Goal: Information Seeking & Learning: Learn about a topic

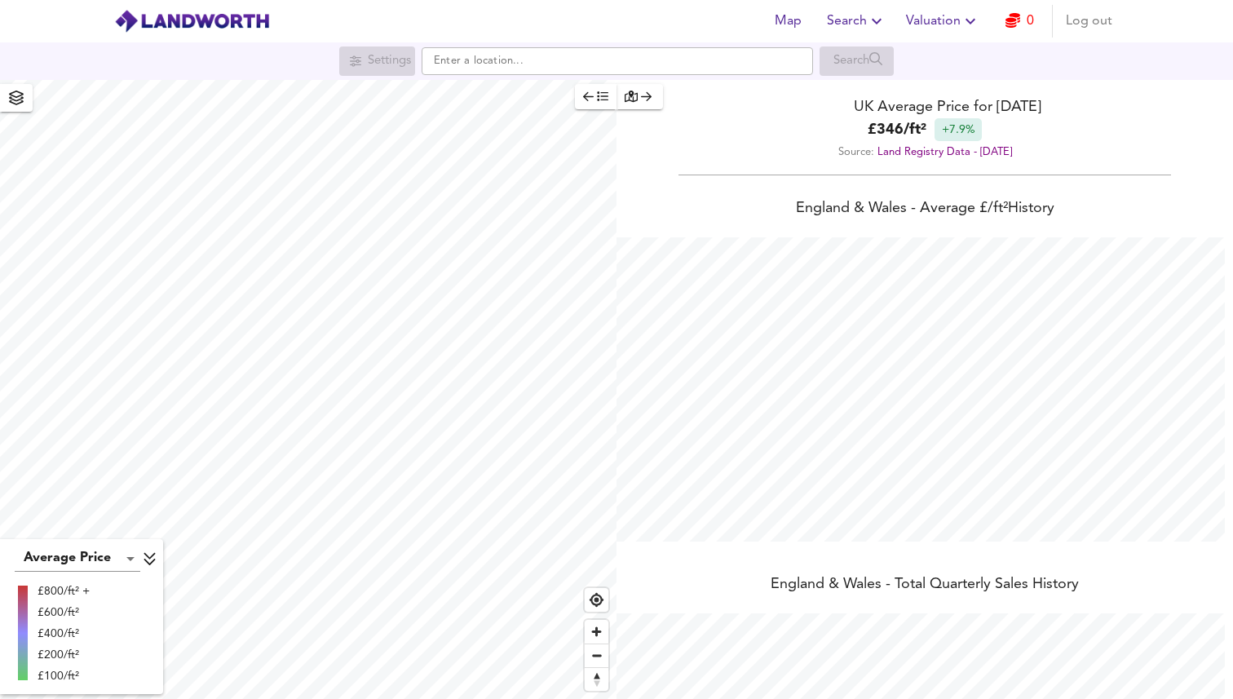
scroll to position [699, 1233]
click at [1018, 24] on icon "button" at bounding box center [1012, 20] width 15 height 15
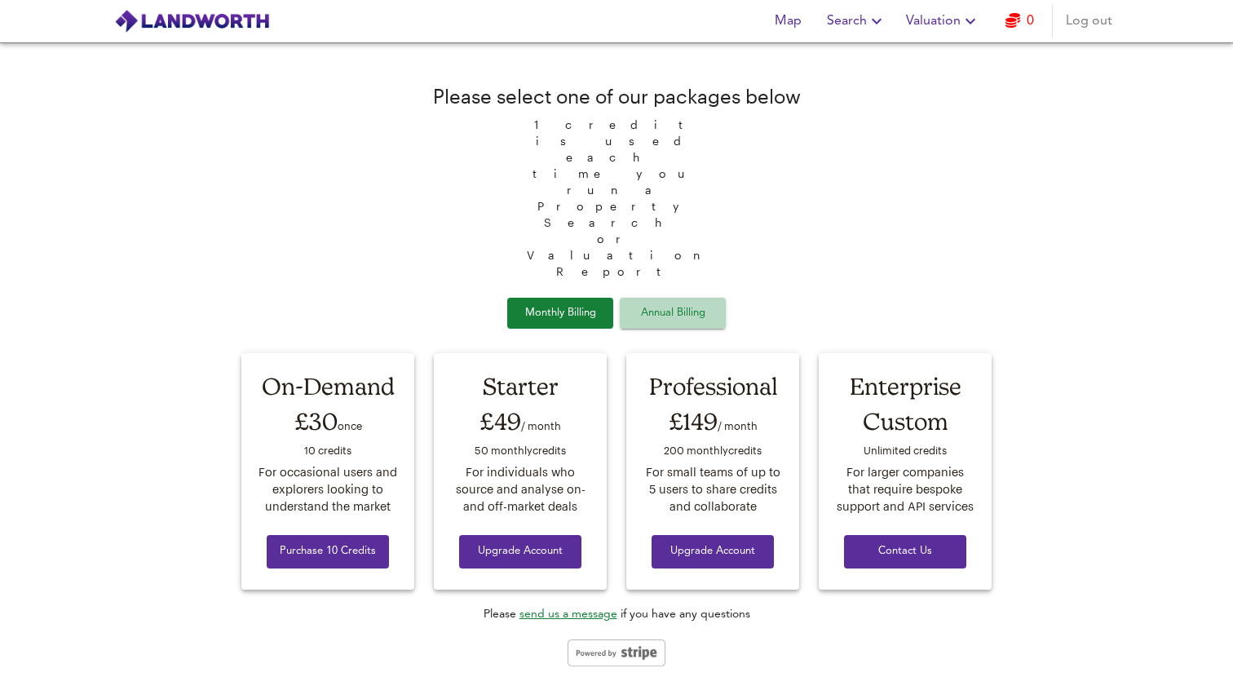
click at [668, 304] on span "Annual Billing" at bounding box center [673, 313] width 82 height 19
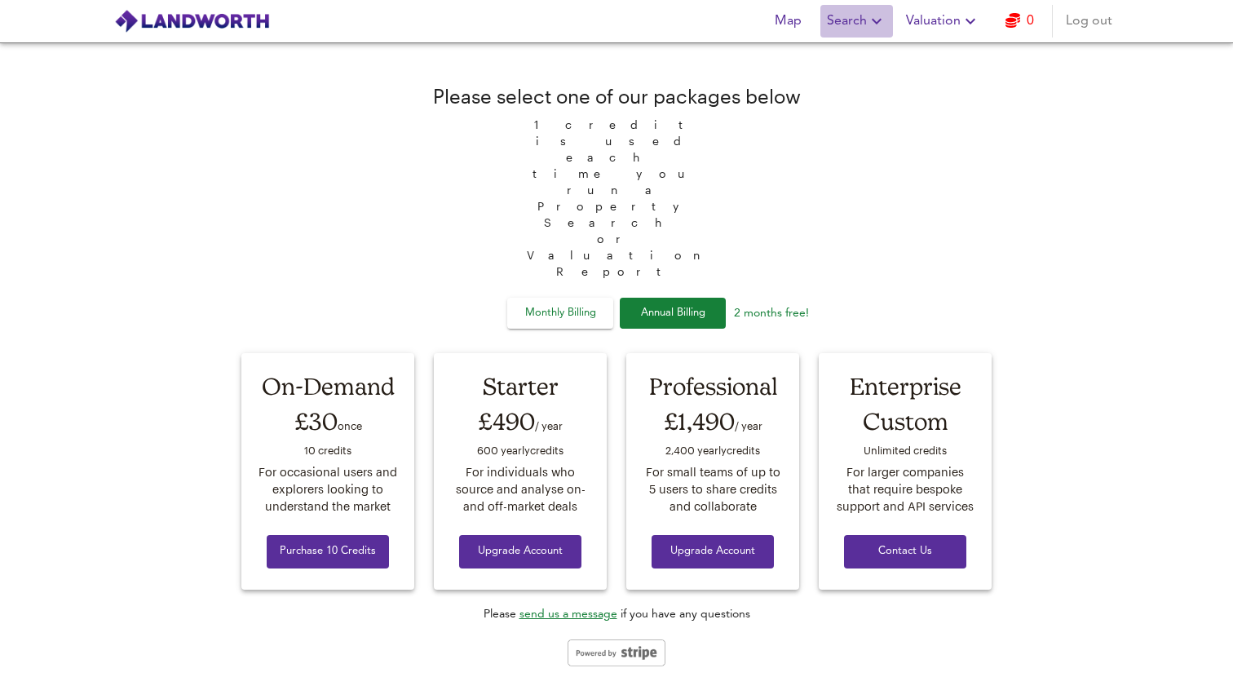
click at [857, 23] on span "Search" at bounding box center [857, 21] width 60 height 23
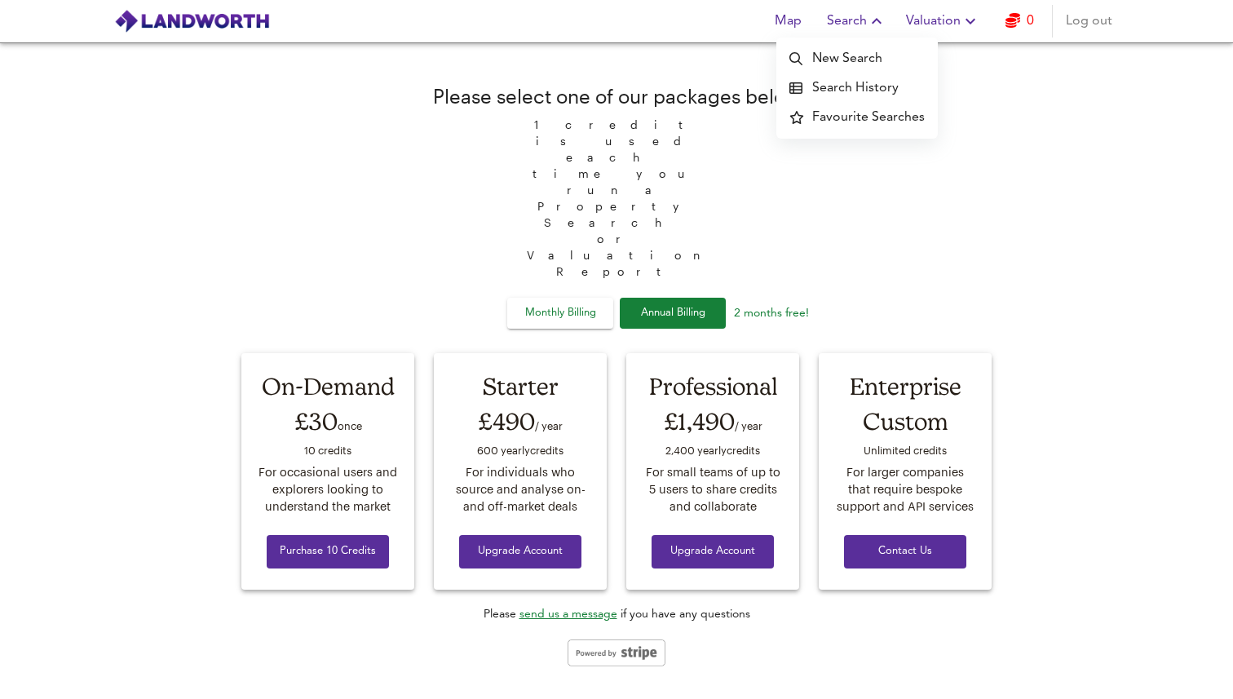
click at [930, 29] on span "Valuation" at bounding box center [943, 21] width 74 height 23
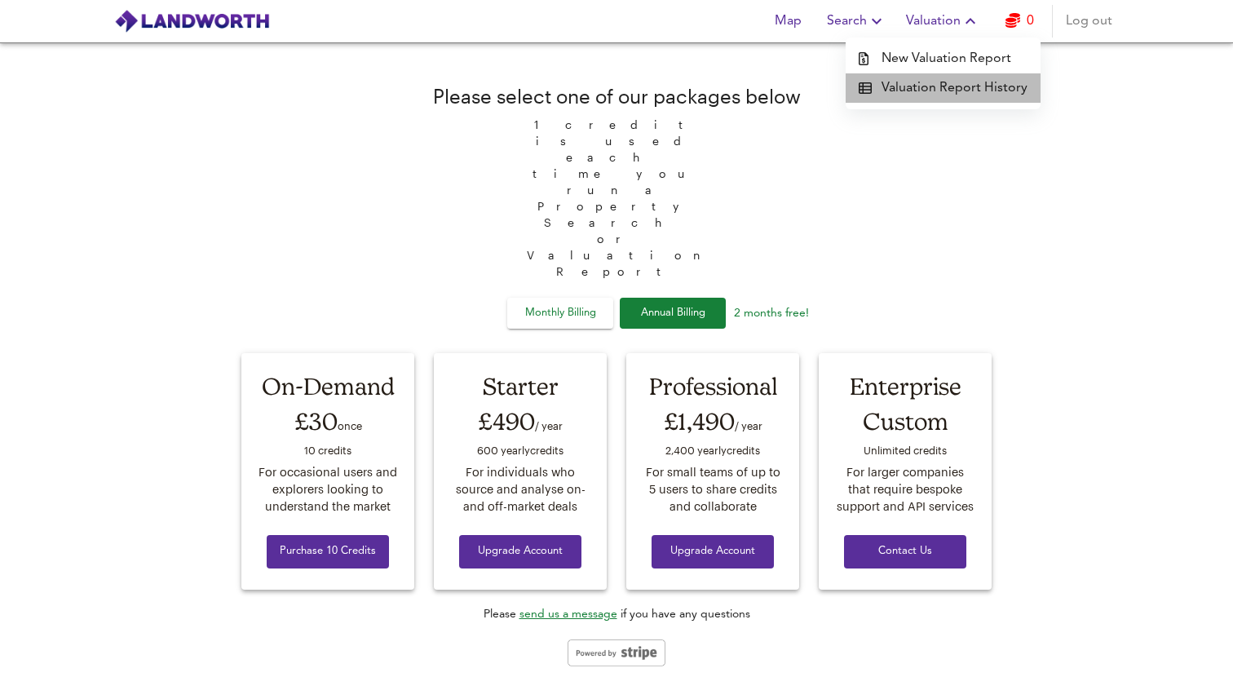
click at [950, 86] on li "Valuation Report History" at bounding box center [943, 87] width 195 height 29
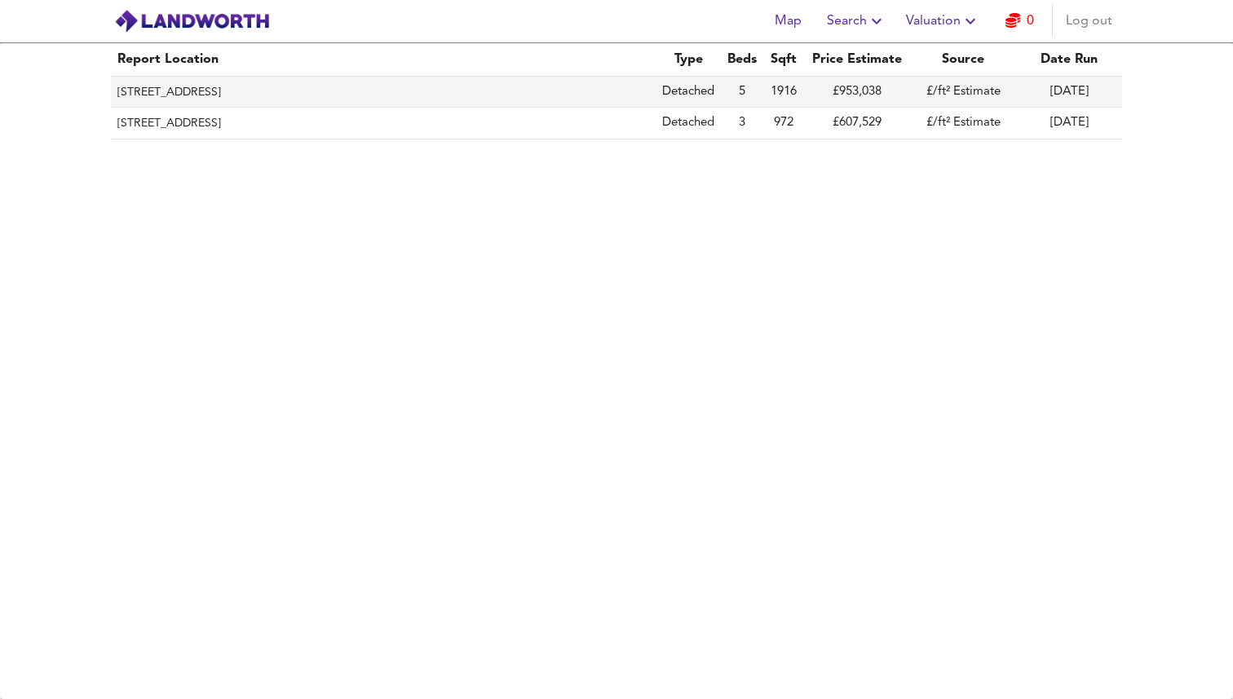
click at [515, 87] on th "[STREET_ADDRESS]" at bounding box center [383, 92] width 545 height 31
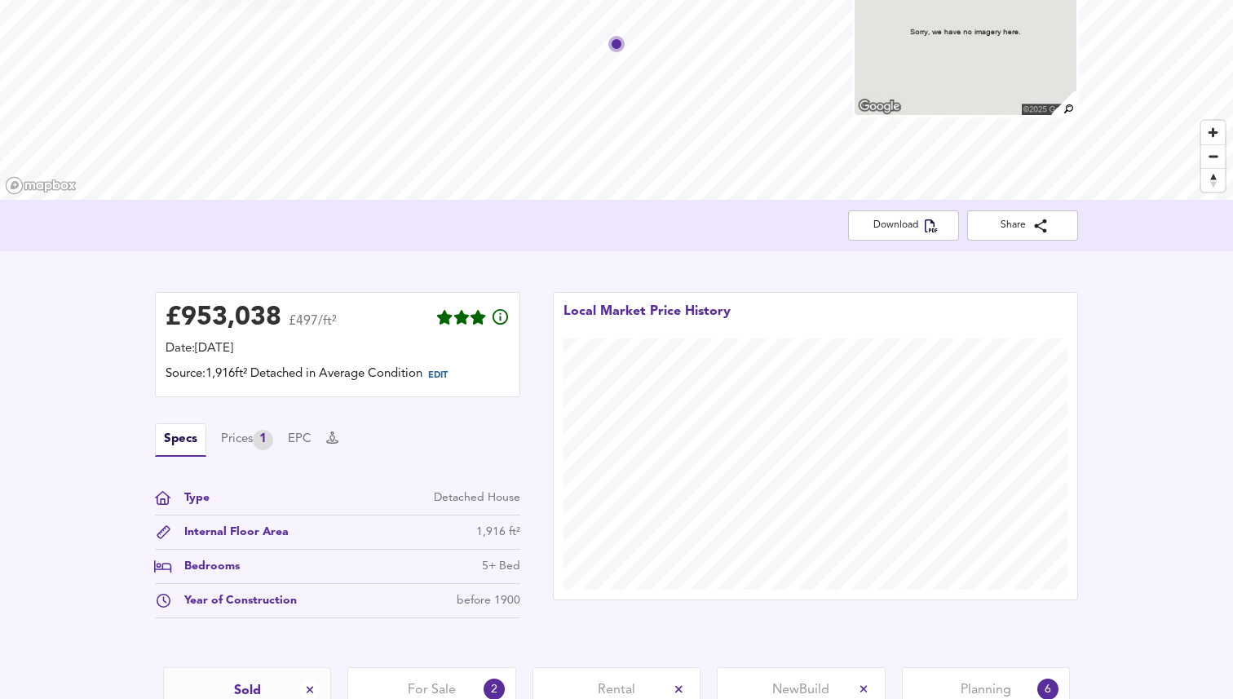
scroll to position [313, 0]
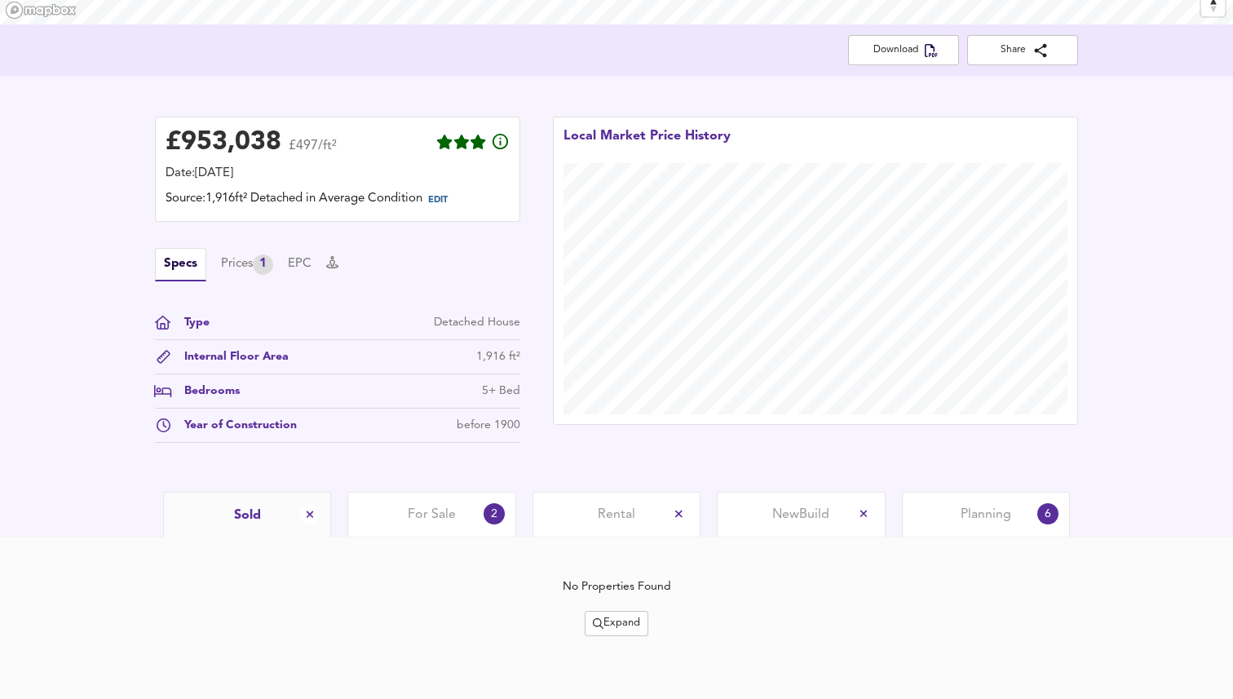
click at [436, 506] on span "For Sale" at bounding box center [432, 515] width 48 height 18
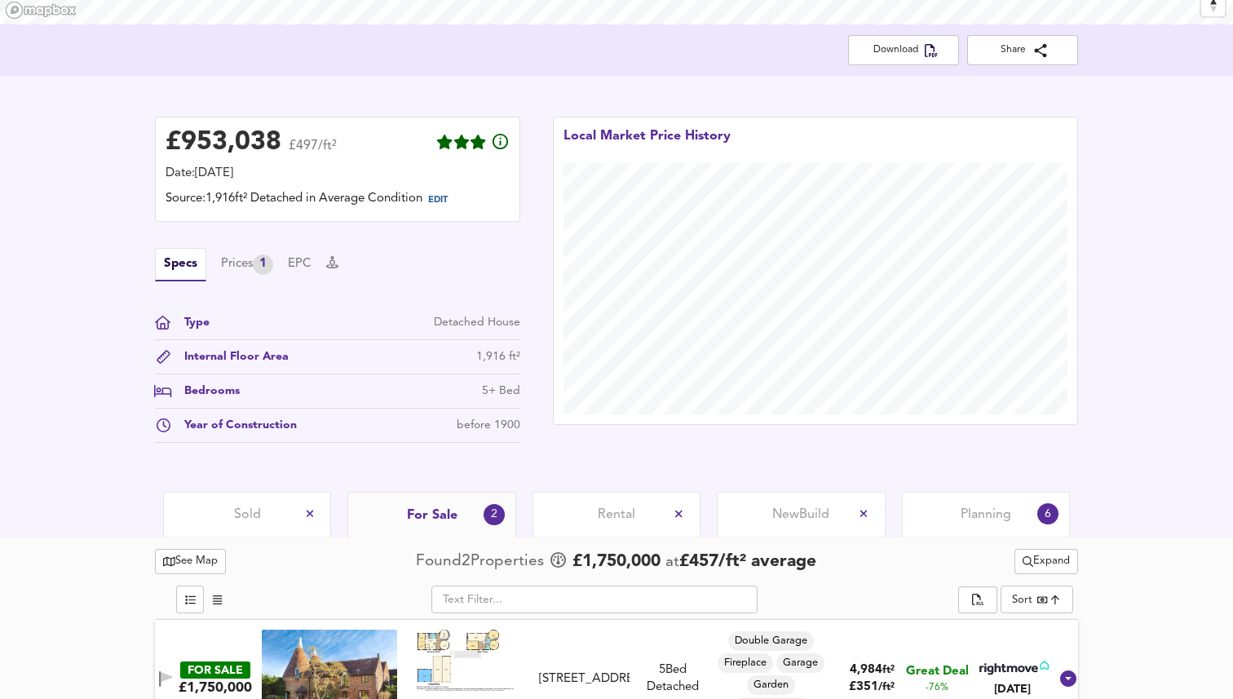
scroll to position [477, 0]
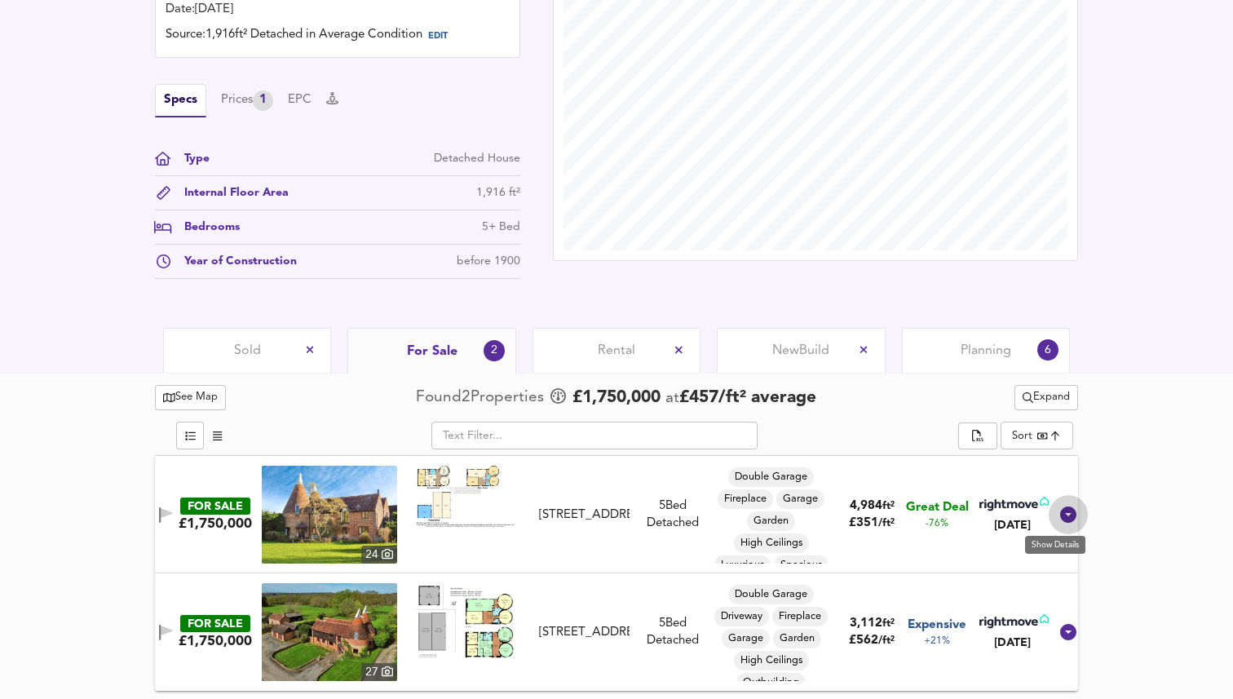
click at [1060, 514] on icon at bounding box center [1068, 514] width 16 height 16
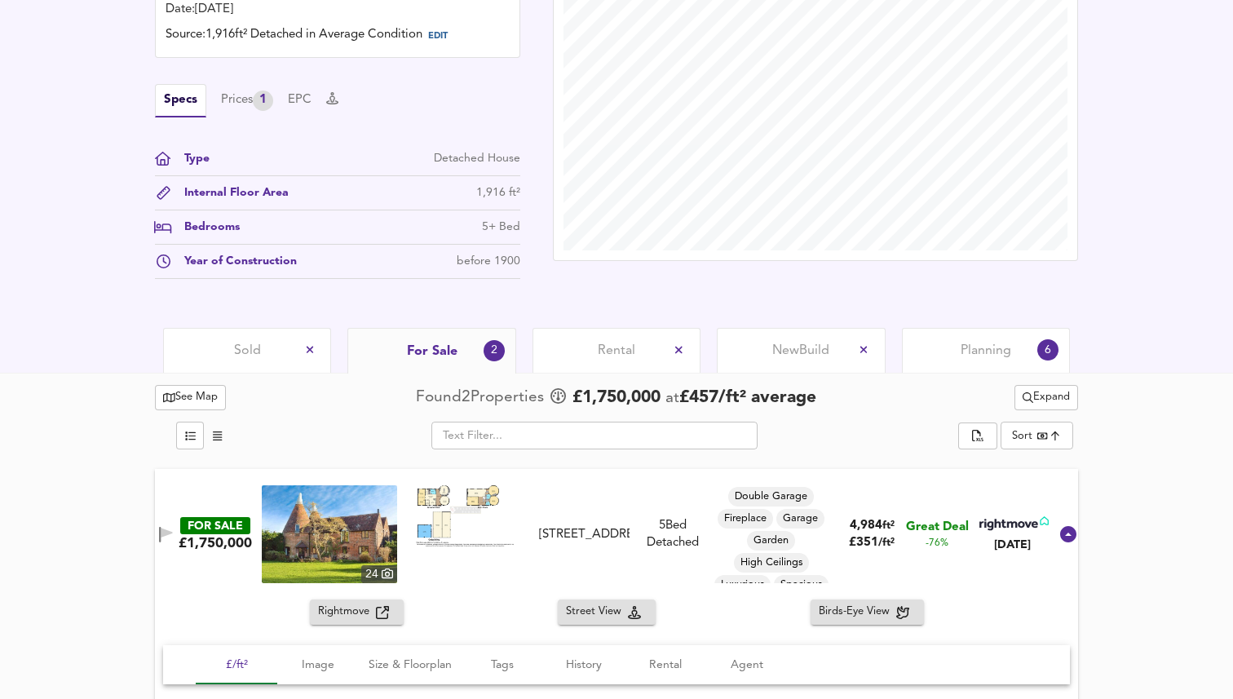
scroll to position [774, 0]
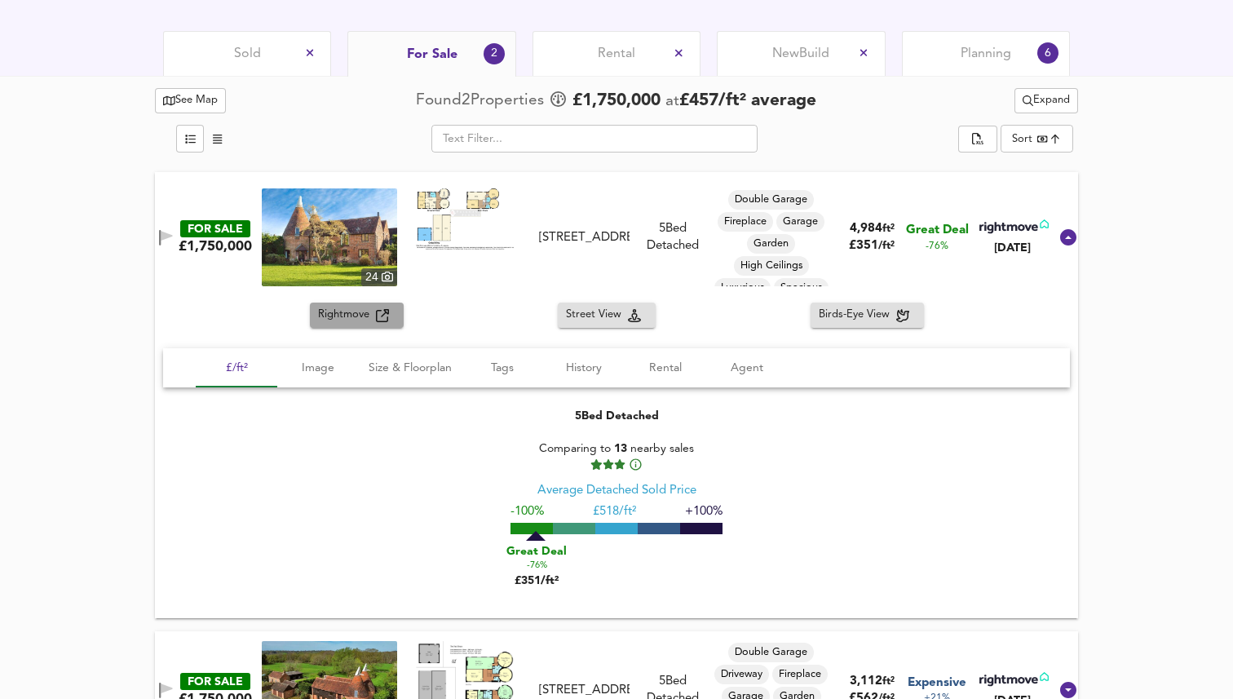
click at [387, 317] on icon "button" at bounding box center [382, 315] width 13 height 13
click at [1063, 236] on icon at bounding box center [1068, 238] width 20 height 20
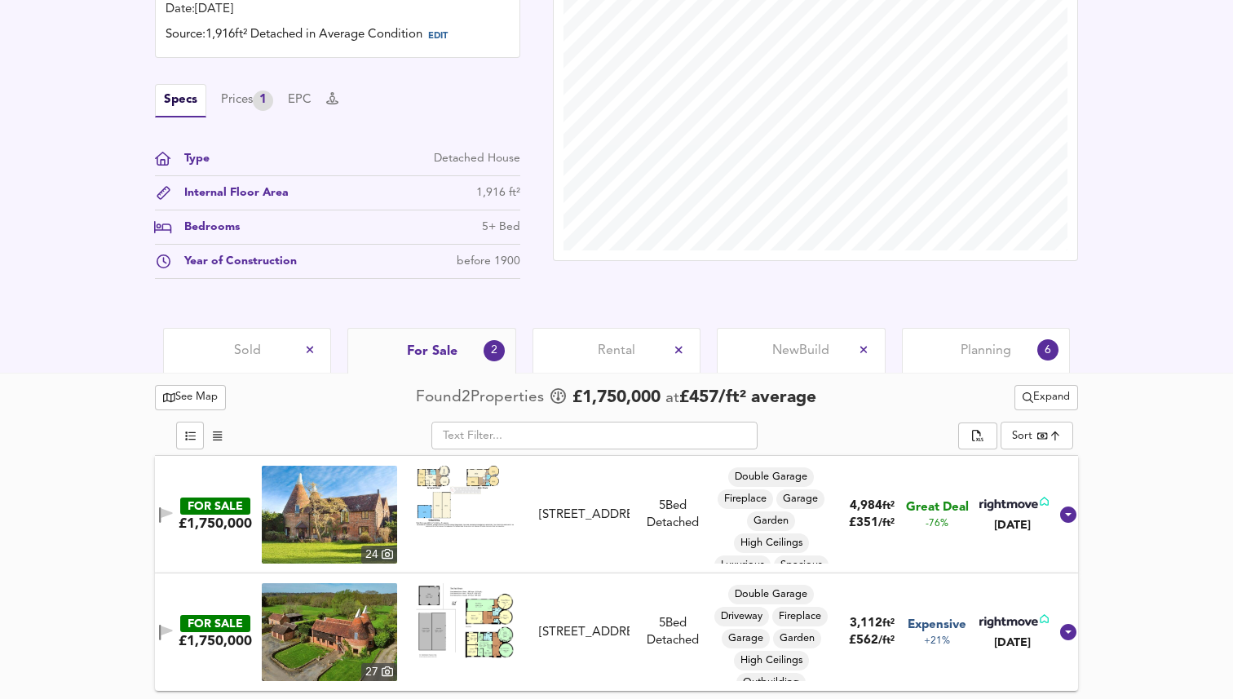
scroll to position [477, 0]
click at [988, 336] on div "Planning 6" at bounding box center [986, 350] width 168 height 45
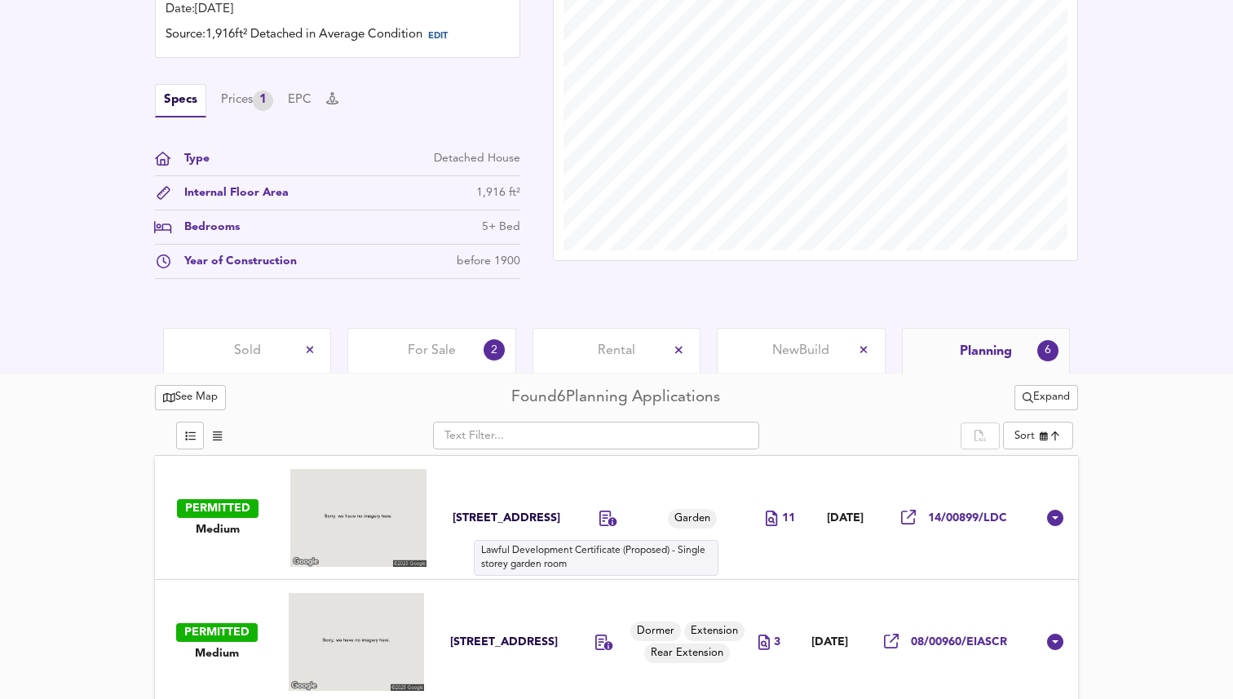
click at [600, 522] on icon at bounding box center [608, 517] width 18 height 15
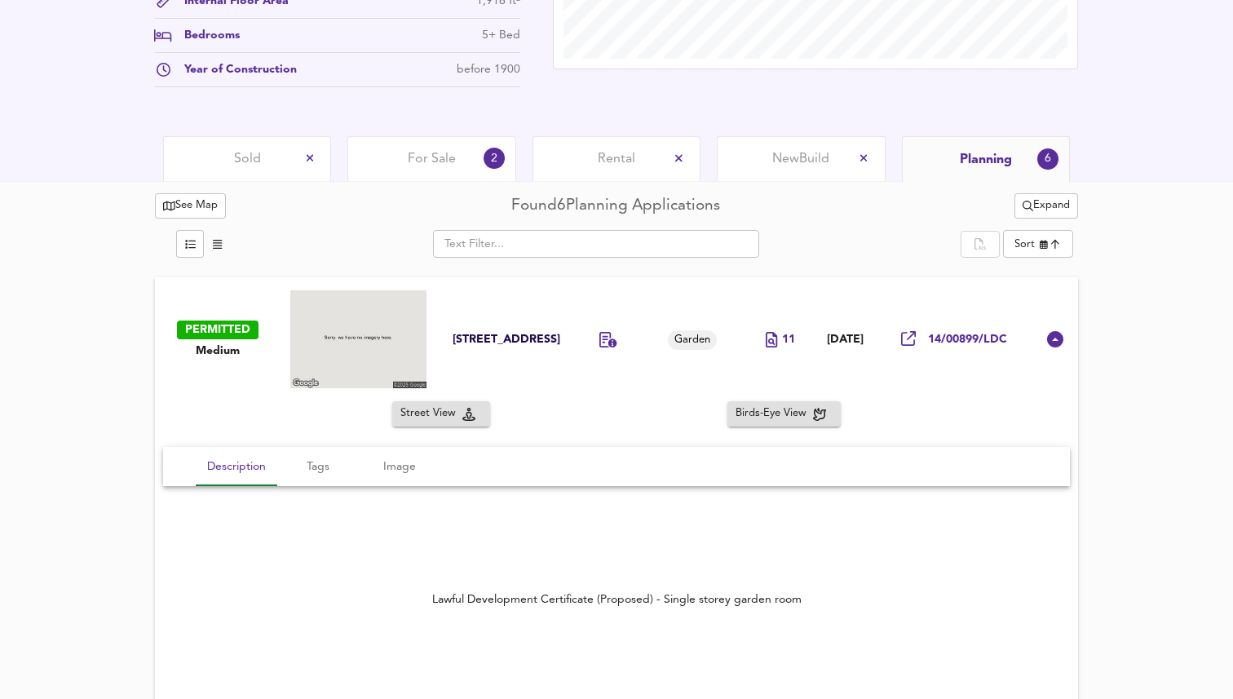
scroll to position [586, 0]
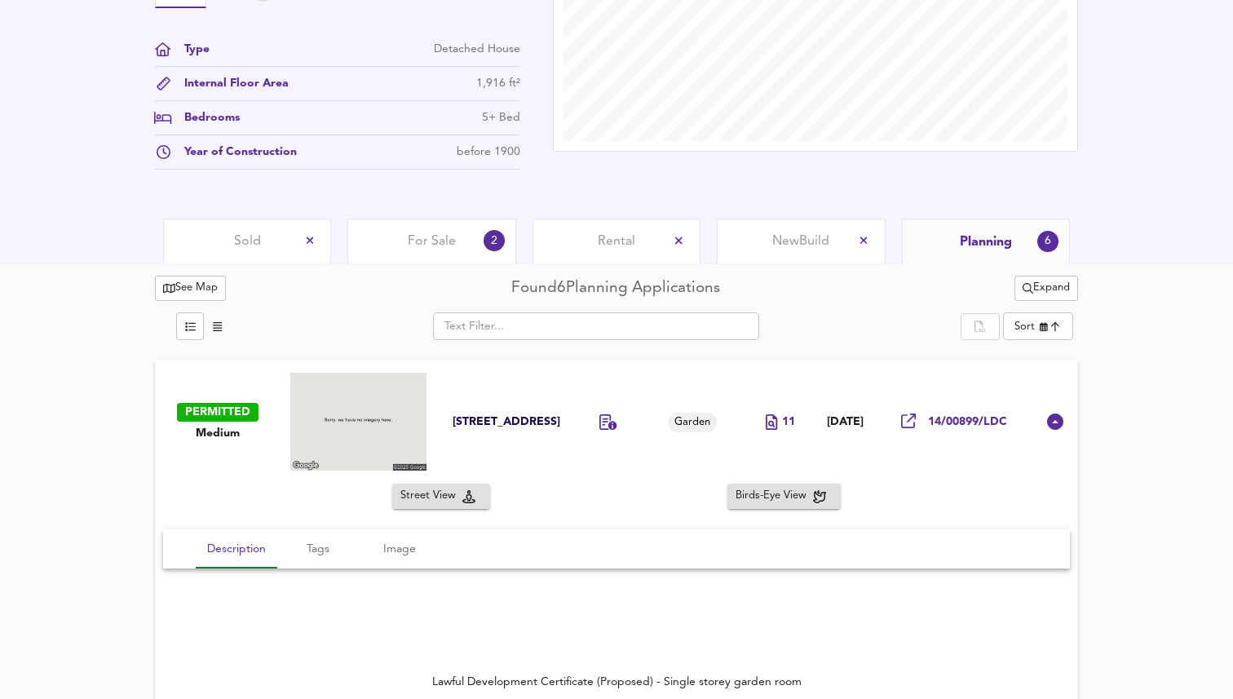
click at [599, 422] on icon at bounding box center [608, 421] width 18 height 15
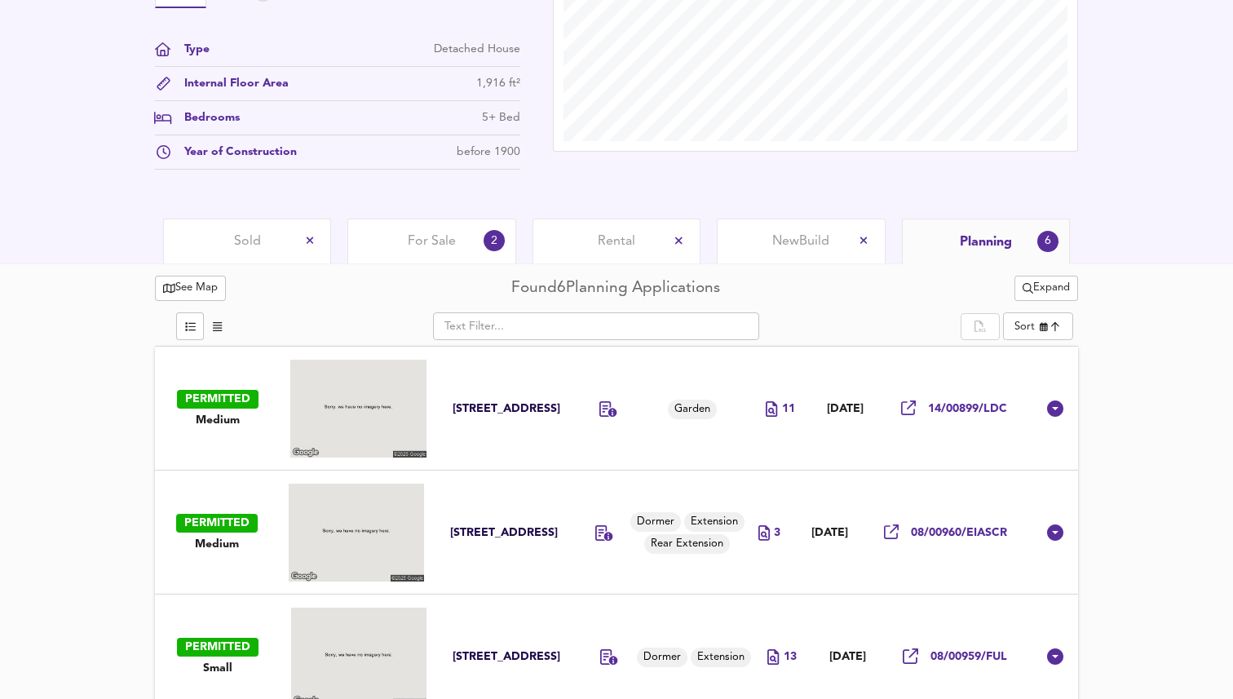
click at [457, 256] on div "For Sale 2" at bounding box center [431, 241] width 168 height 45
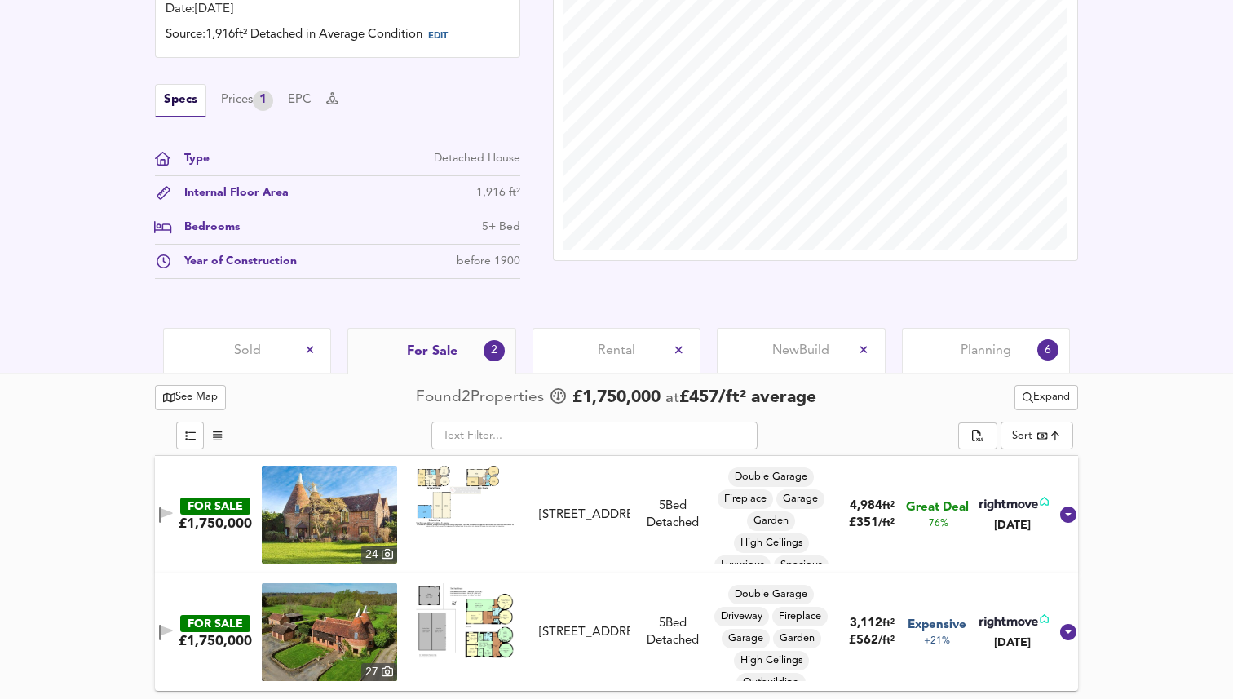
click at [247, 347] on span "Sold" at bounding box center [247, 351] width 27 height 18
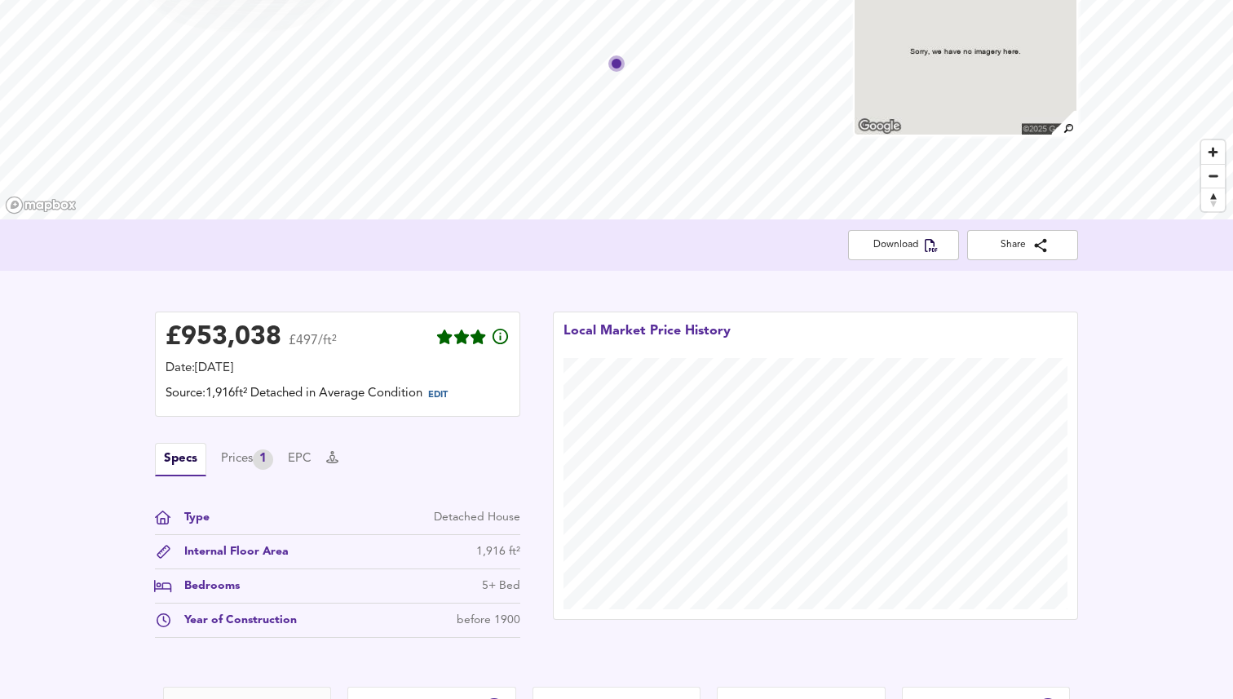
scroll to position [46, 0]
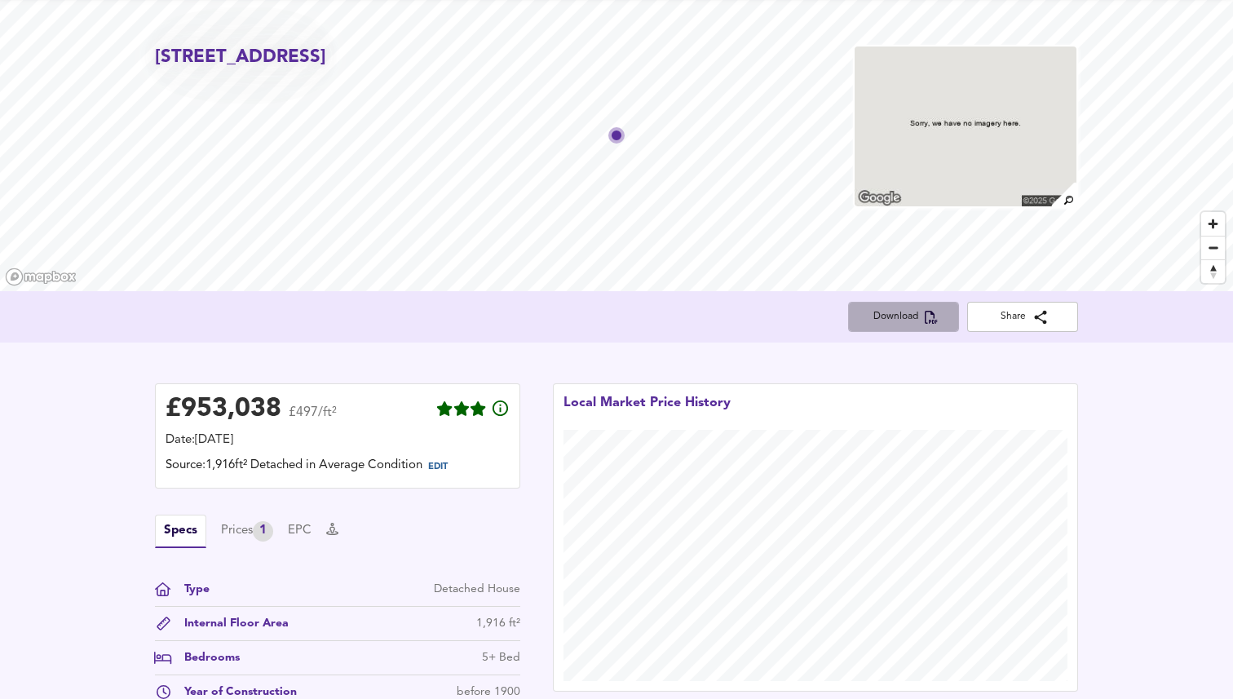
click at [891, 323] on span "Download" at bounding box center [903, 316] width 85 height 17
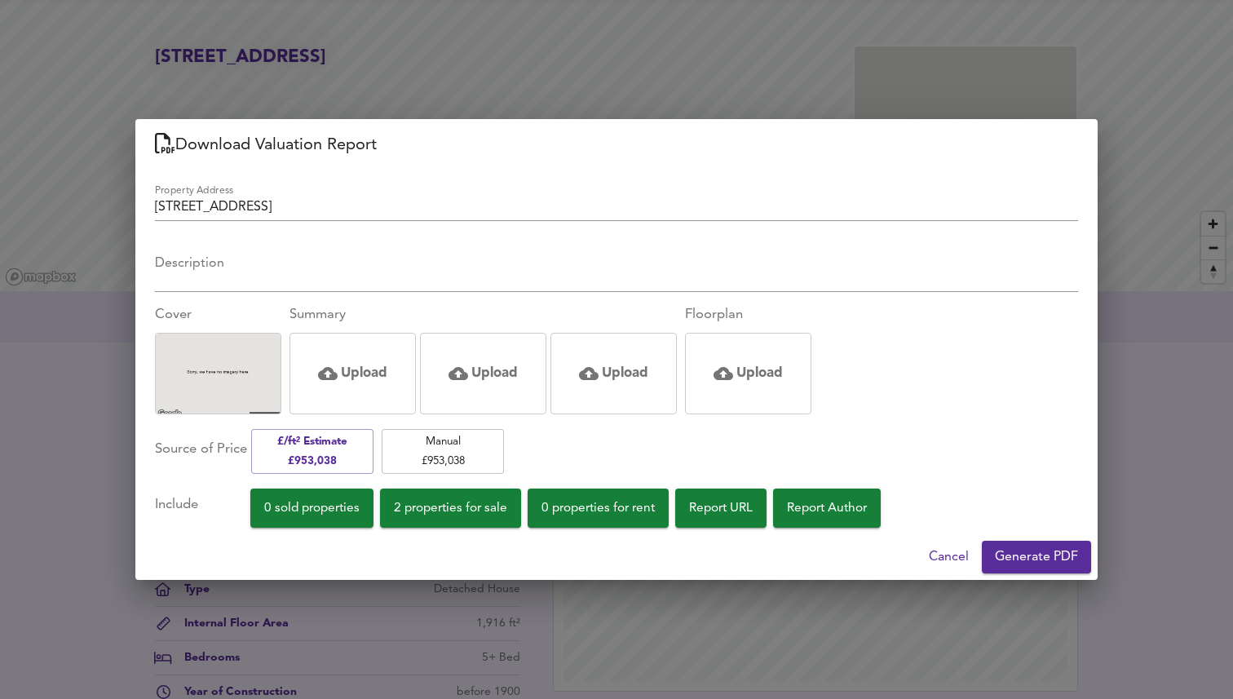
click at [1184, 276] on div "Download Valuation Report Property Address [STREET_ADDRESS] Description x Cover…" at bounding box center [616, 349] width 1233 height 699
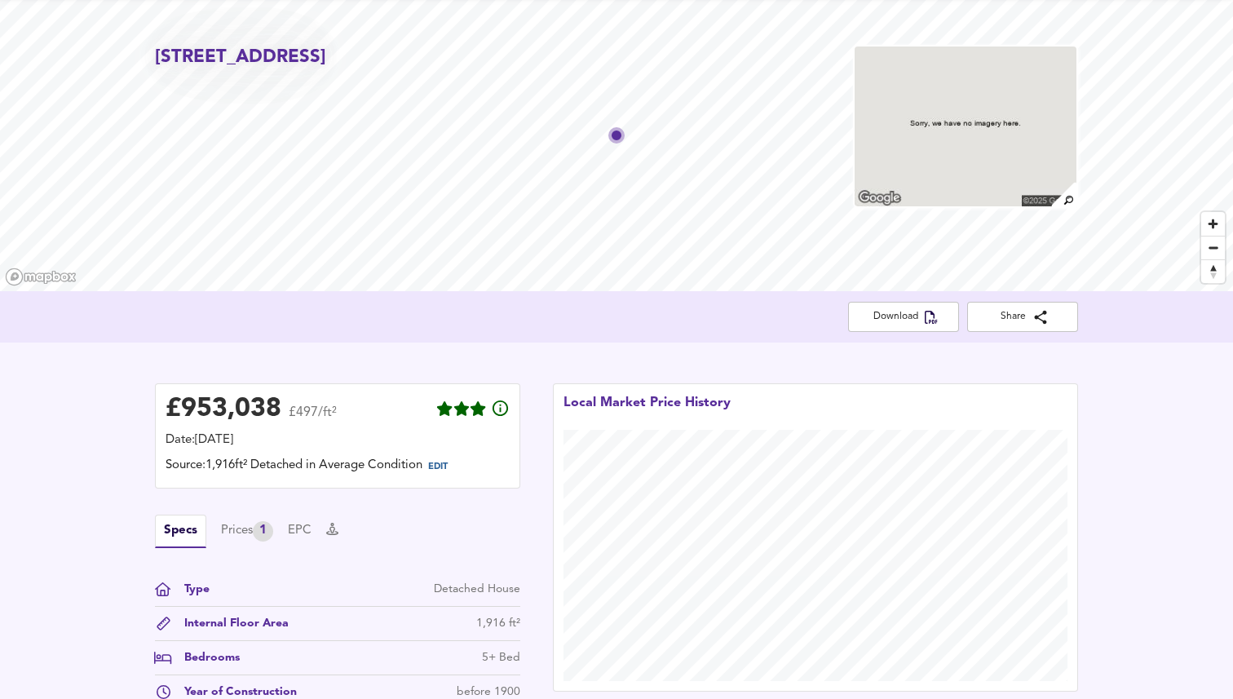
scroll to position [313, 0]
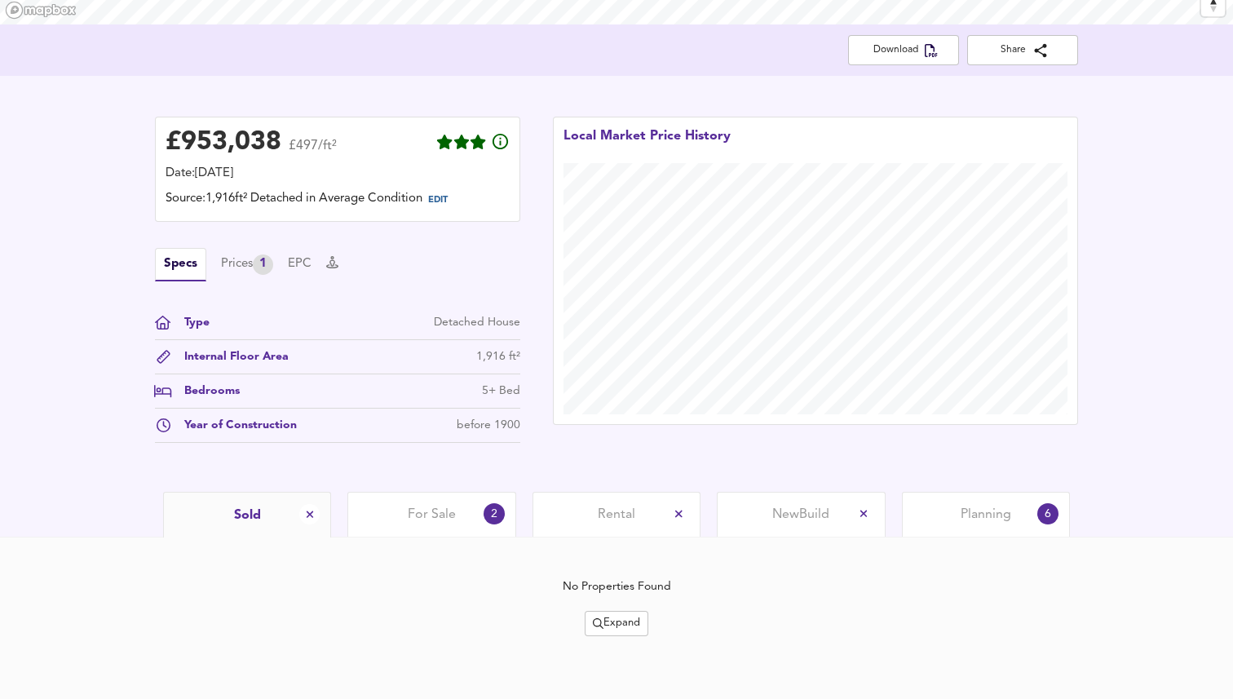
click at [444, 515] on span "For Sale" at bounding box center [432, 515] width 48 height 18
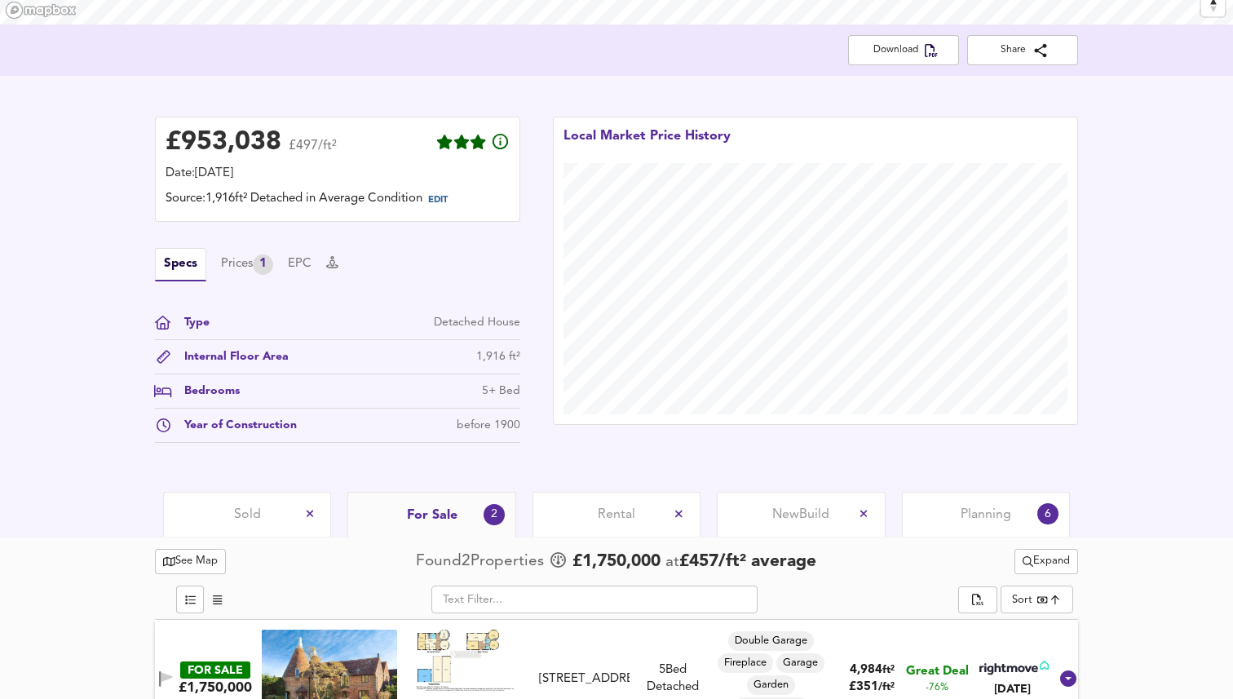
scroll to position [477, 0]
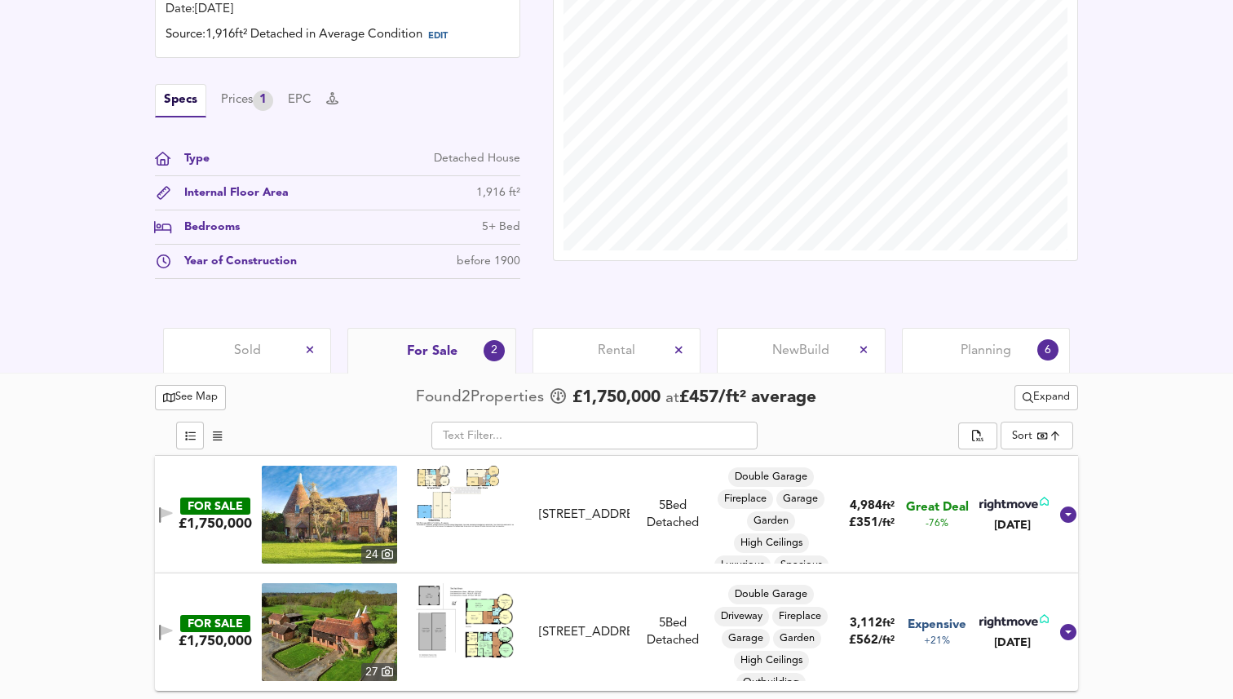
click at [629, 345] on span "Rental" at bounding box center [617, 351] width 38 height 18
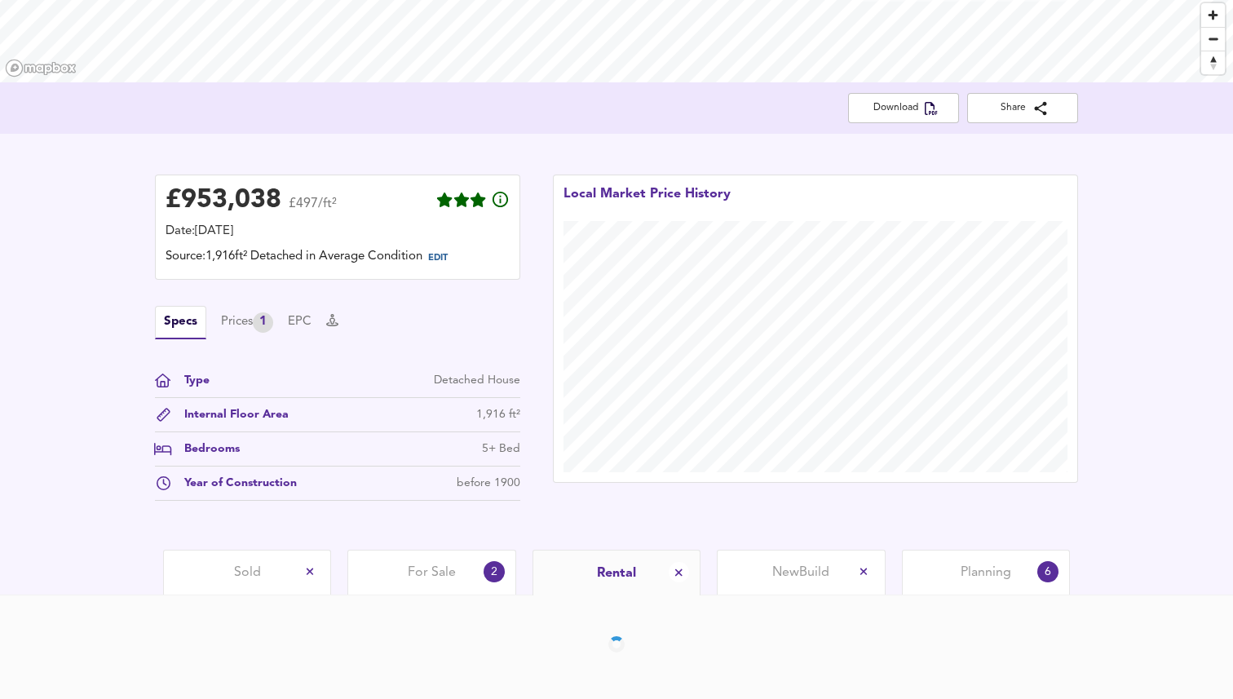
scroll to position [313, 0]
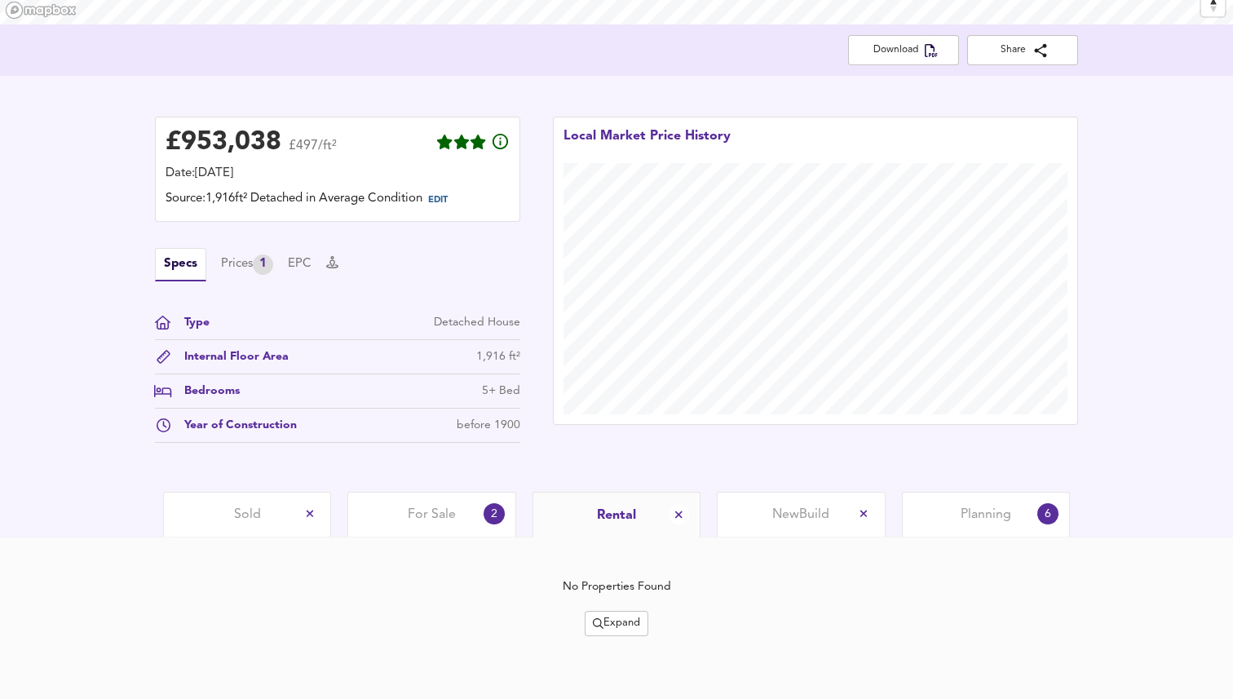
click at [786, 521] on span "New Build" at bounding box center [800, 515] width 57 height 18
click at [402, 531] on div "For Sale 2" at bounding box center [431, 514] width 168 height 45
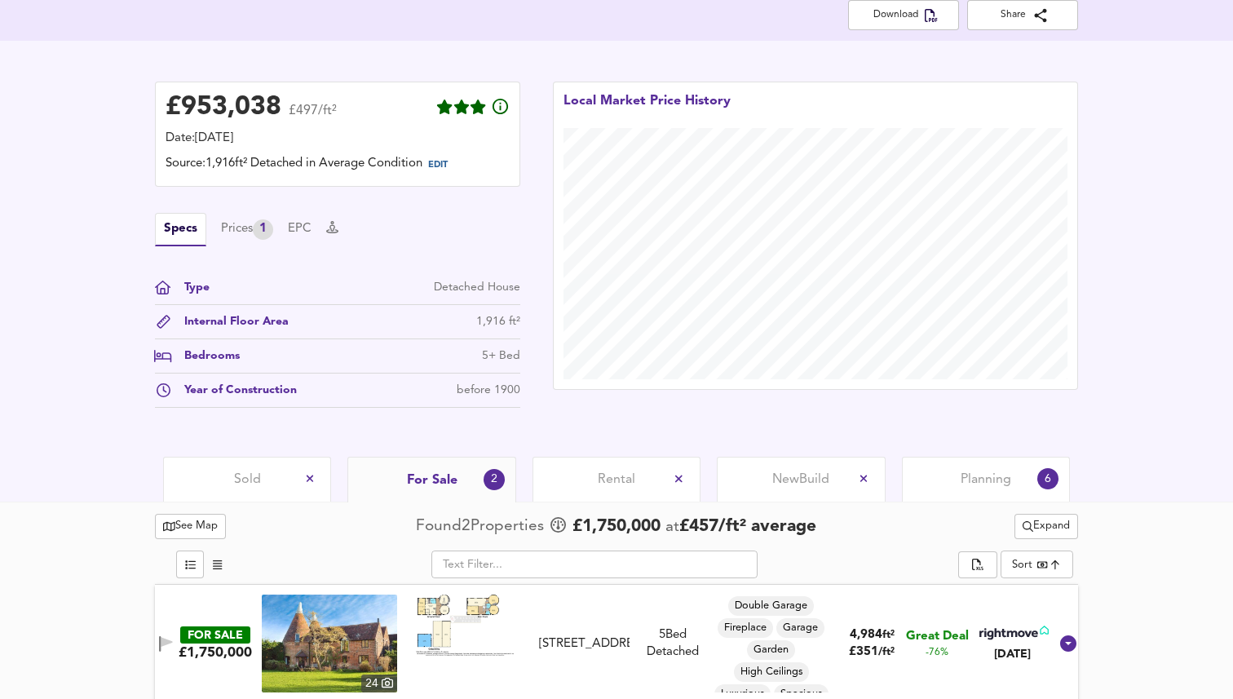
scroll to position [231, 0]
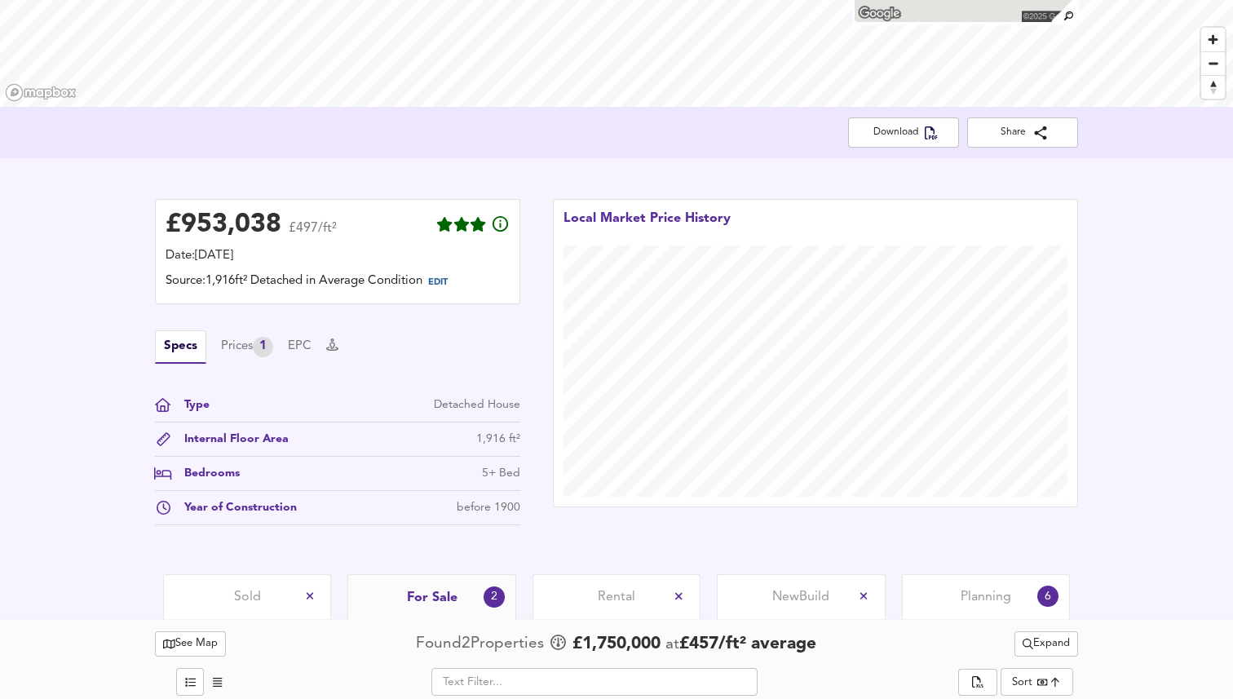
click at [318, 348] on div "Specs Prices 1 EPC" at bounding box center [337, 346] width 365 height 33
click at [309, 348] on button "EPC" at bounding box center [300, 347] width 24 height 18
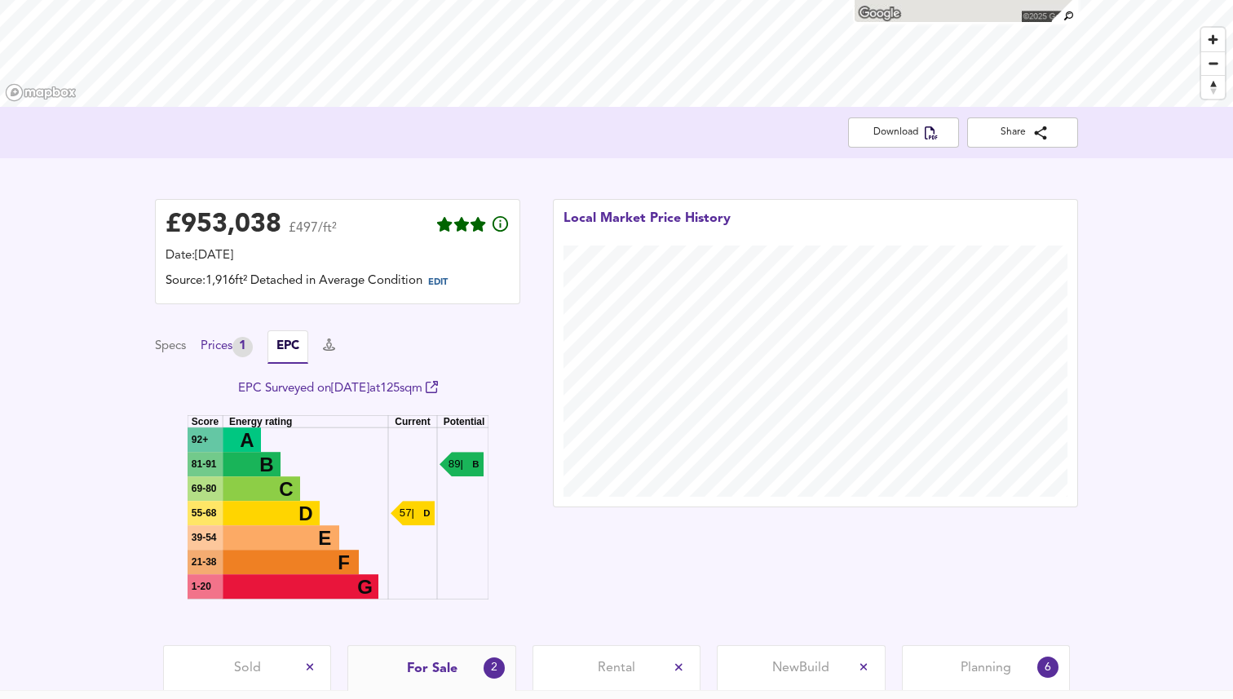
click at [252, 347] on div "1" at bounding box center [242, 347] width 20 height 20
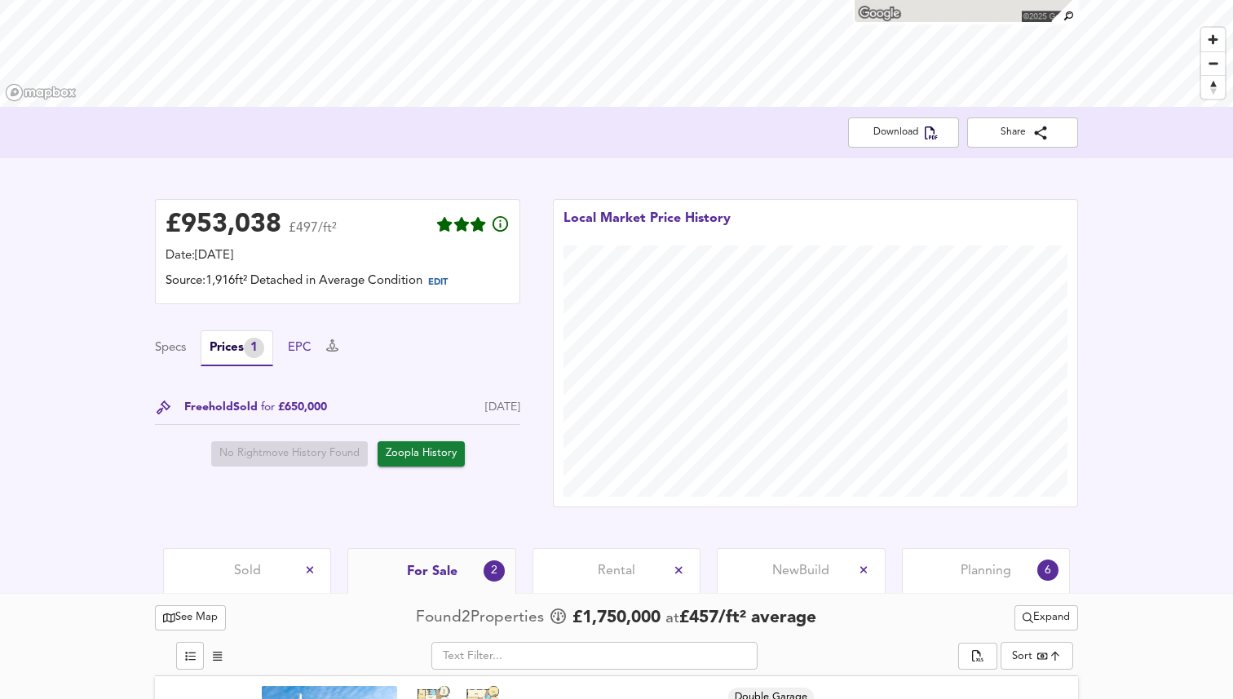
click at [299, 347] on button "EPC" at bounding box center [300, 348] width 24 height 18
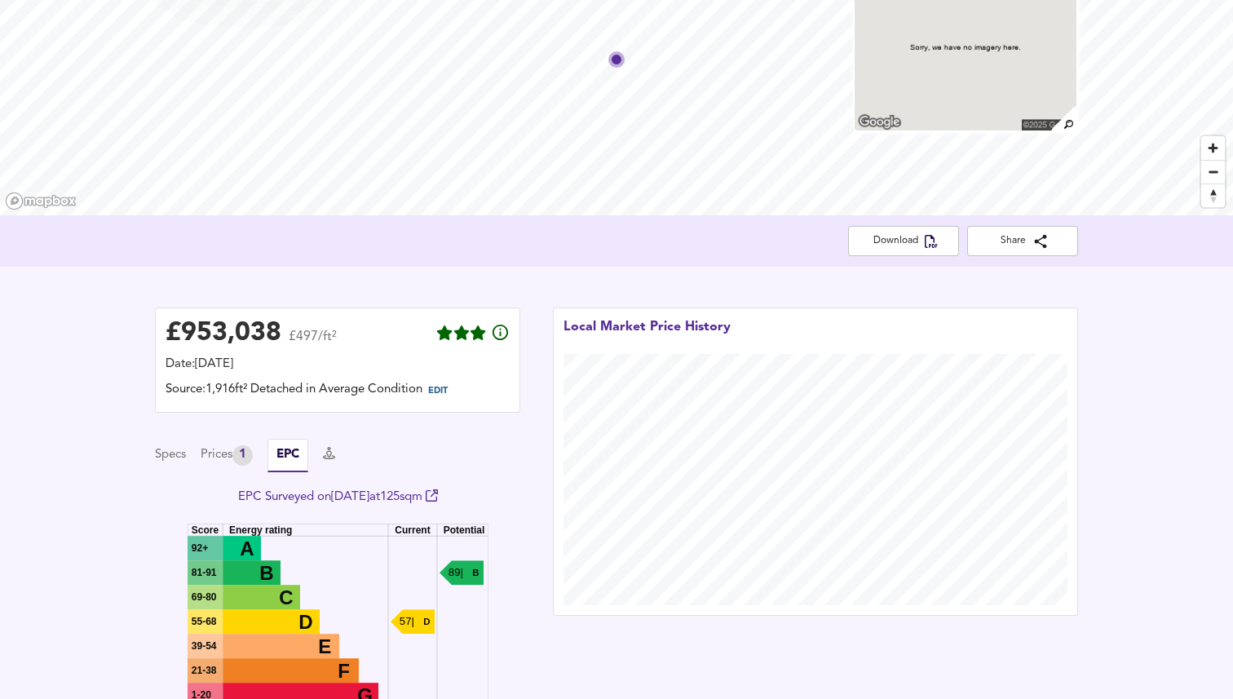
scroll to position [0, 0]
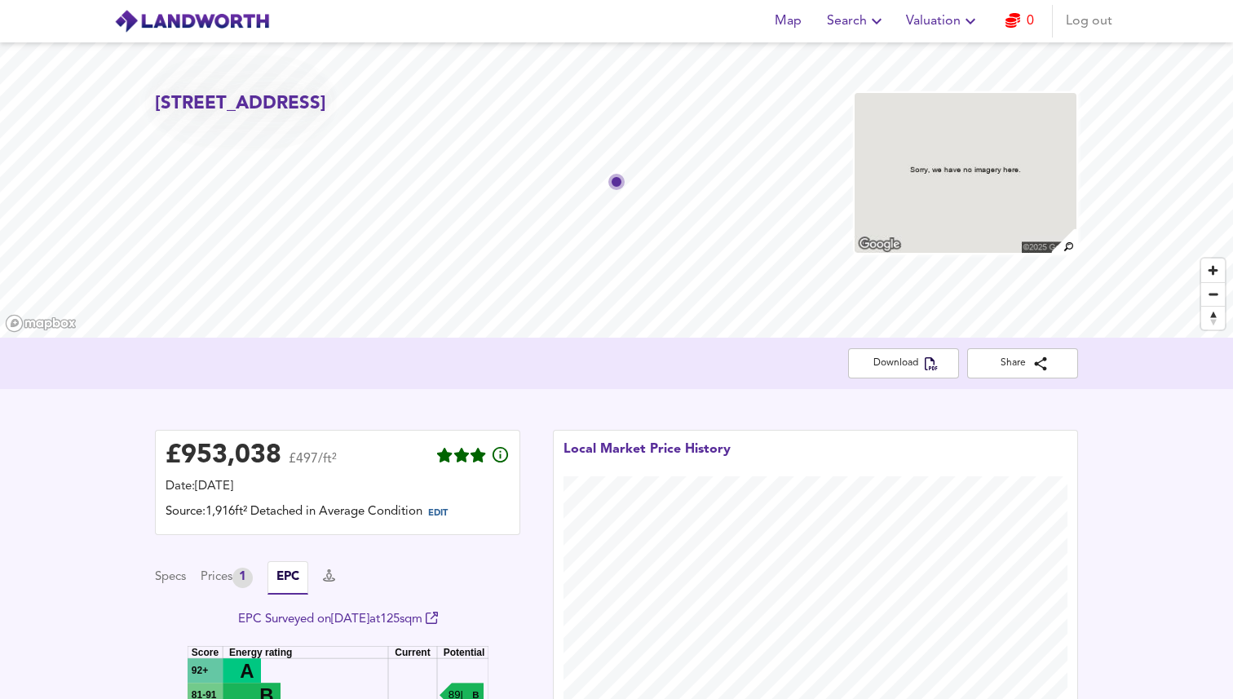
click at [239, 42] on header "Map Search Valuation 0 Log out" at bounding box center [616, 21] width 1233 height 42
click at [234, 26] on img at bounding box center [192, 21] width 156 height 24
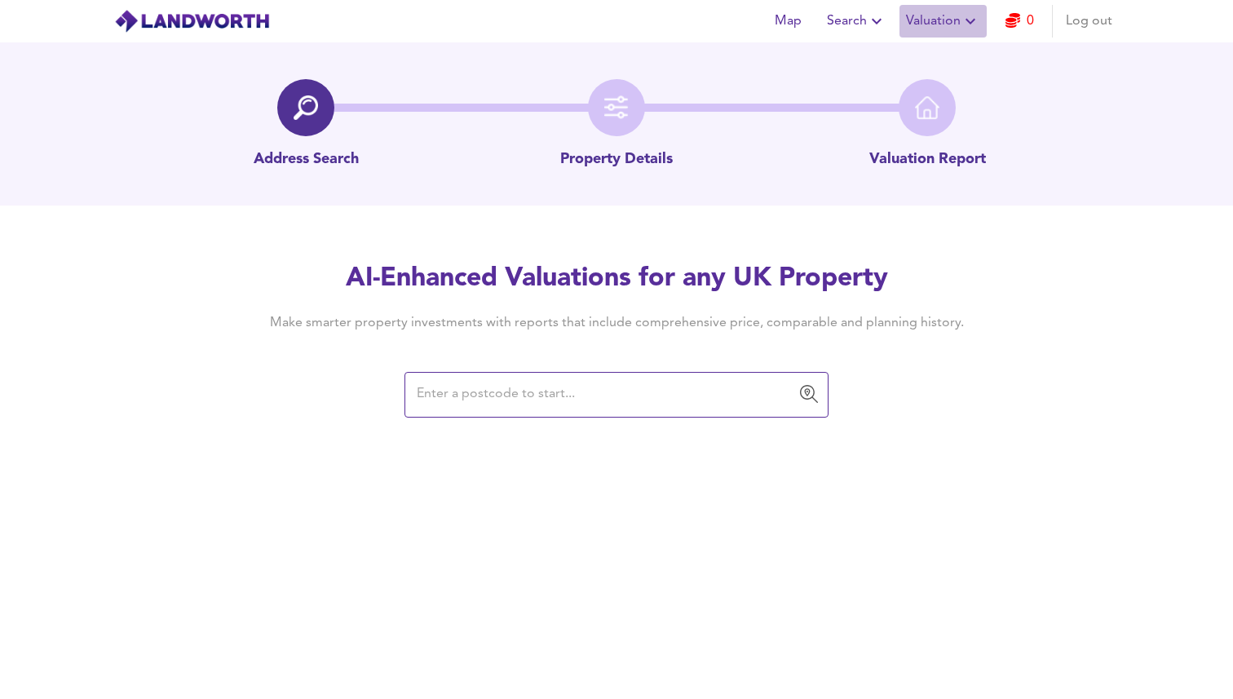
click at [948, 21] on span "Valuation" at bounding box center [943, 21] width 74 height 23
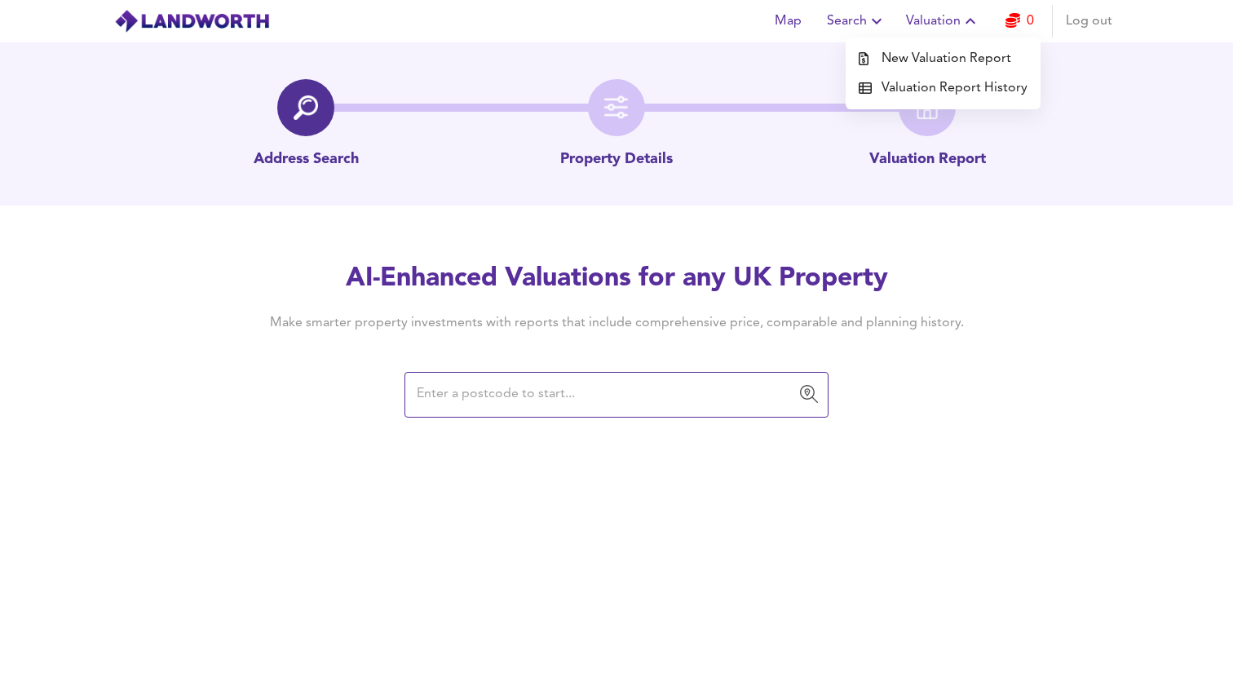
click at [961, 83] on li "Valuation Report History" at bounding box center [943, 87] width 195 height 29
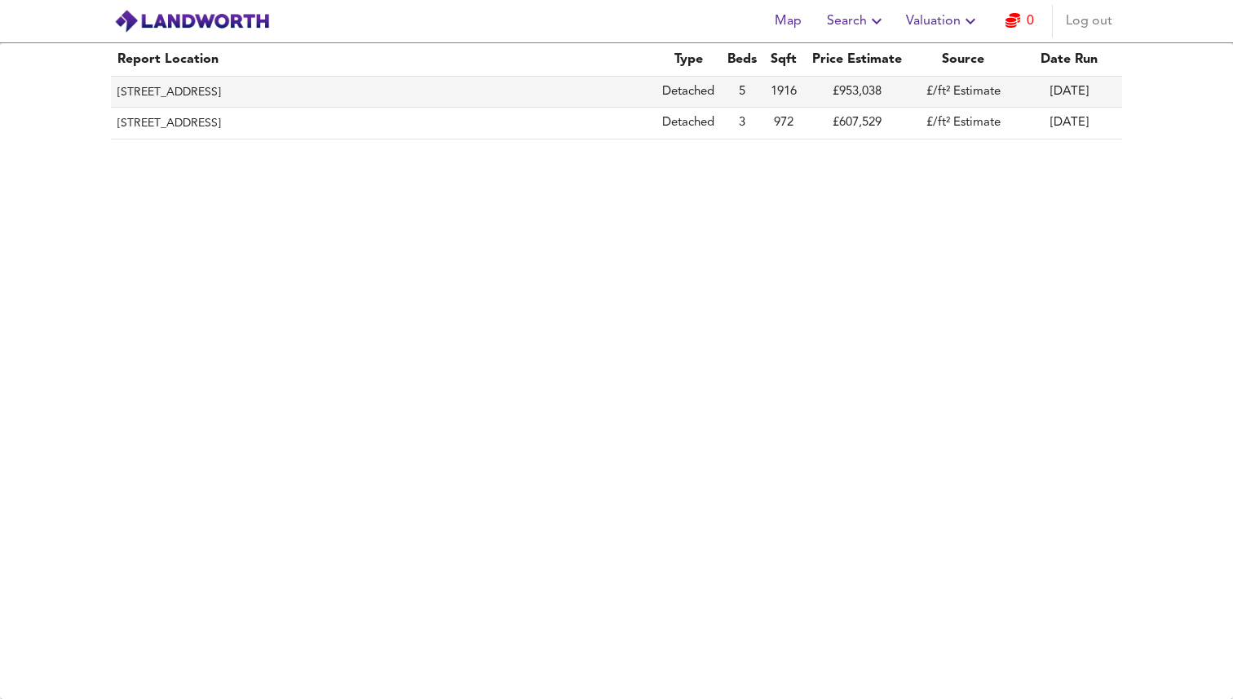
click at [951, 87] on td "£/ft² Estimate" at bounding box center [963, 92] width 106 height 31
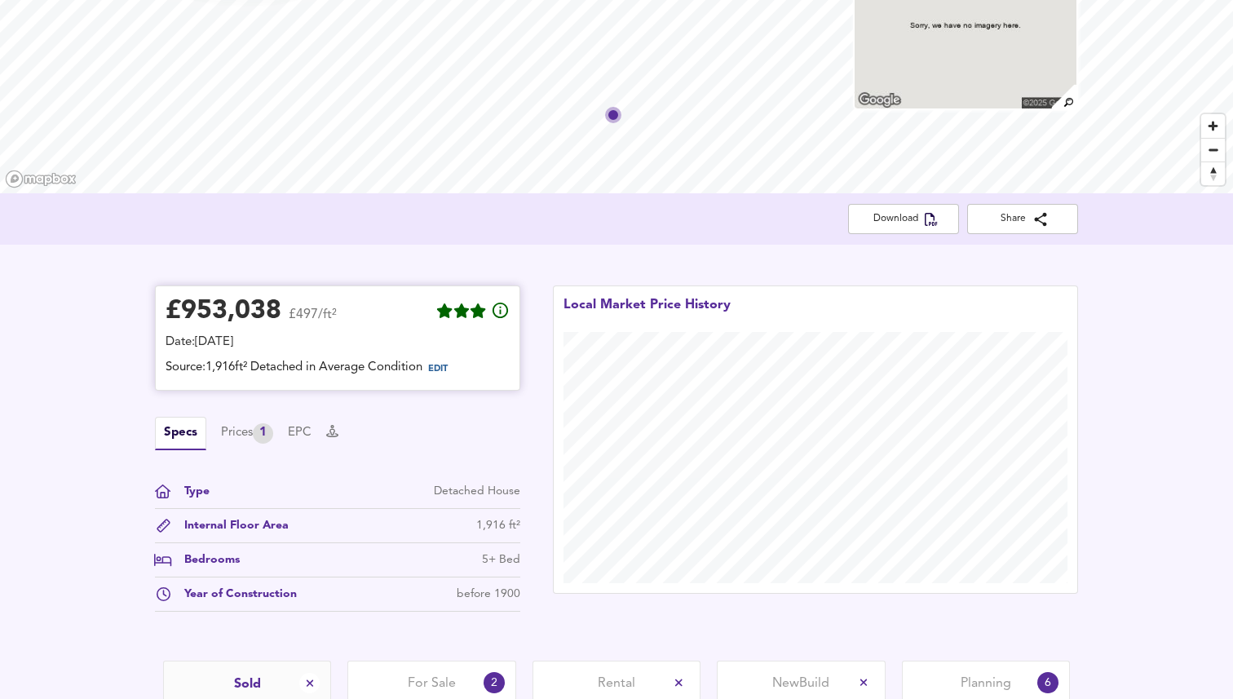
scroll to position [191, 0]
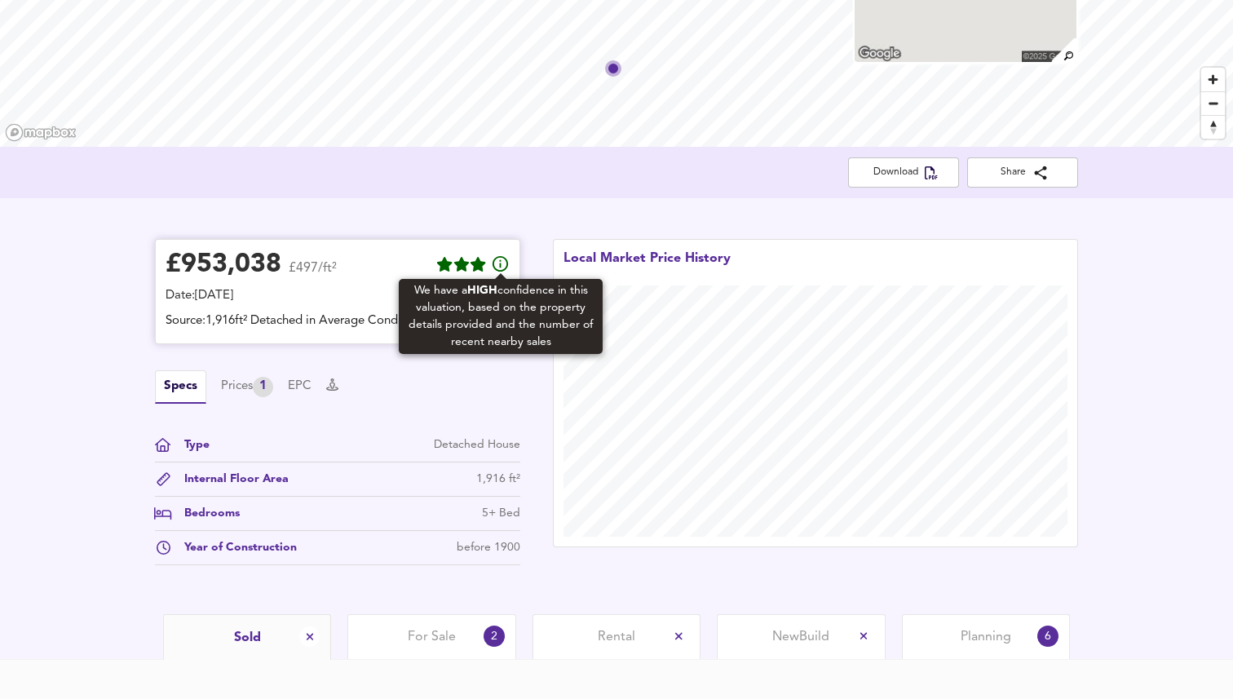
click at [500, 261] on icon at bounding box center [501, 264] width 16 height 16
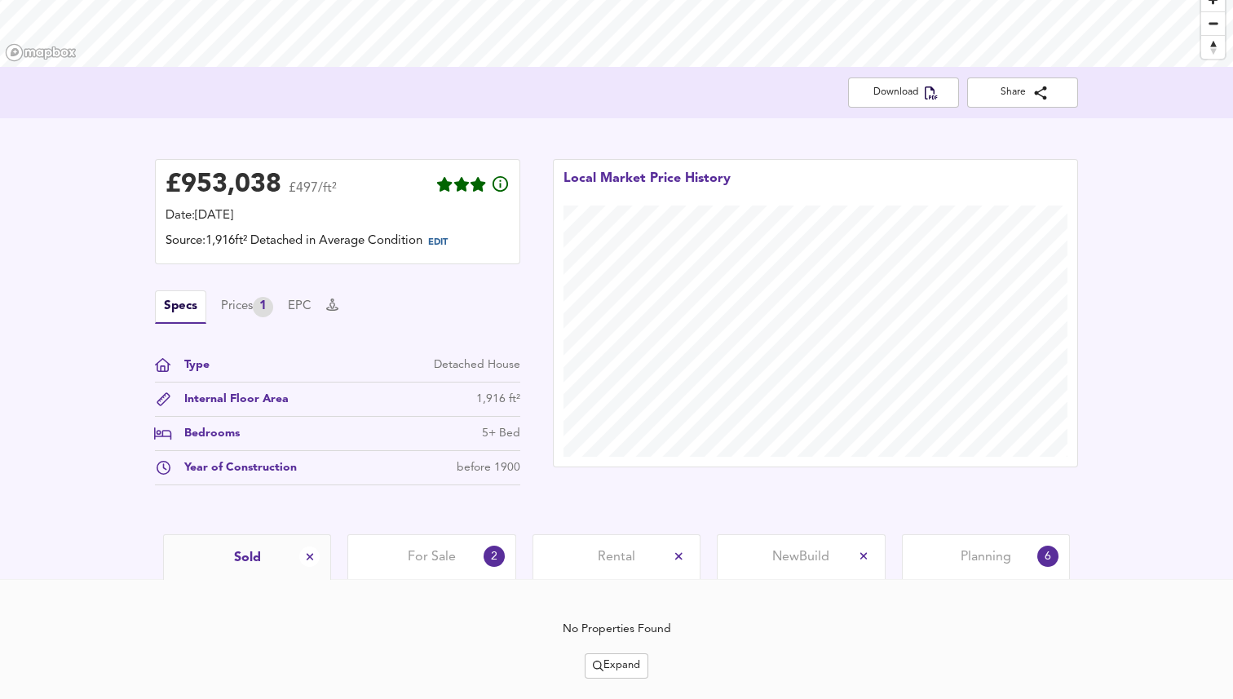
scroll to position [313, 0]
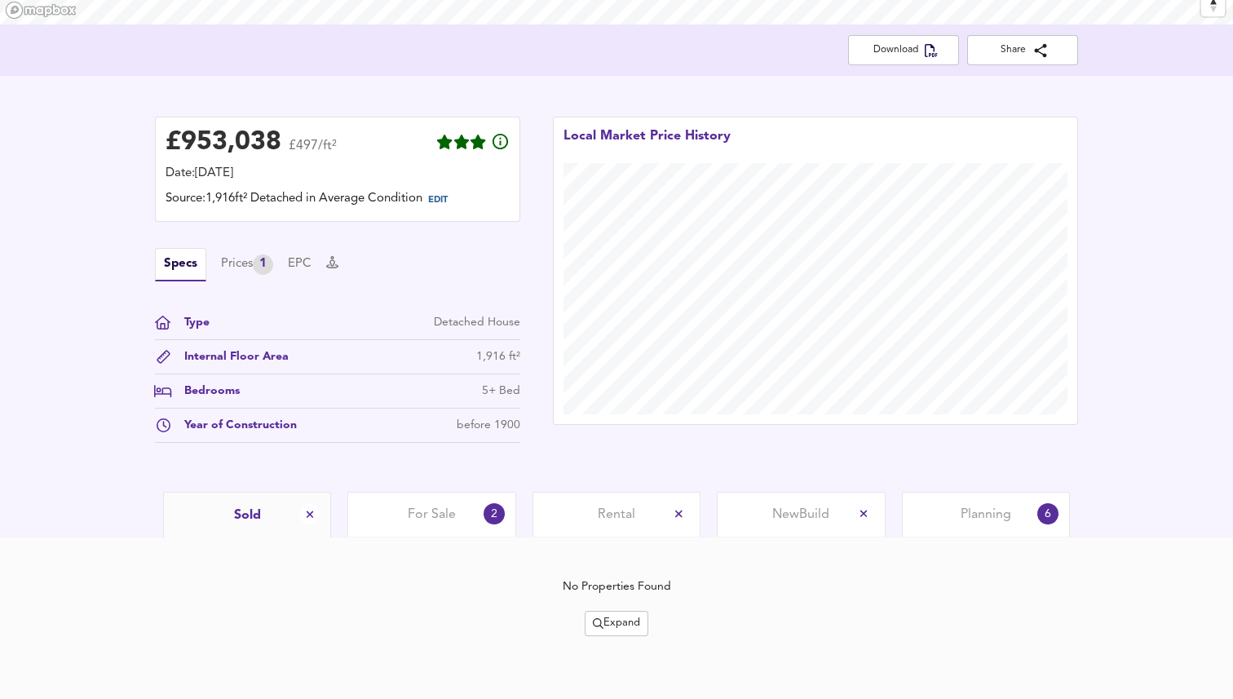
click at [427, 516] on span "For Sale" at bounding box center [432, 515] width 48 height 18
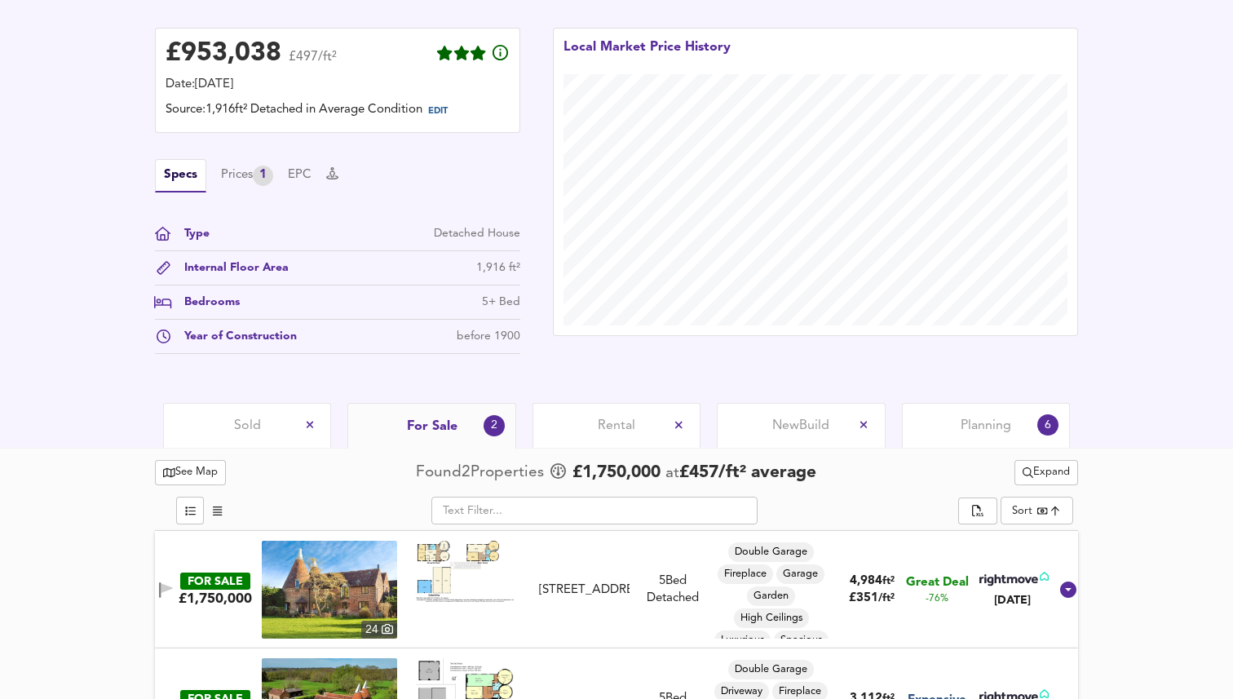
scroll to position [477, 0]
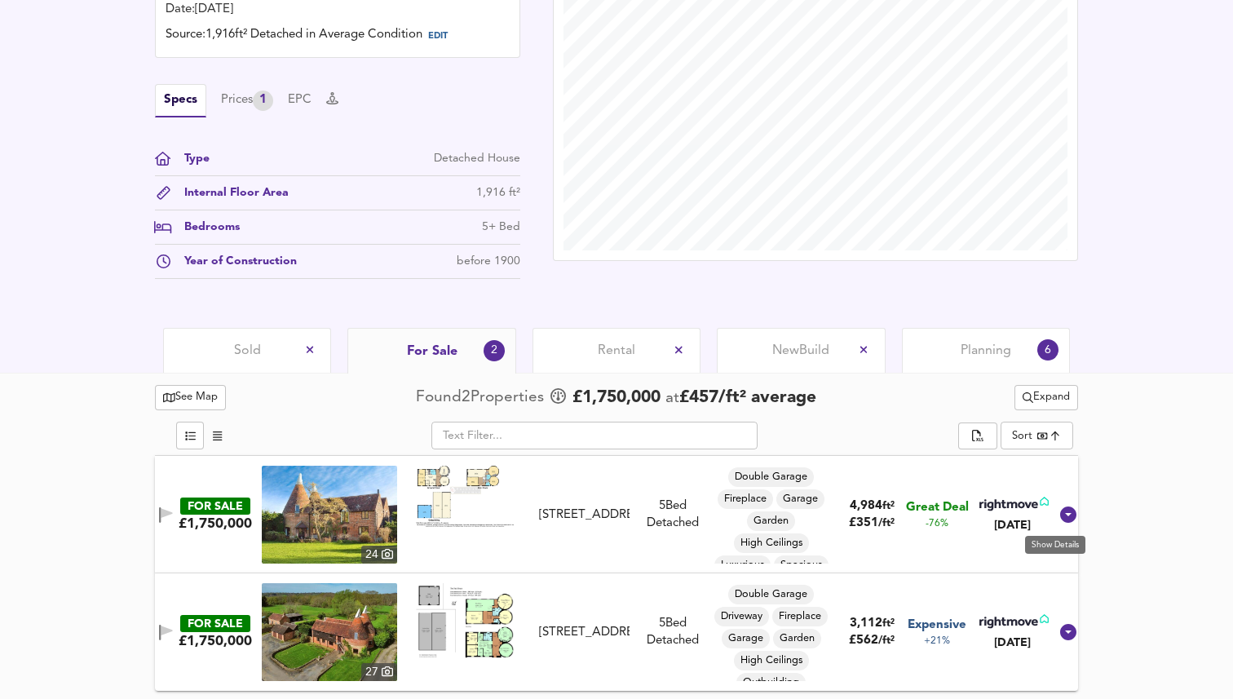
click at [1060, 520] on icon at bounding box center [1068, 514] width 16 height 16
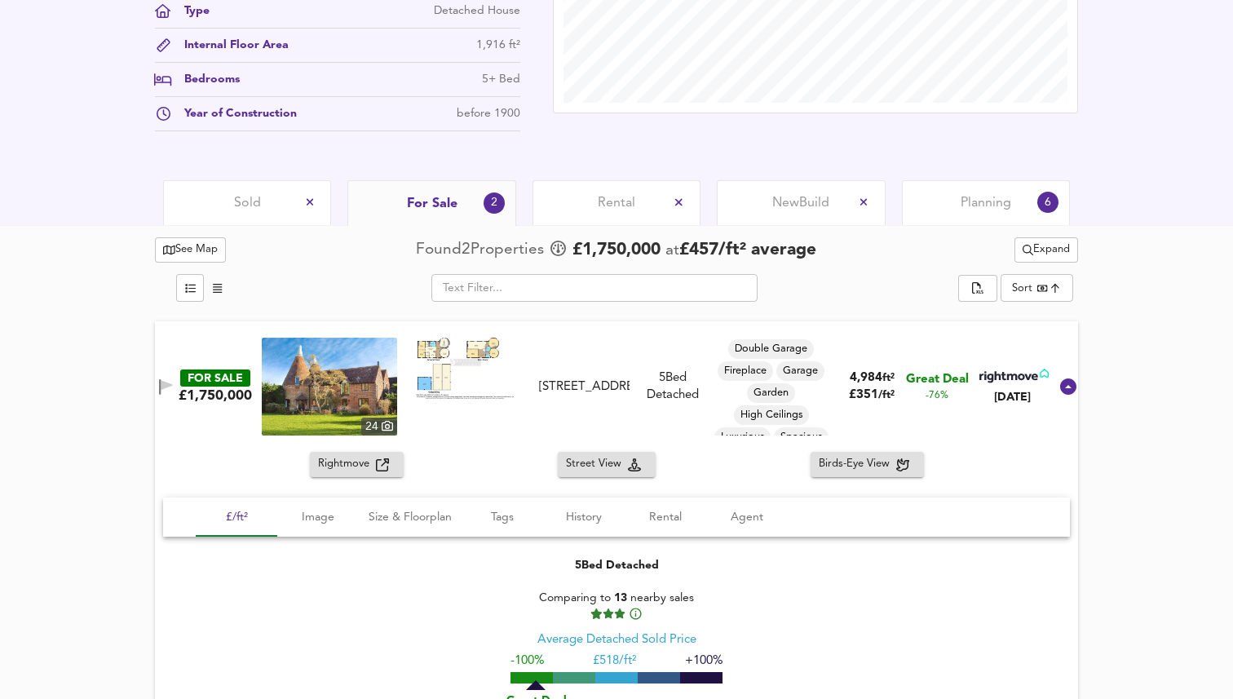
scroll to position [831, 0]
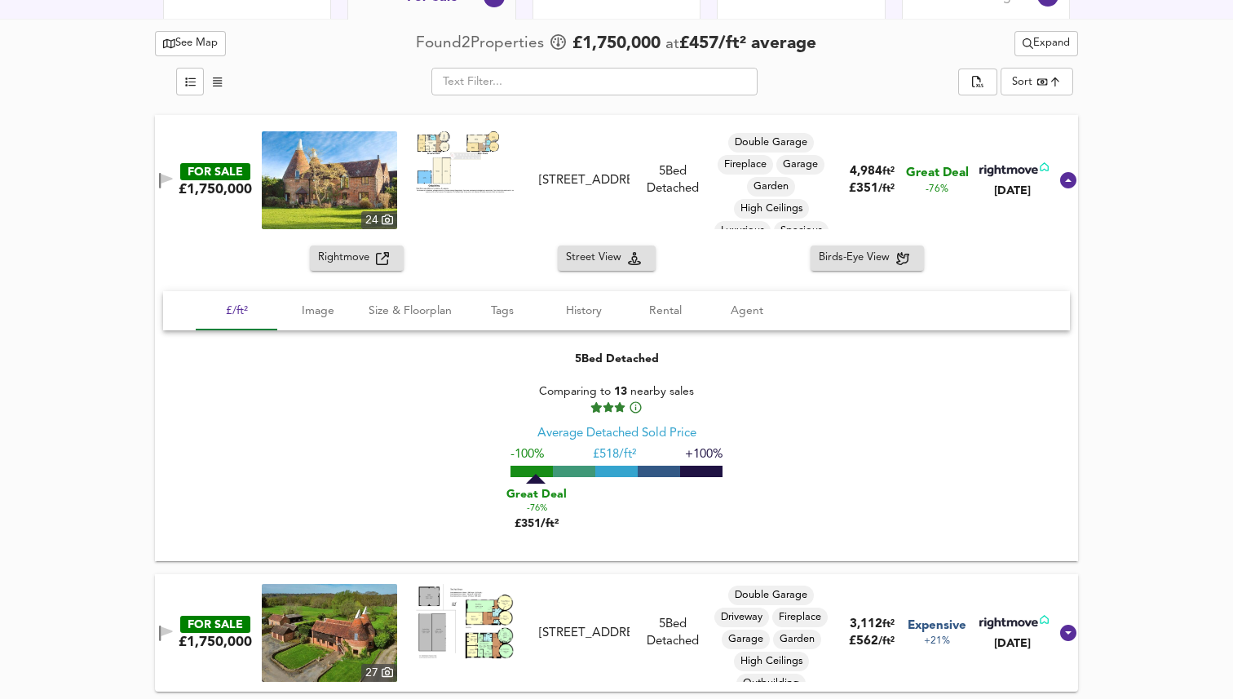
click at [1058, 179] on icon at bounding box center [1068, 180] width 20 height 20
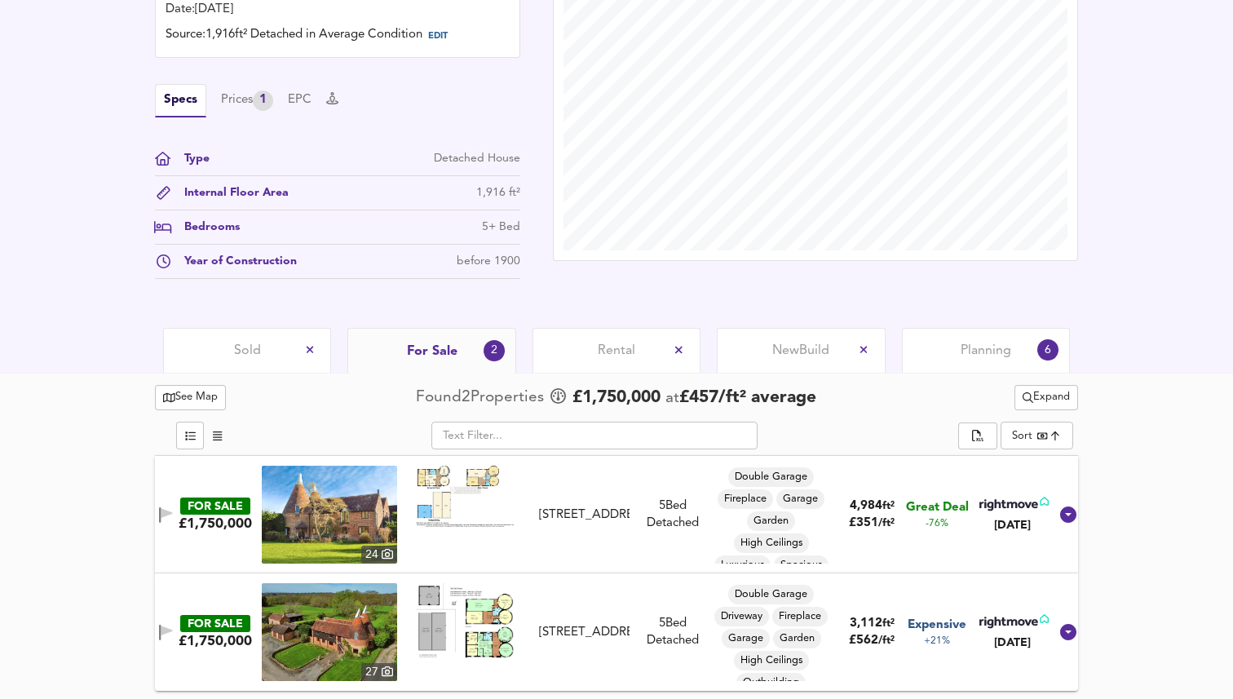
scroll to position [477, 0]
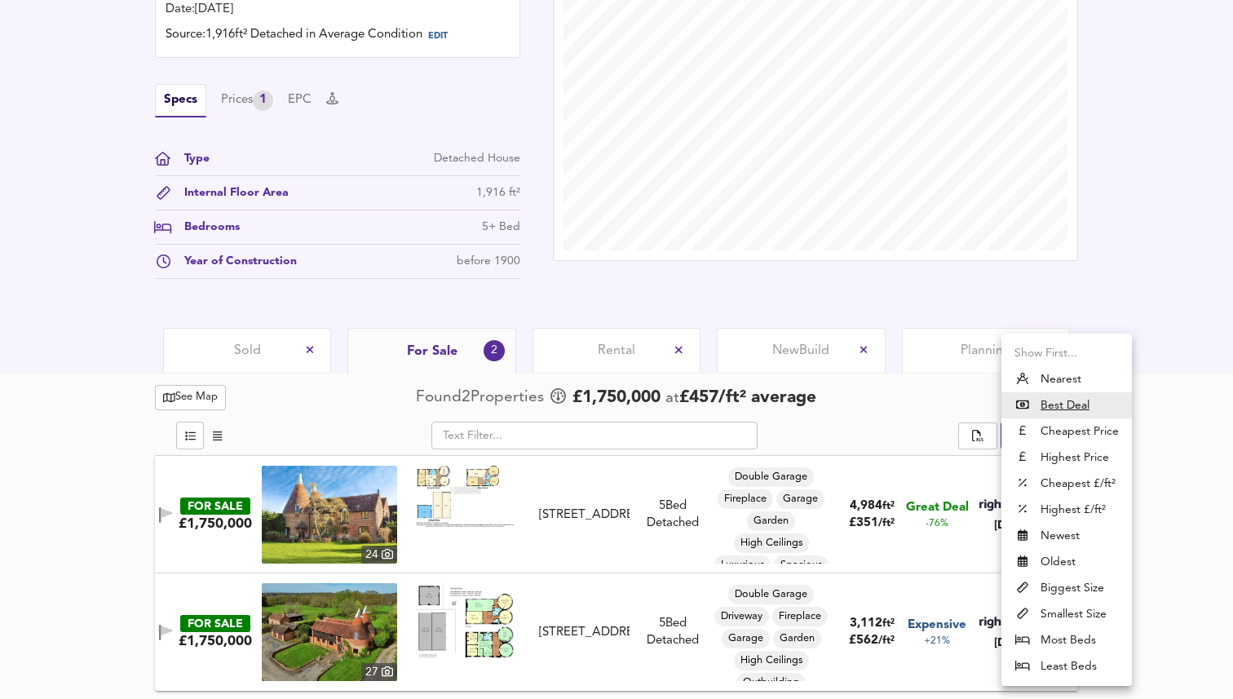
click at [1190, 457] on div at bounding box center [616, 349] width 1233 height 699
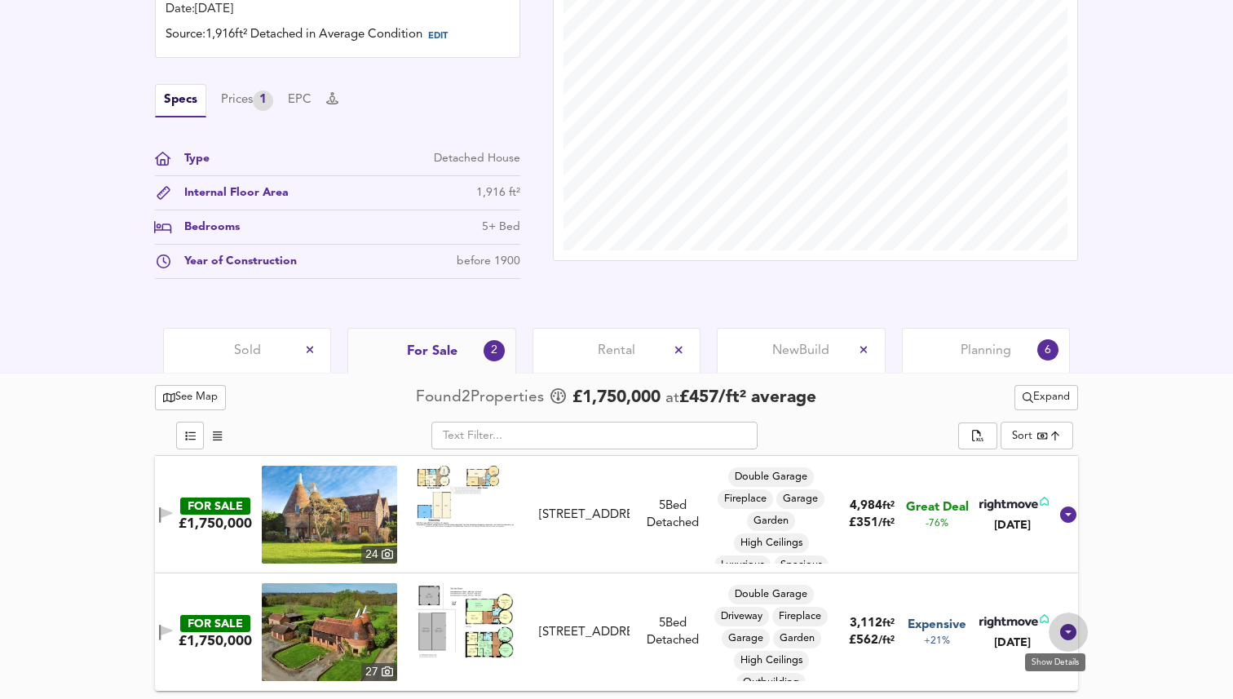
click at [1058, 627] on icon at bounding box center [1068, 632] width 20 height 20
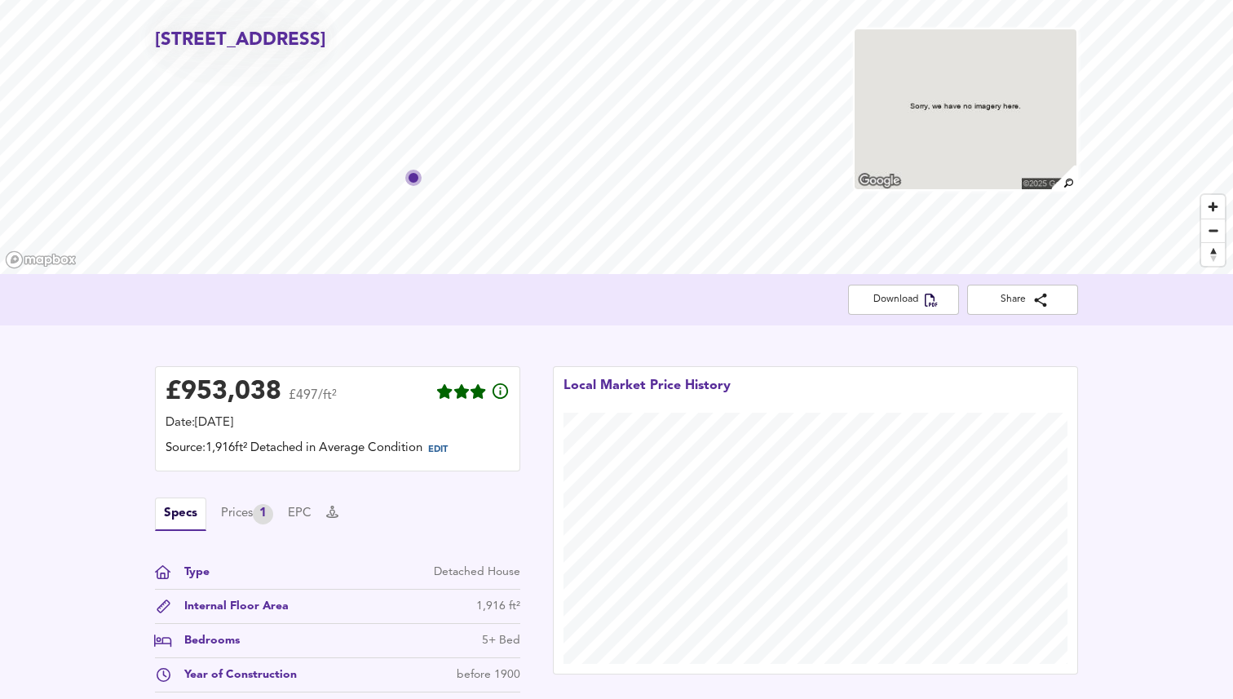
scroll to position [28, 0]
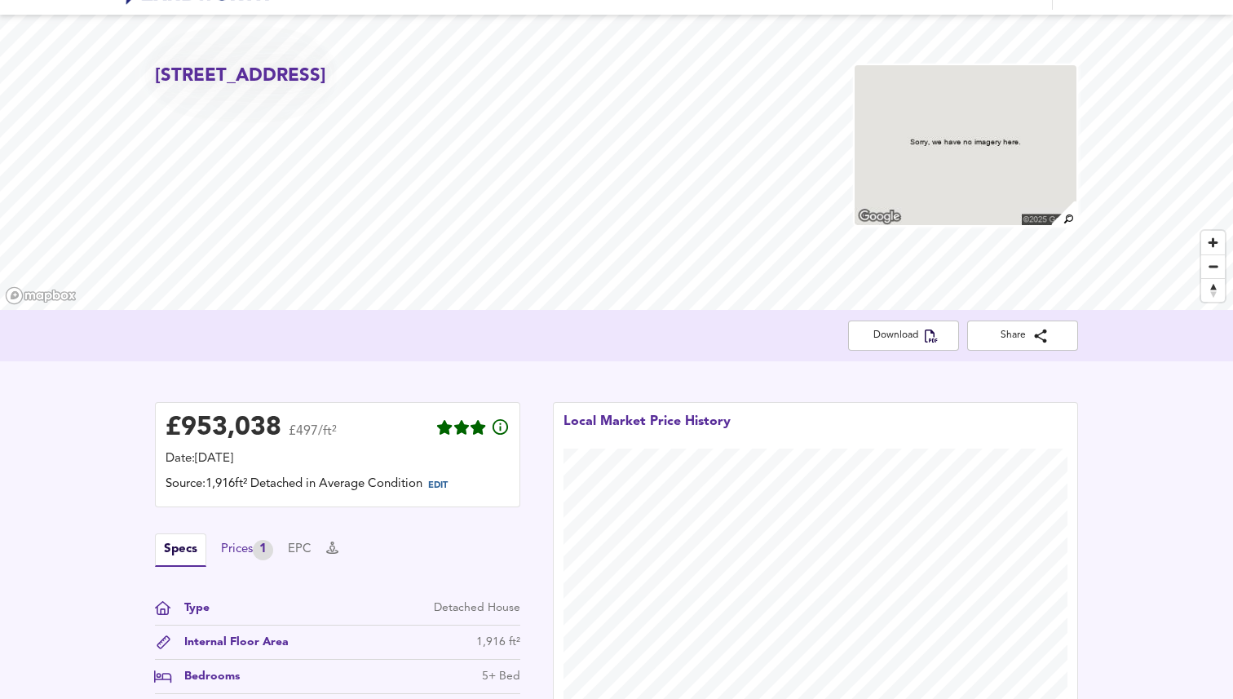
click at [241, 547] on div "Prices 1" at bounding box center [247, 550] width 52 height 20
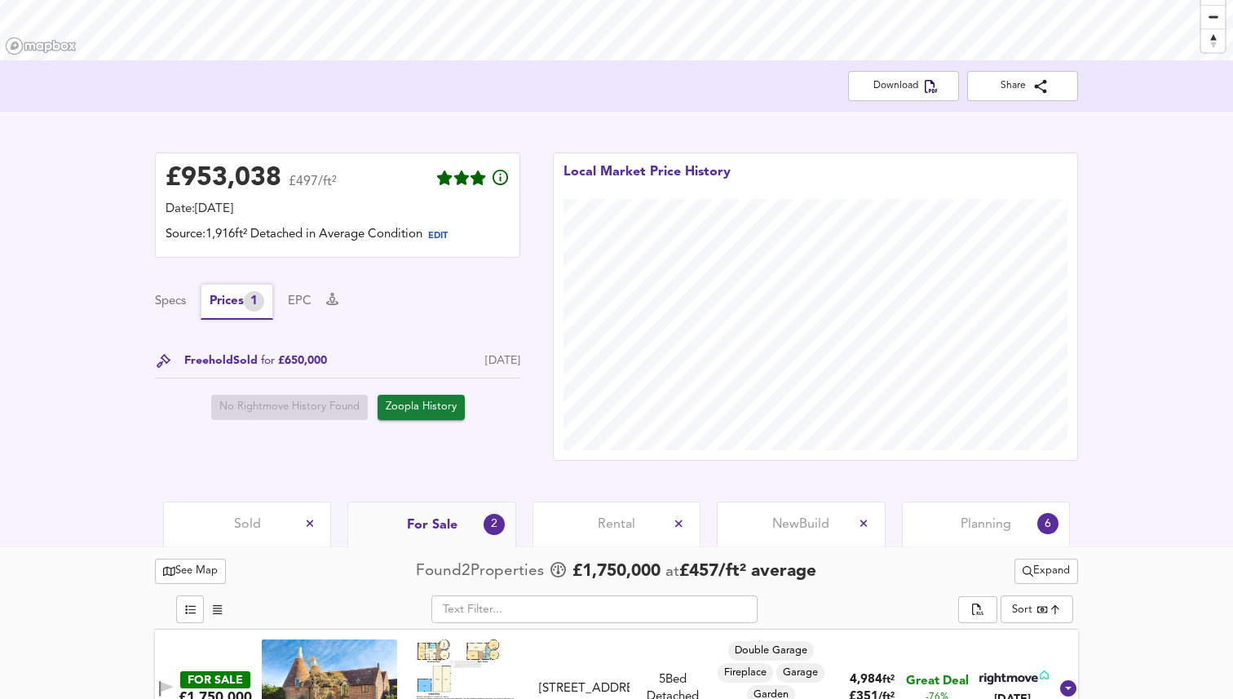
scroll to position [312, 0]
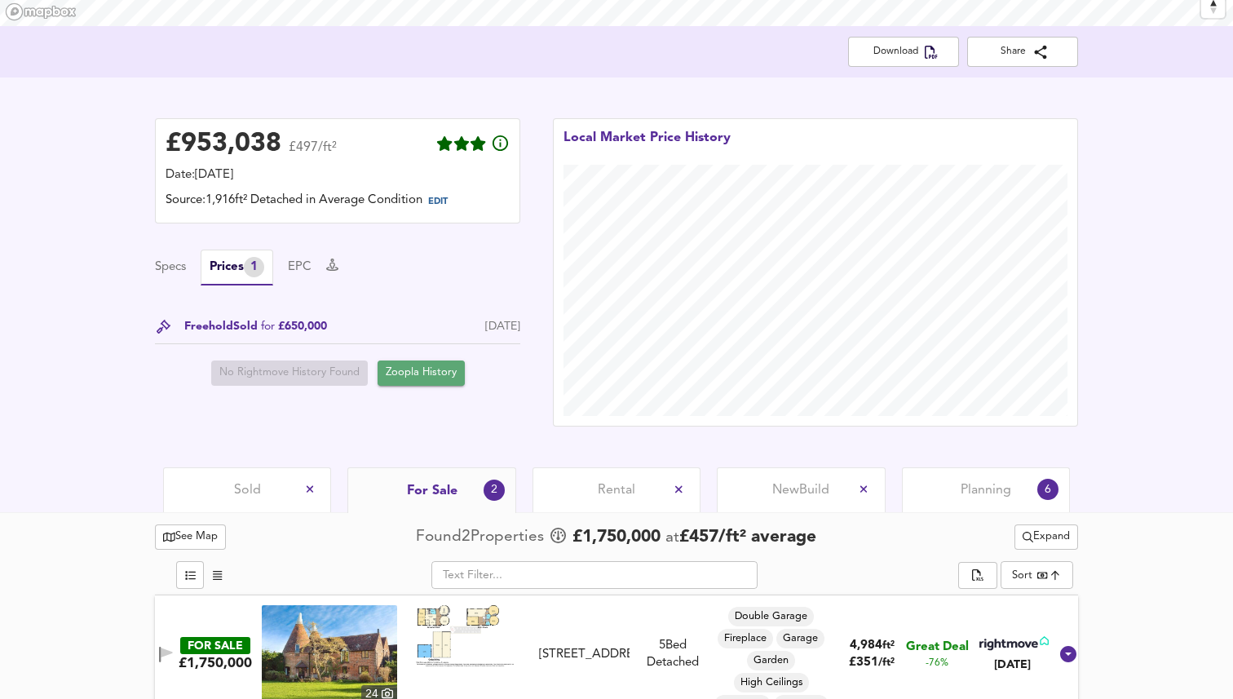
click at [436, 373] on span "Zoopla History" at bounding box center [421, 373] width 71 height 19
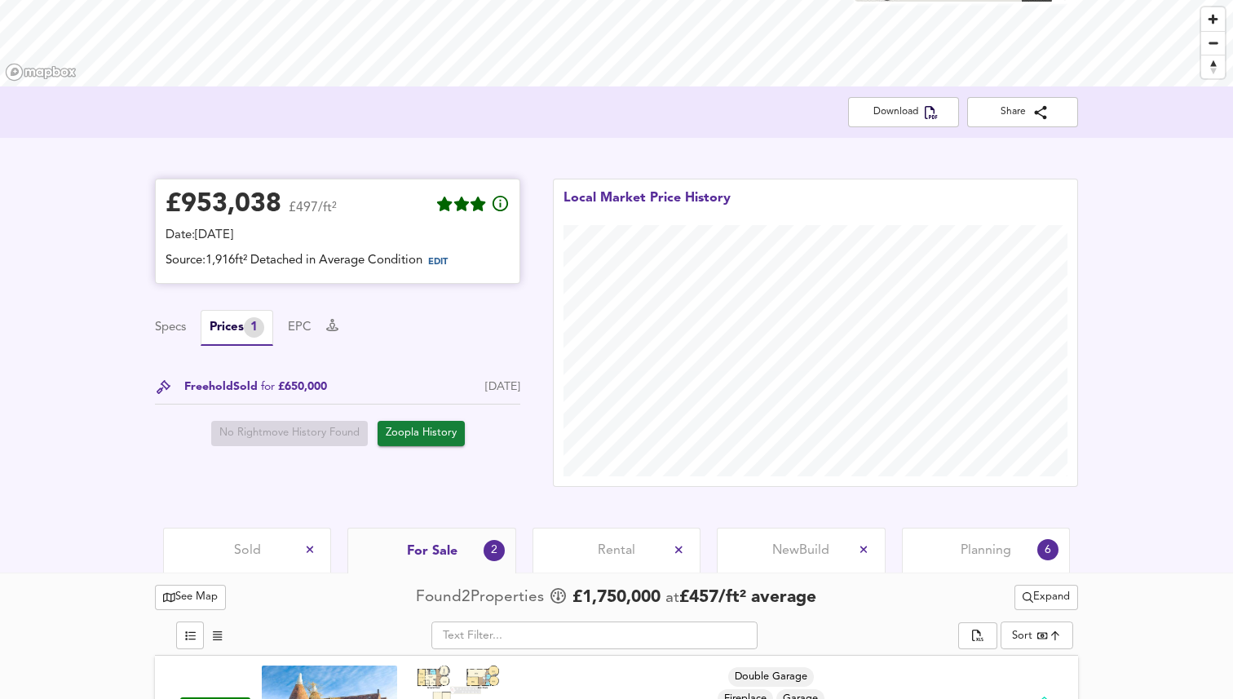
scroll to position [0, 0]
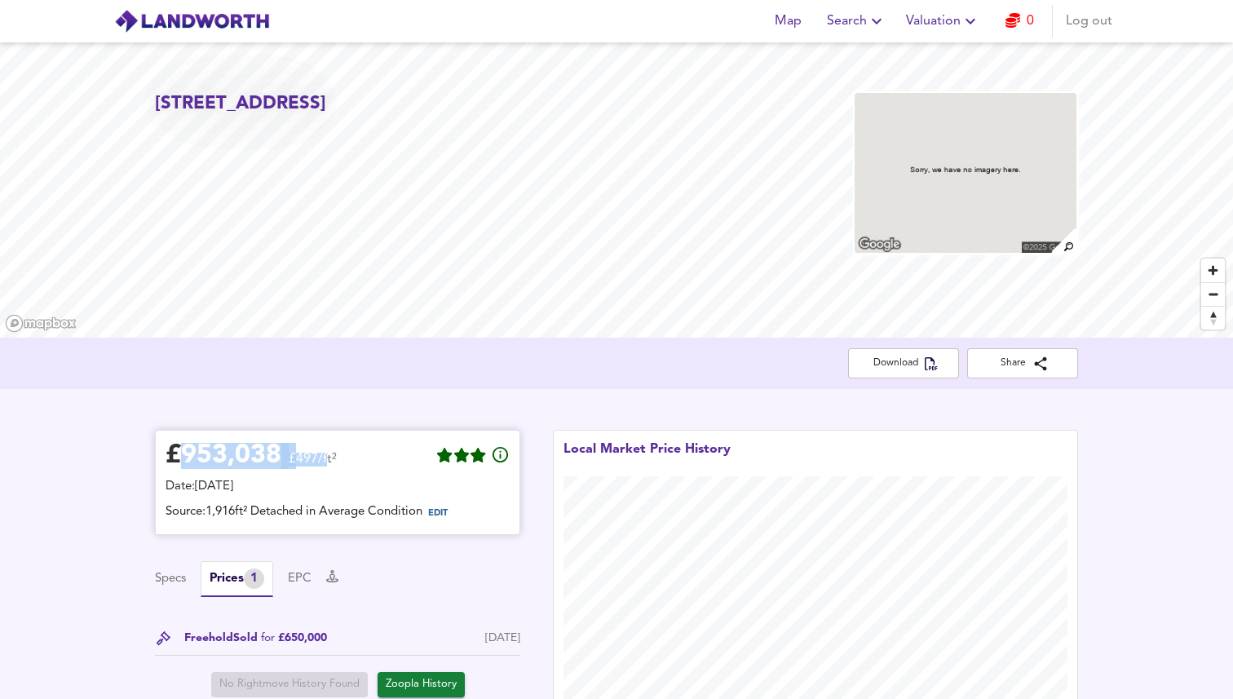
drag, startPoint x: 183, startPoint y: 463, endPoint x: 326, endPoint y: 462, distance: 143.5
click at [326, 462] on div "£ 953,038 £497/ft²" at bounding box center [251, 458] width 171 height 36
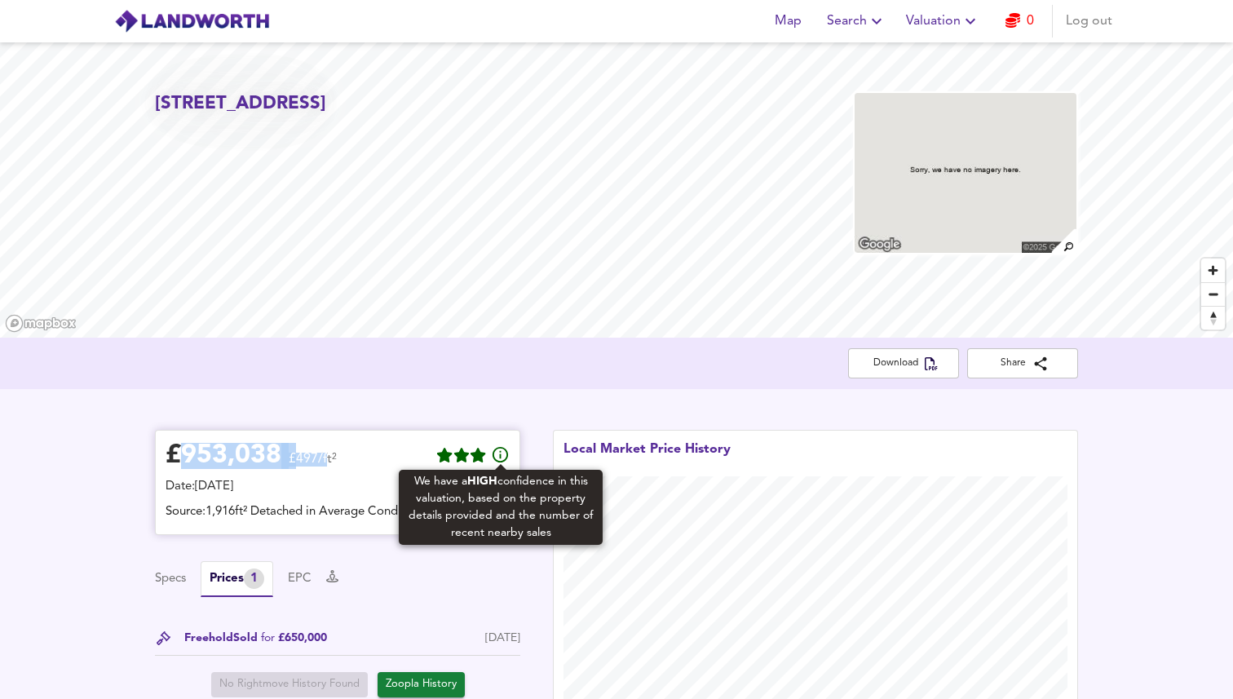
click at [497, 455] on icon at bounding box center [501, 455] width 20 height 20
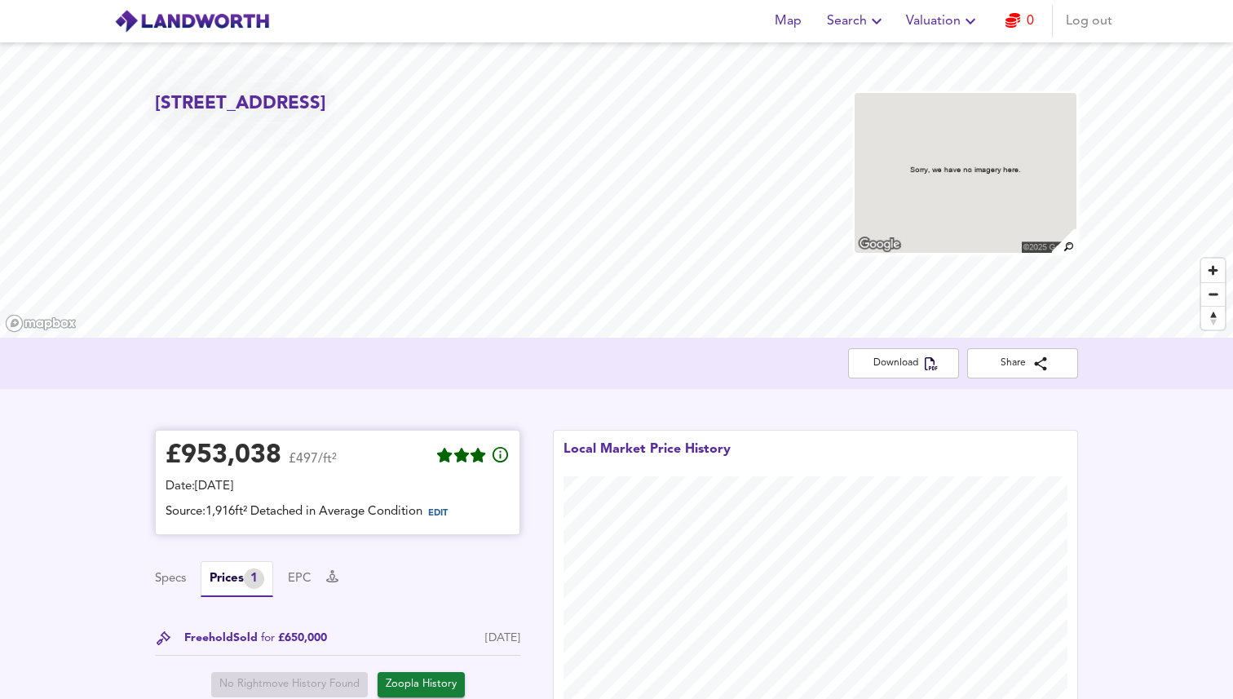
click at [224, 453] on div "£ 953,038" at bounding box center [224, 456] width 116 height 24
click at [948, 24] on span "Valuation" at bounding box center [943, 21] width 74 height 23
click at [1006, 20] on icon "button" at bounding box center [1012, 20] width 15 height 15
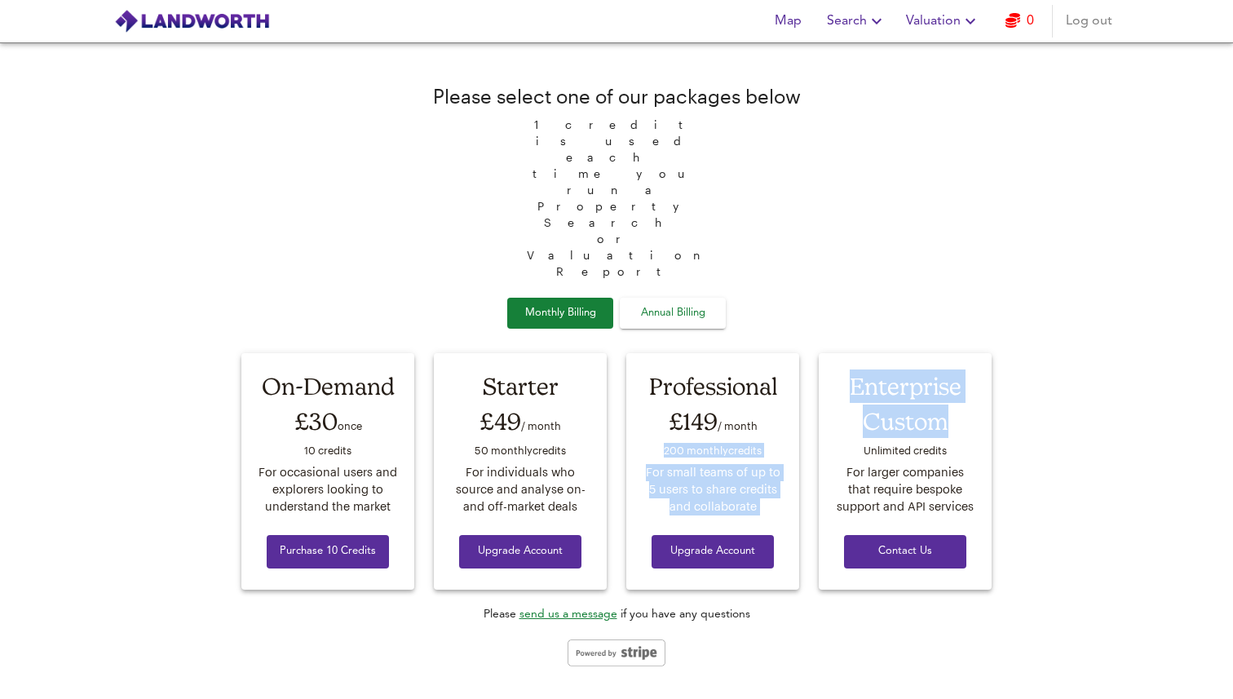
drag, startPoint x: 661, startPoint y: 387, endPoint x: 809, endPoint y: 387, distance: 147.6
click at [809, 387] on div "On-Demand £30 once 10 credit s For occasional users and explorers looking to un…" at bounding box center [617, 475] width 770 height 261
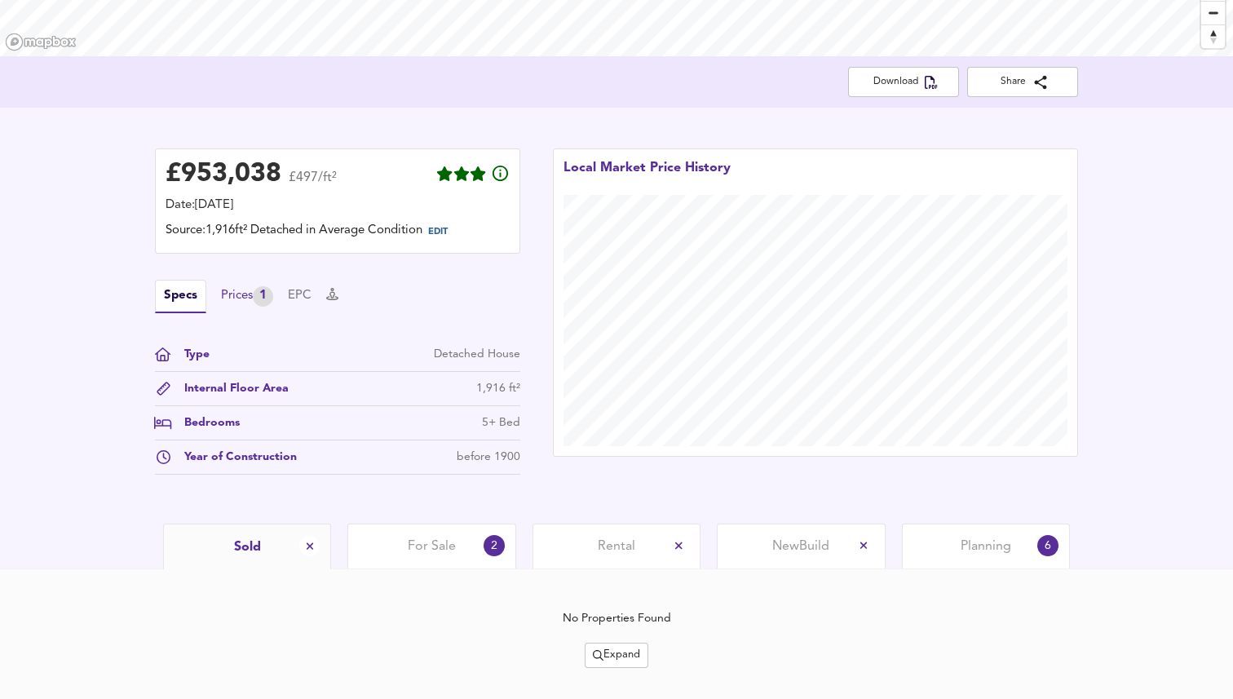
scroll to position [313, 0]
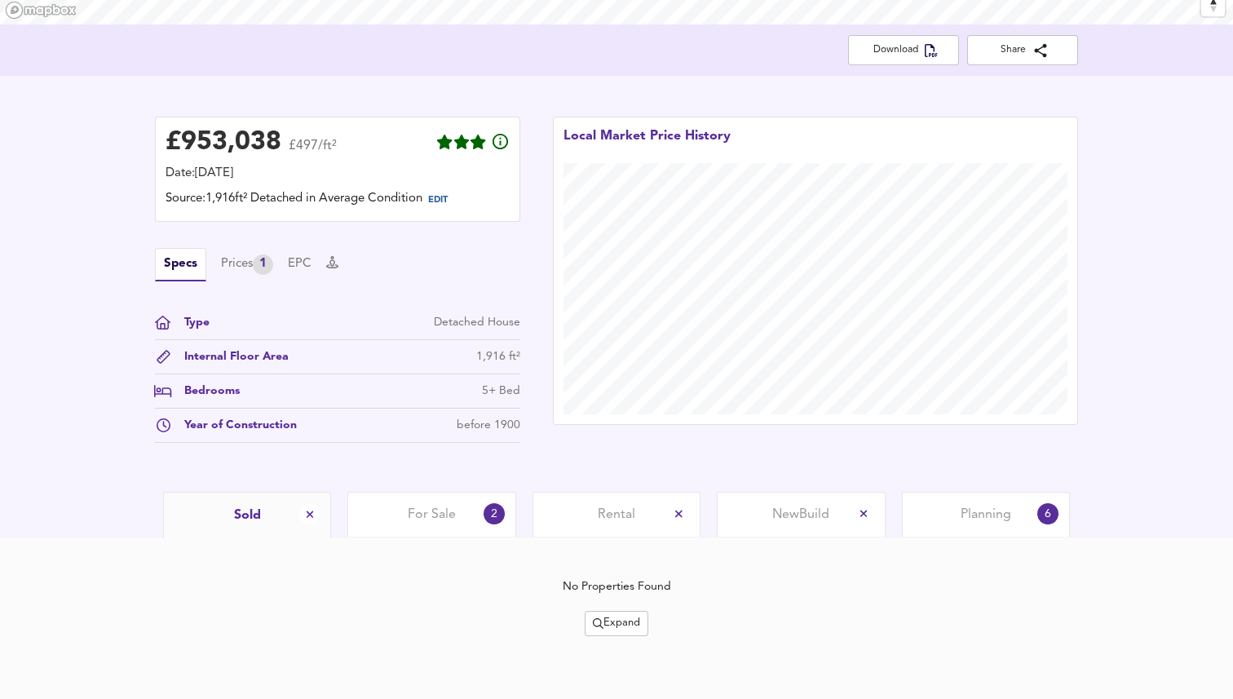
click at [407, 524] on div "For Sale 2" at bounding box center [431, 514] width 168 height 45
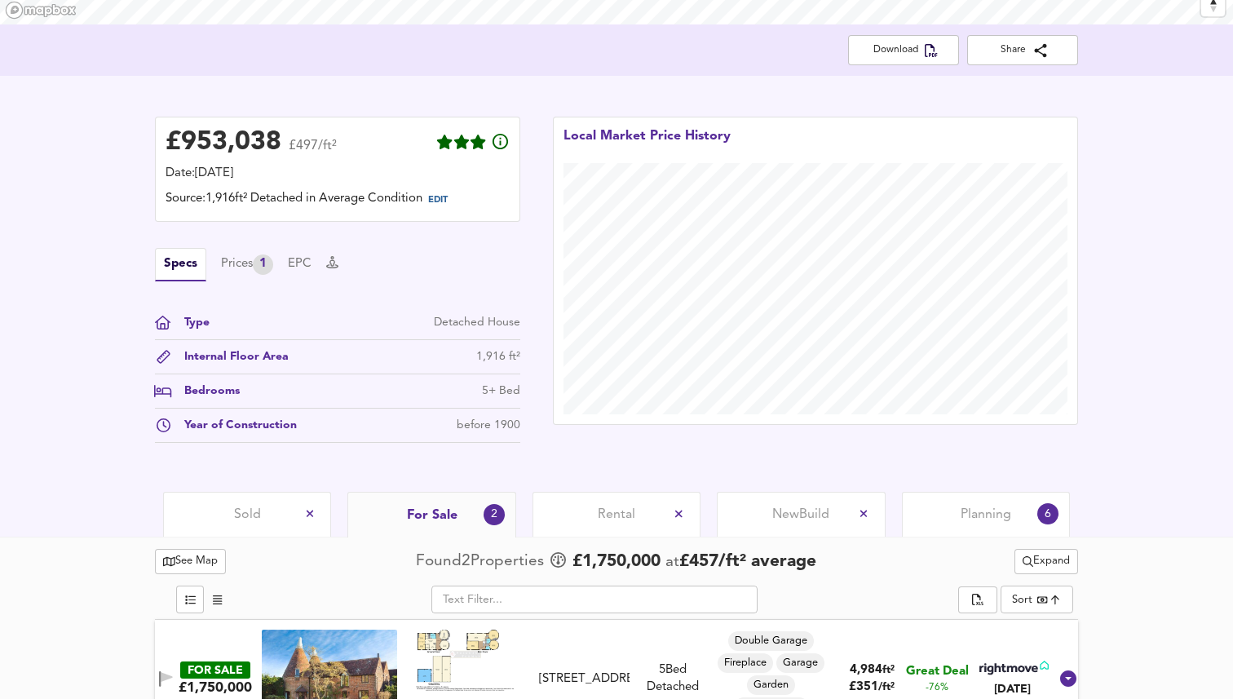
click at [629, 503] on div "Rental" at bounding box center [617, 514] width 168 height 45
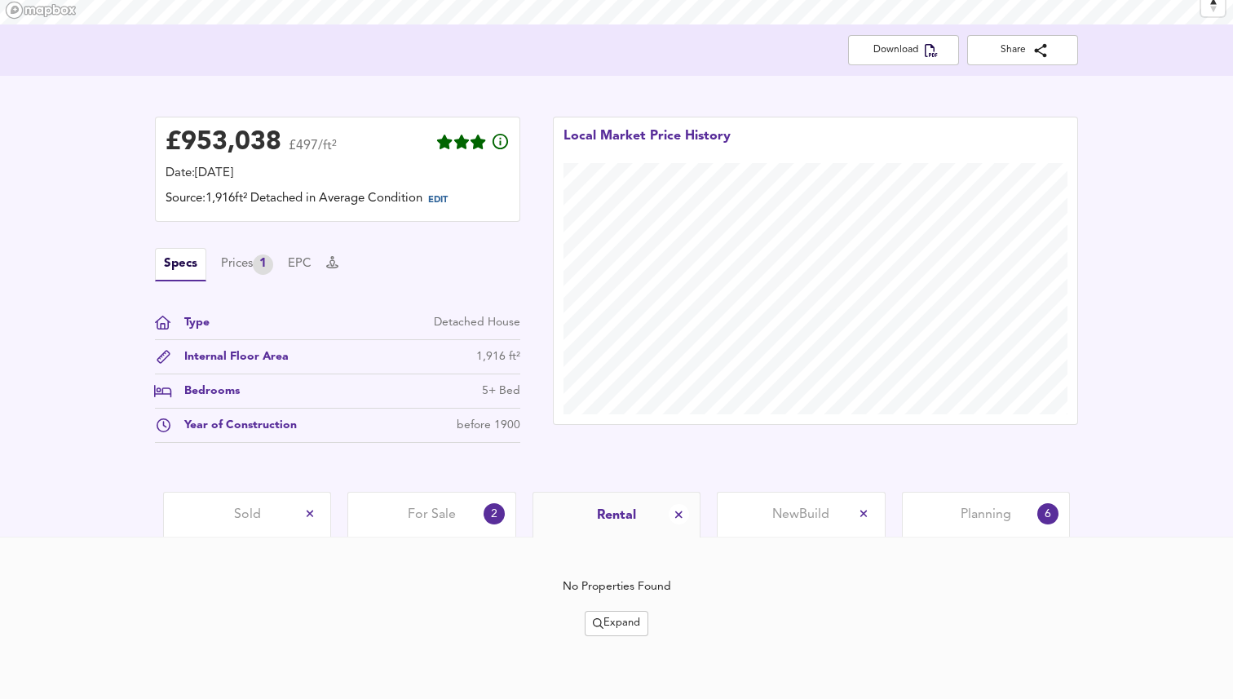
click at [261, 518] on div "Sold" at bounding box center [247, 514] width 168 height 45
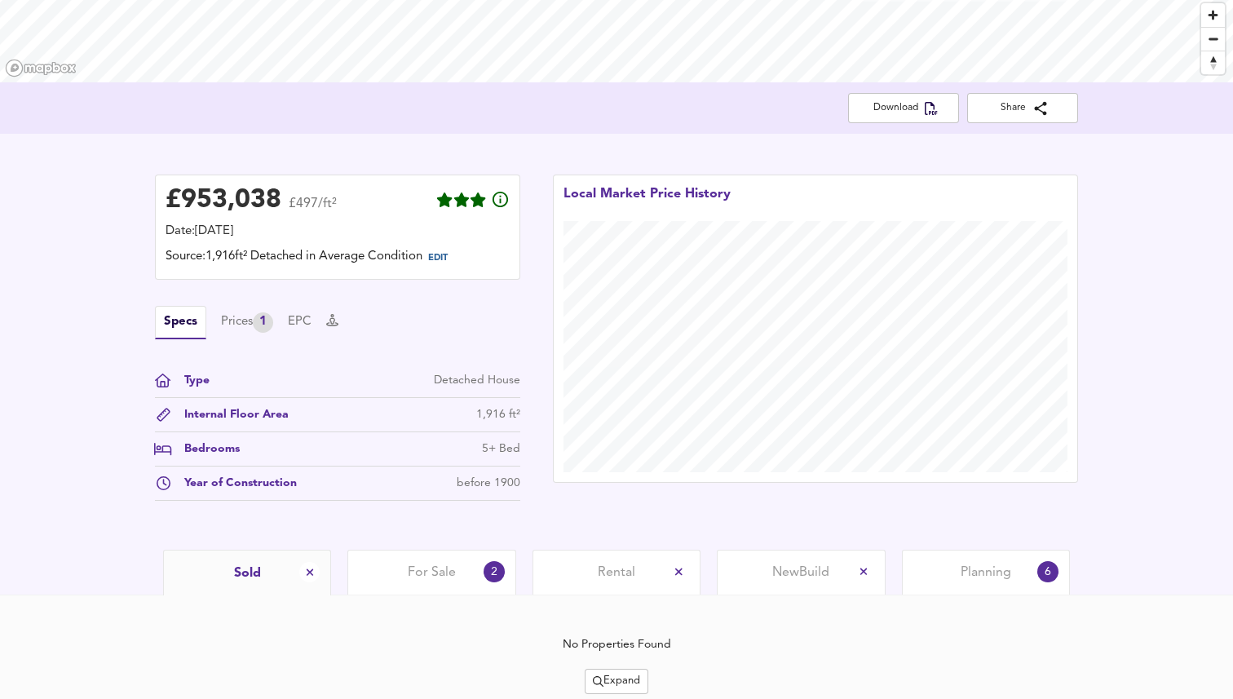
scroll to position [313, 0]
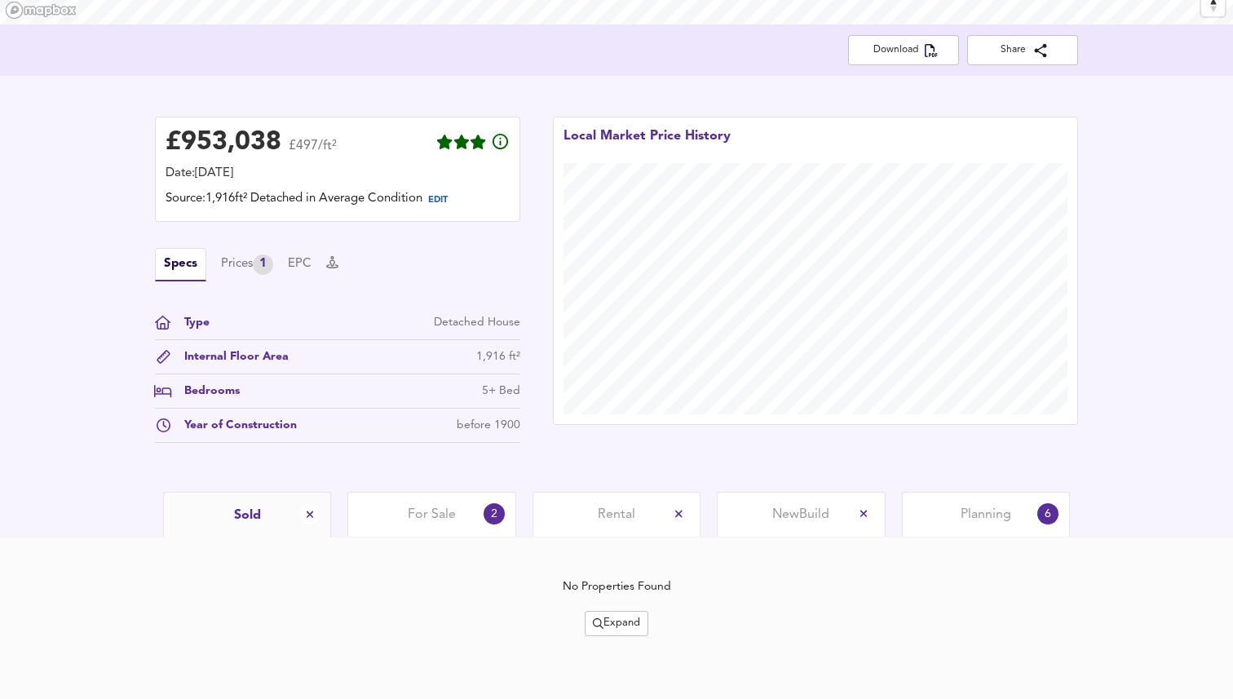
click at [388, 510] on div "For Sale 2" at bounding box center [431, 514] width 168 height 45
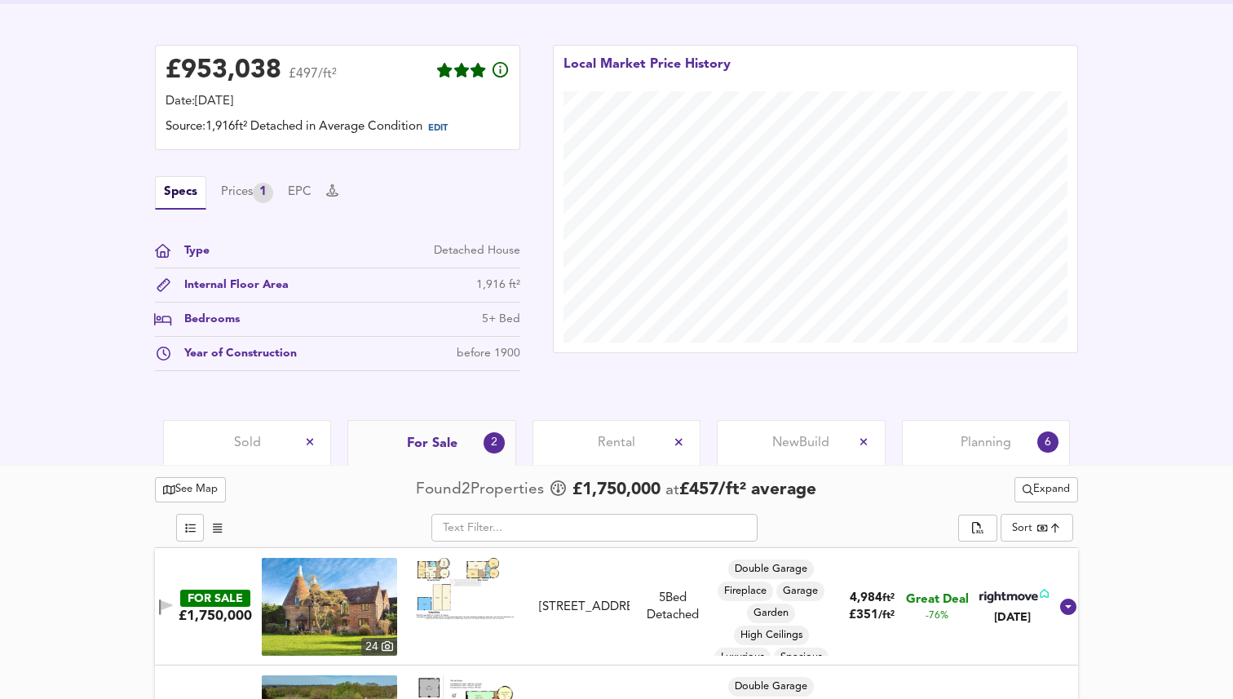
scroll to position [477, 0]
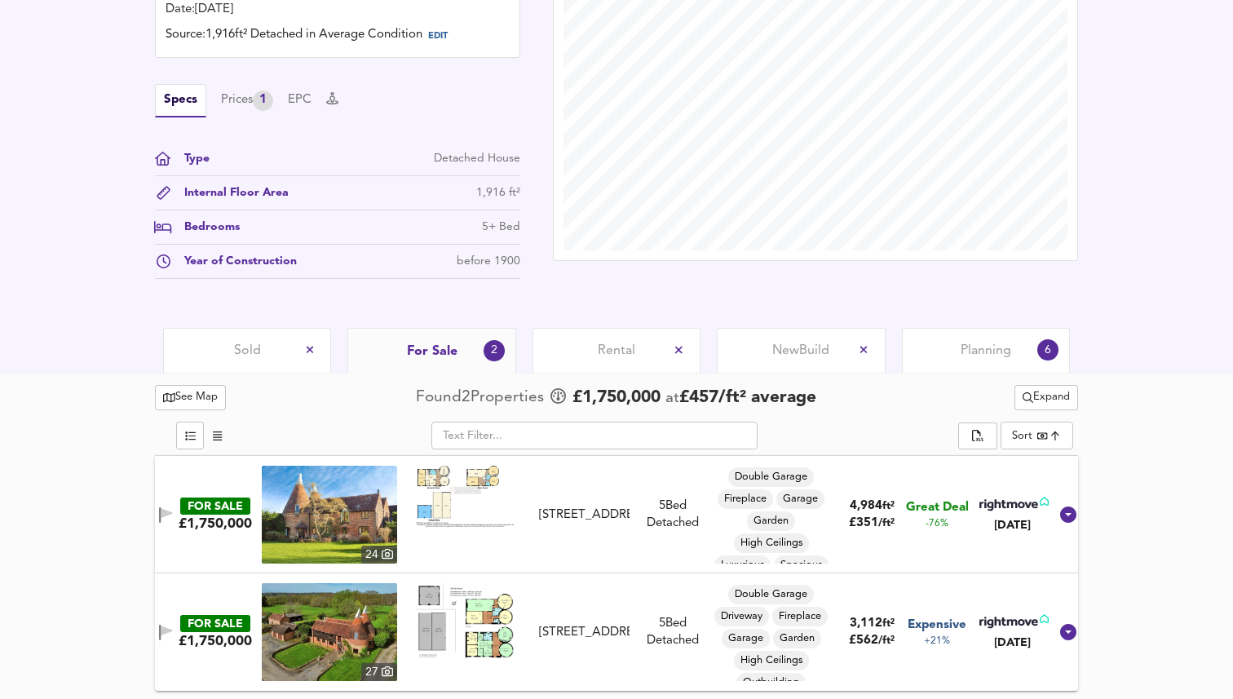
click at [1060, 517] on icon at bounding box center [1068, 514] width 16 height 16
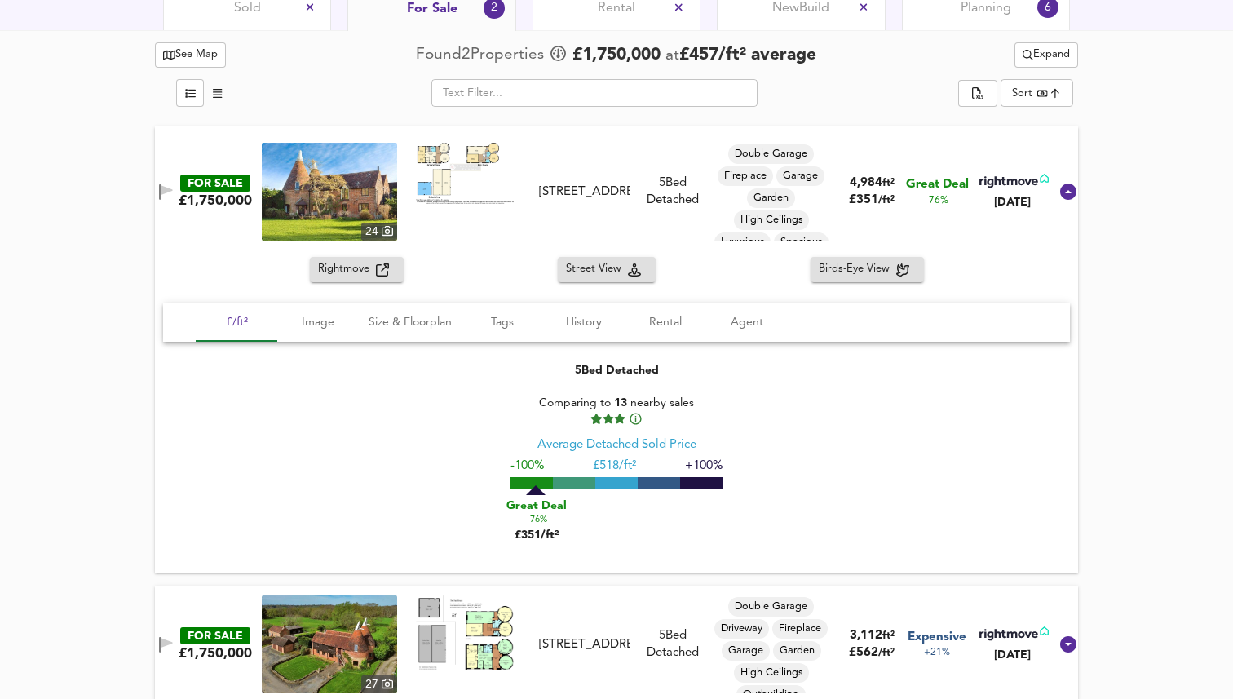
scroll to position [831, 0]
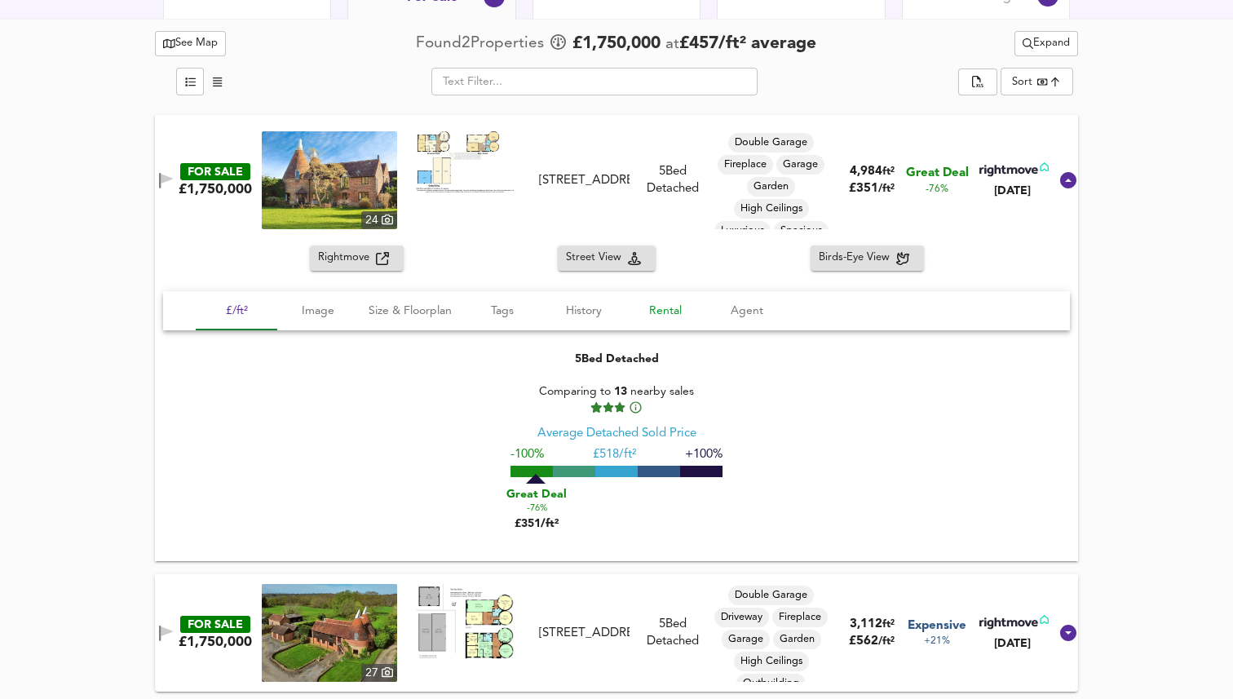
click at [665, 316] on span "Rental" at bounding box center [665, 311] width 62 height 20
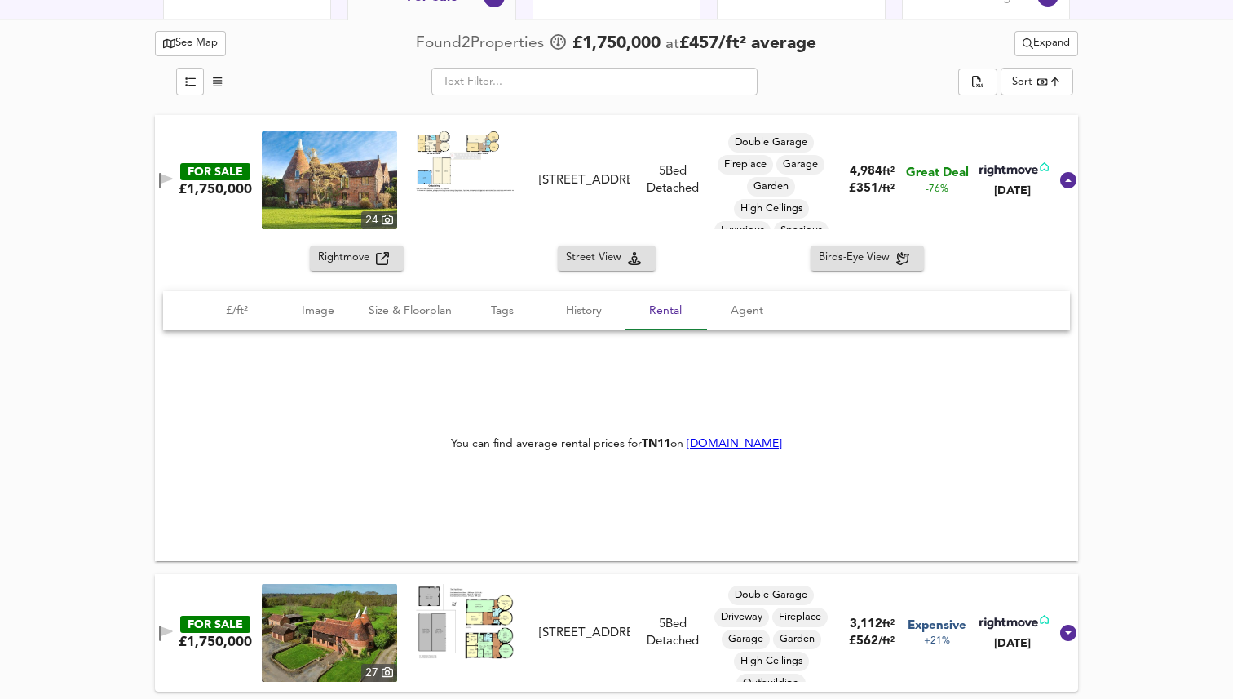
click at [740, 441] on link "[DOMAIN_NAME]" at bounding box center [734, 443] width 95 height 11
click at [581, 314] on span "History" at bounding box center [584, 311] width 62 height 20
click at [502, 307] on span "Tags" at bounding box center [502, 311] width 62 height 20
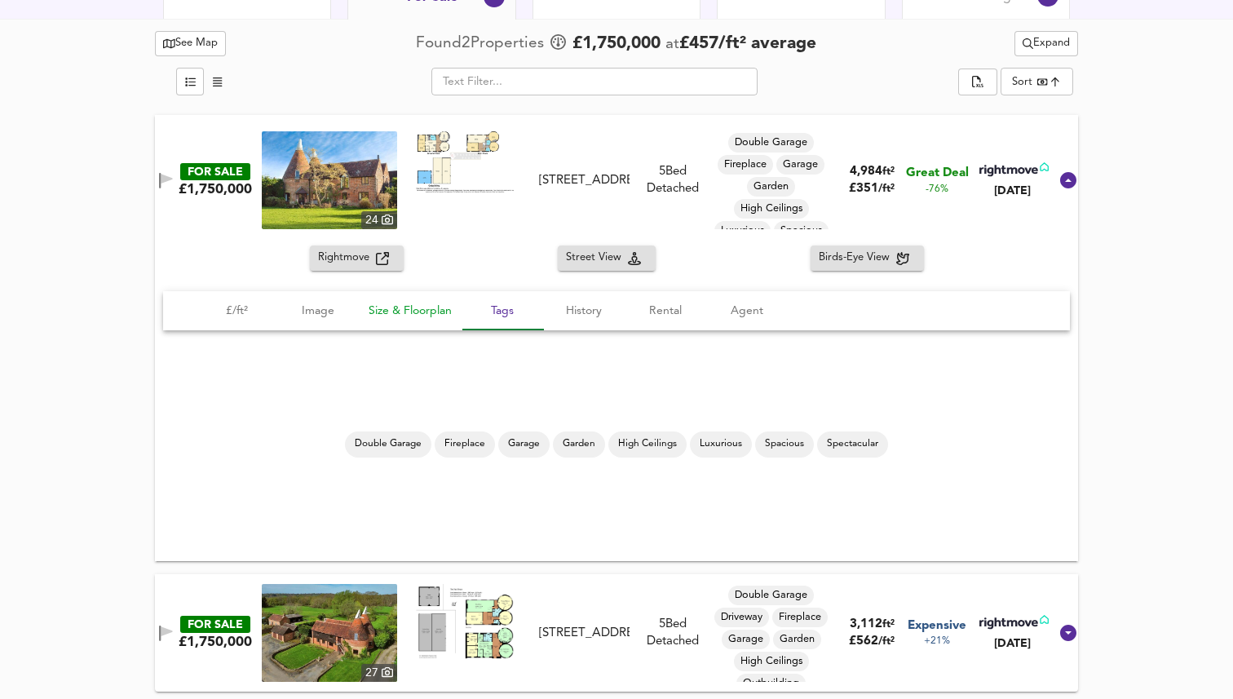
click at [434, 307] on span "Size & Floorplan" at bounding box center [410, 311] width 83 height 20
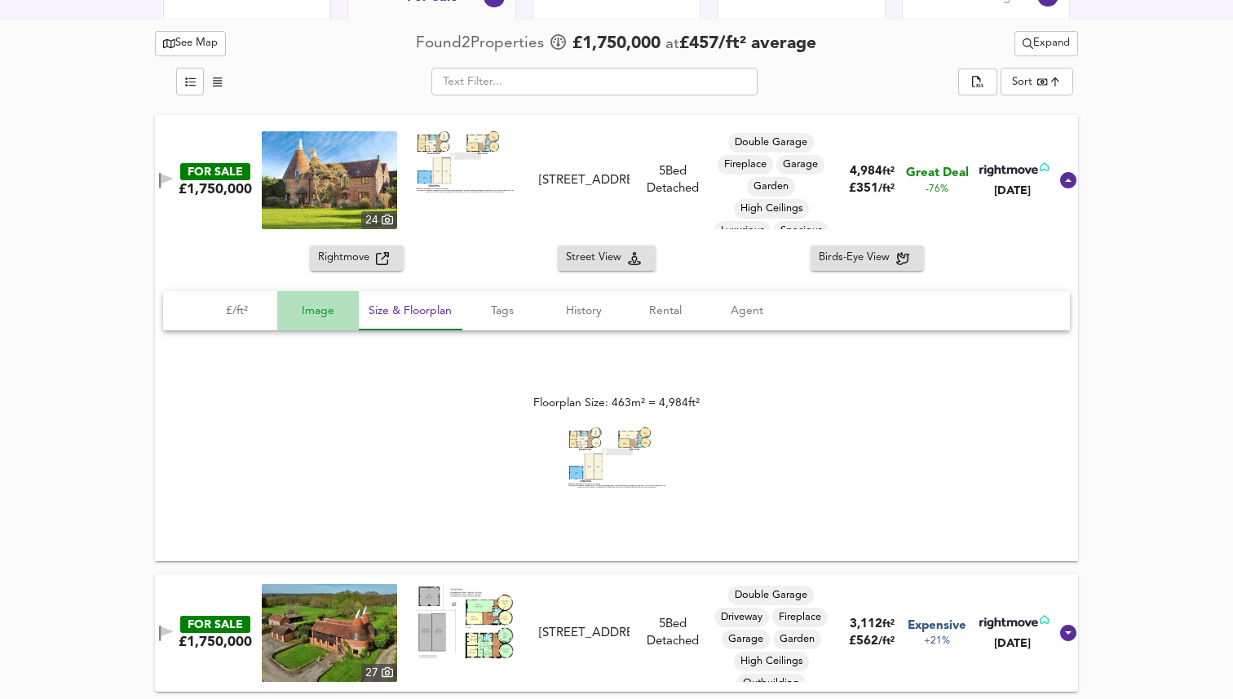
click at [293, 315] on span "Image" at bounding box center [318, 311] width 62 height 20
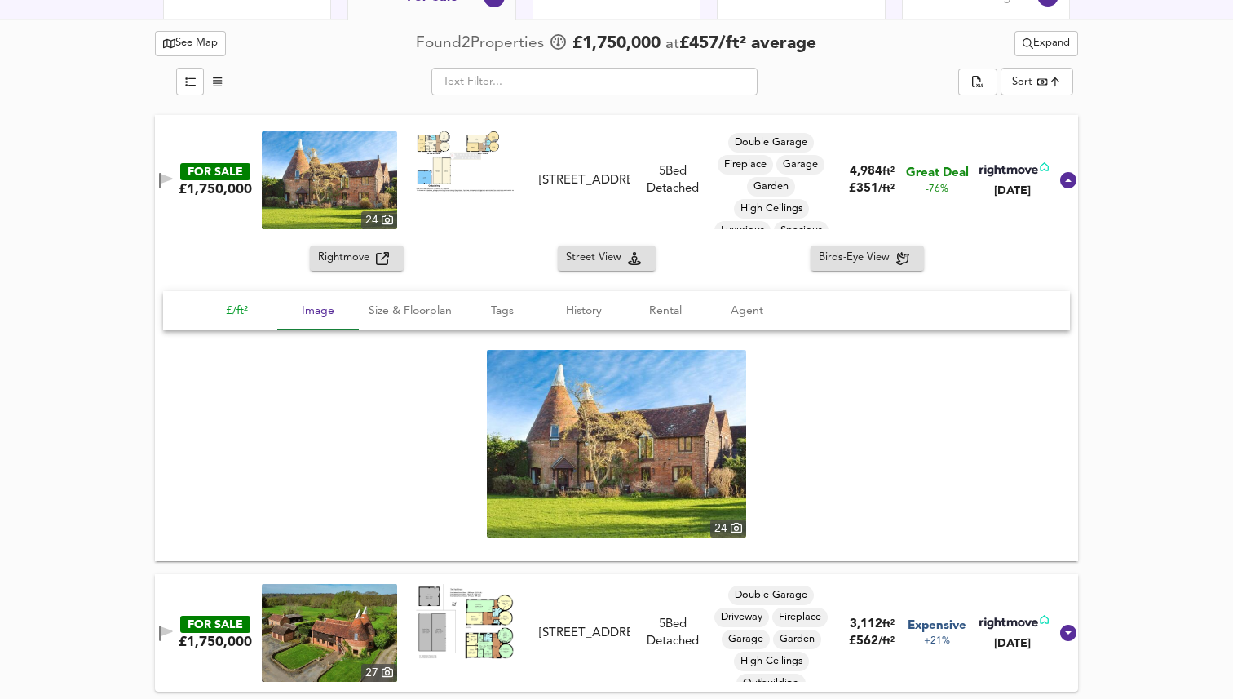
click at [230, 312] on span "£/ft²" at bounding box center [237, 311] width 62 height 20
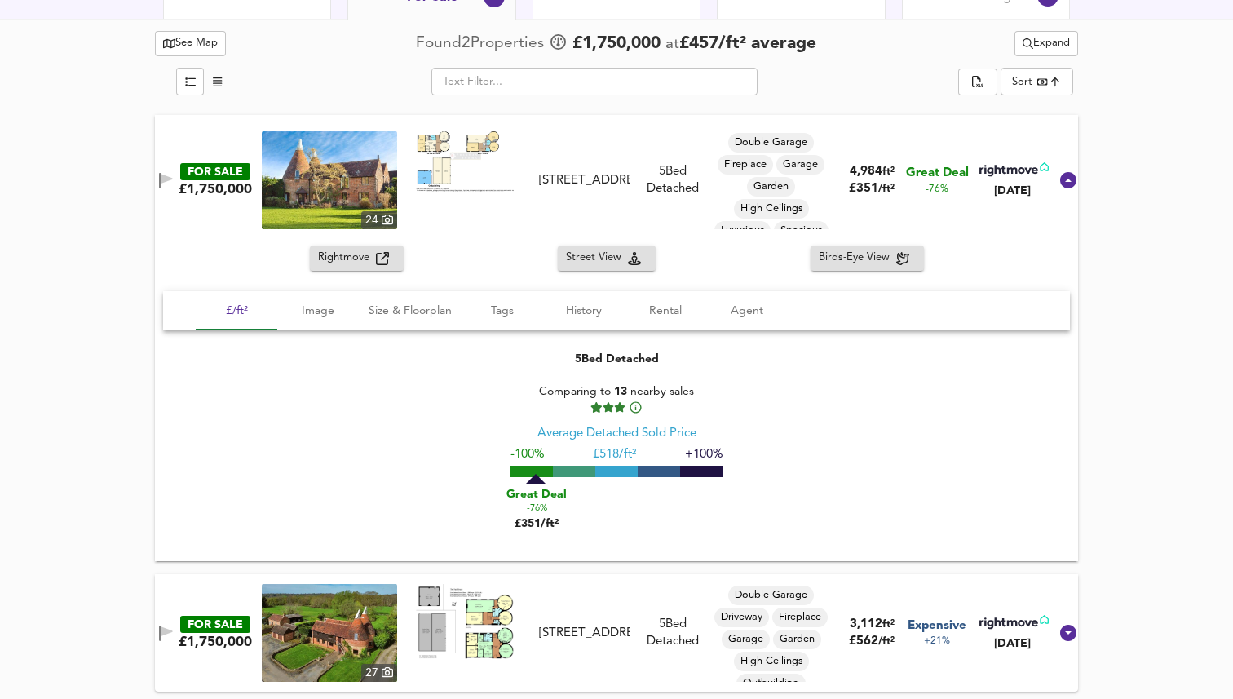
click at [186, 596] on div "FOR SALE £1,750,000 [STREET_ADDRESS] 5 Bed Detached Double Garage Driveway Fire…" at bounding box center [597, 633] width 904 height 98
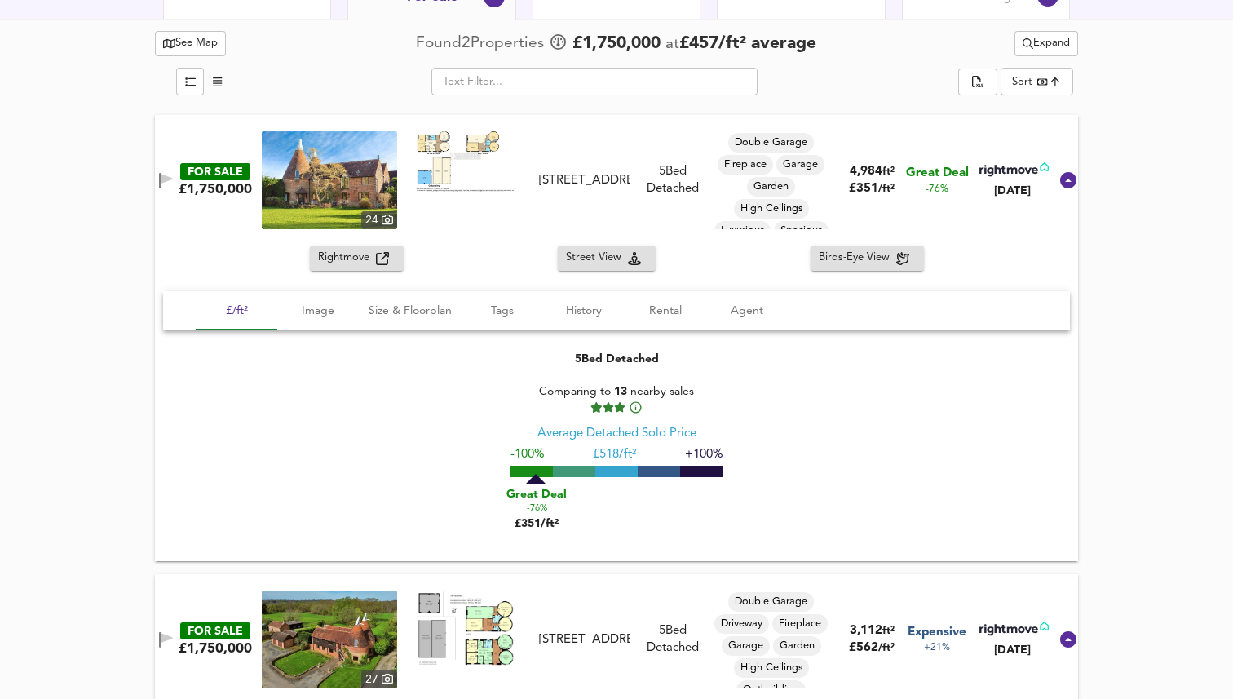
scroll to position [1160, 0]
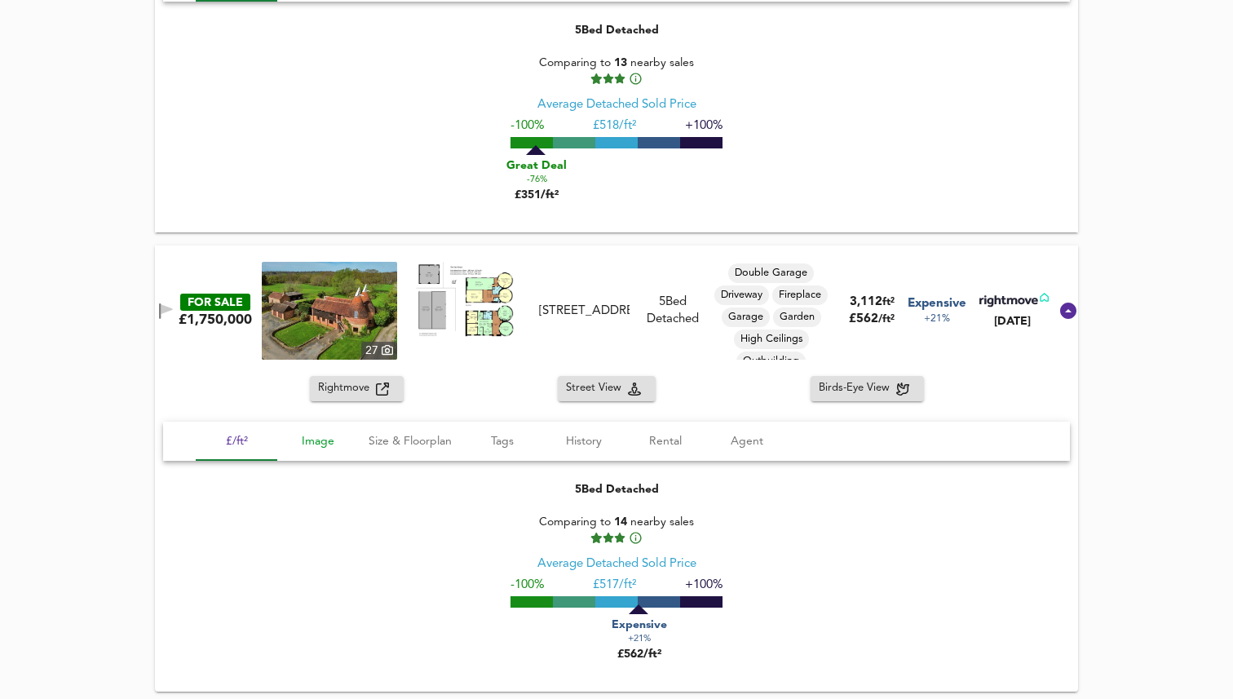
click at [334, 439] on span "Image" at bounding box center [318, 441] width 62 height 20
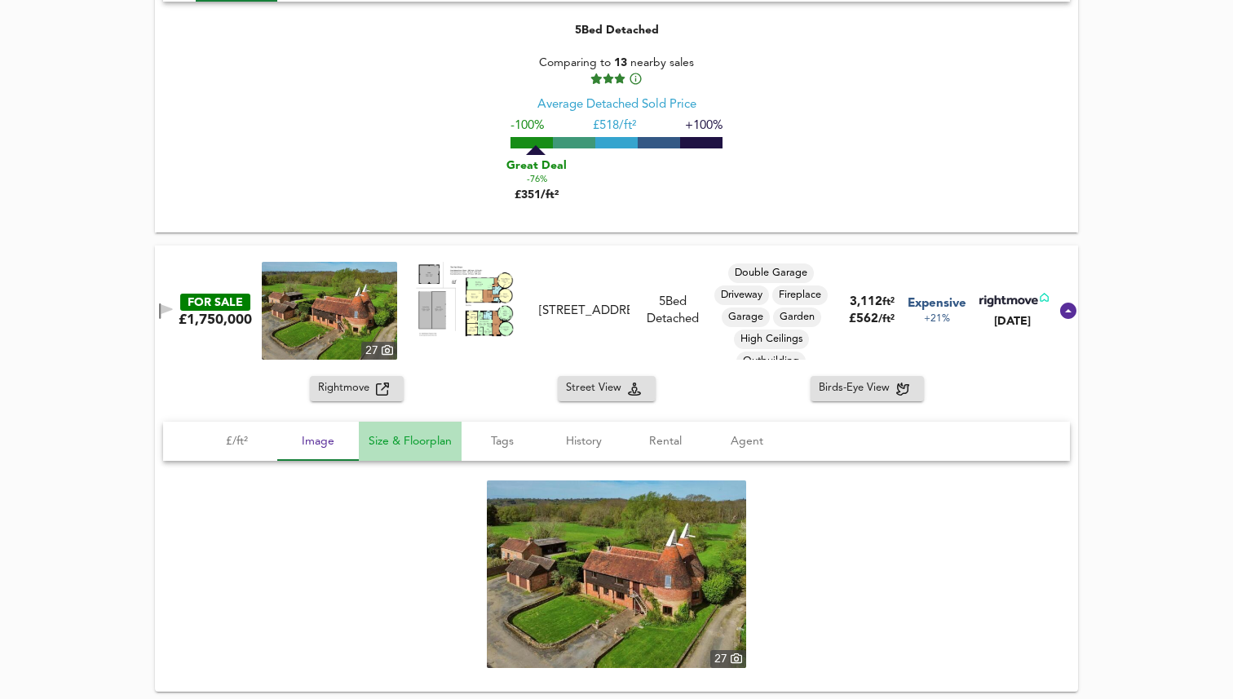
click at [396, 439] on span "Size & Floorplan" at bounding box center [410, 441] width 83 height 20
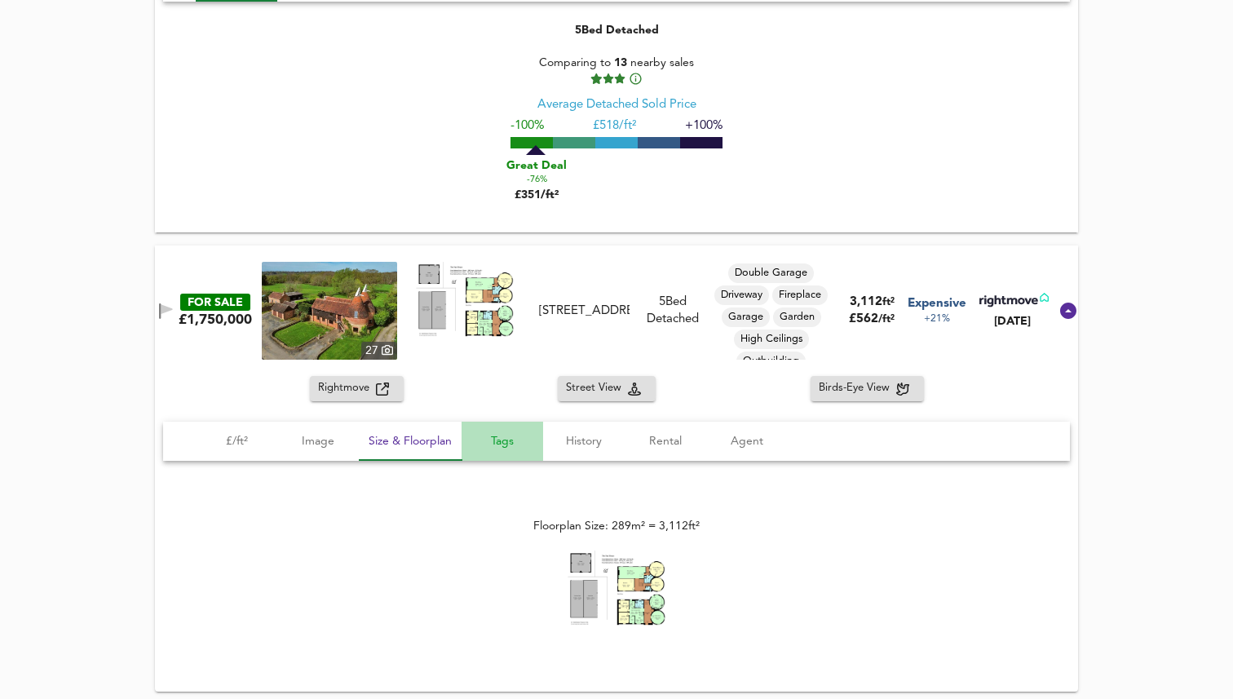
click at [482, 440] on span "Tags" at bounding box center [502, 441] width 62 height 20
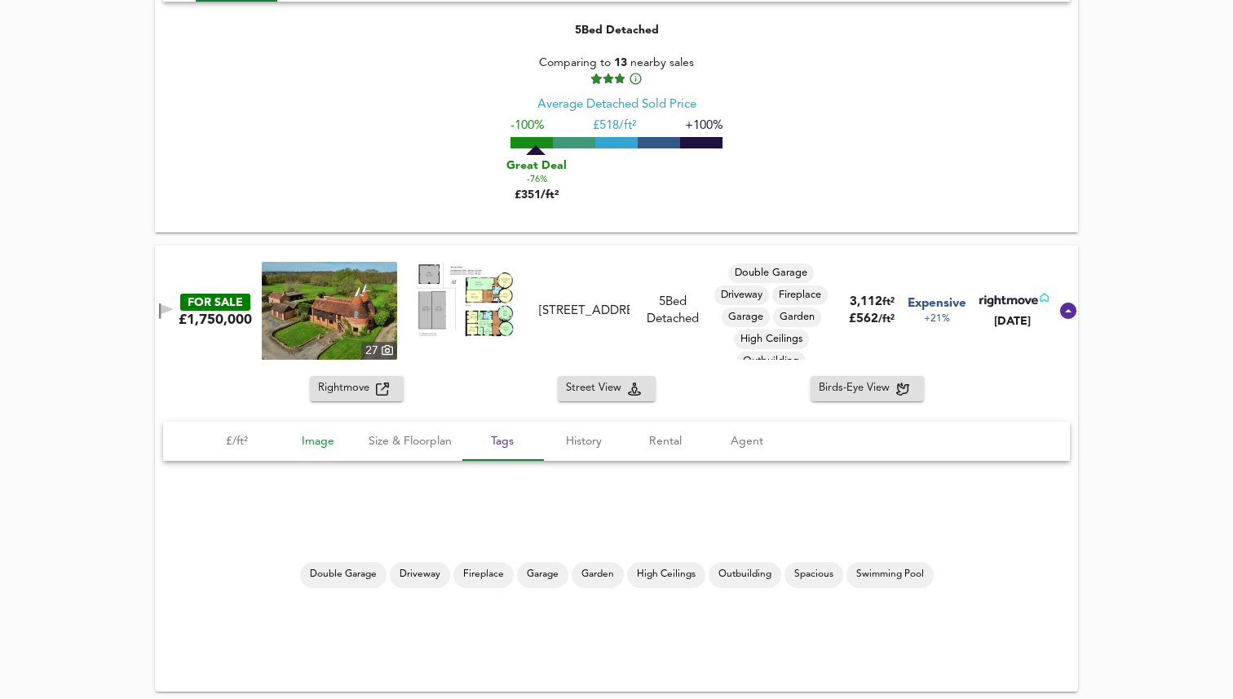
click at [317, 444] on span "Image" at bounding box center [318, 441] width 62 height 20
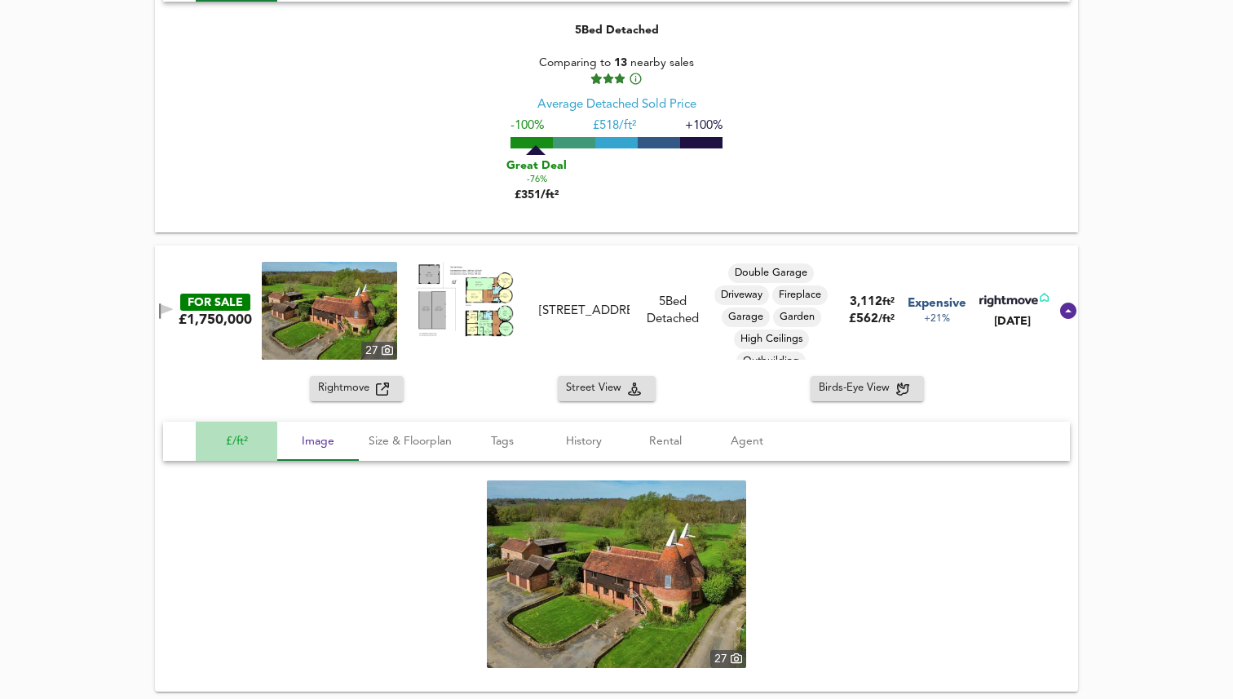
click at [239, 442] on span "£/ft²" at bounding box center [237, 441] width 62 height 20
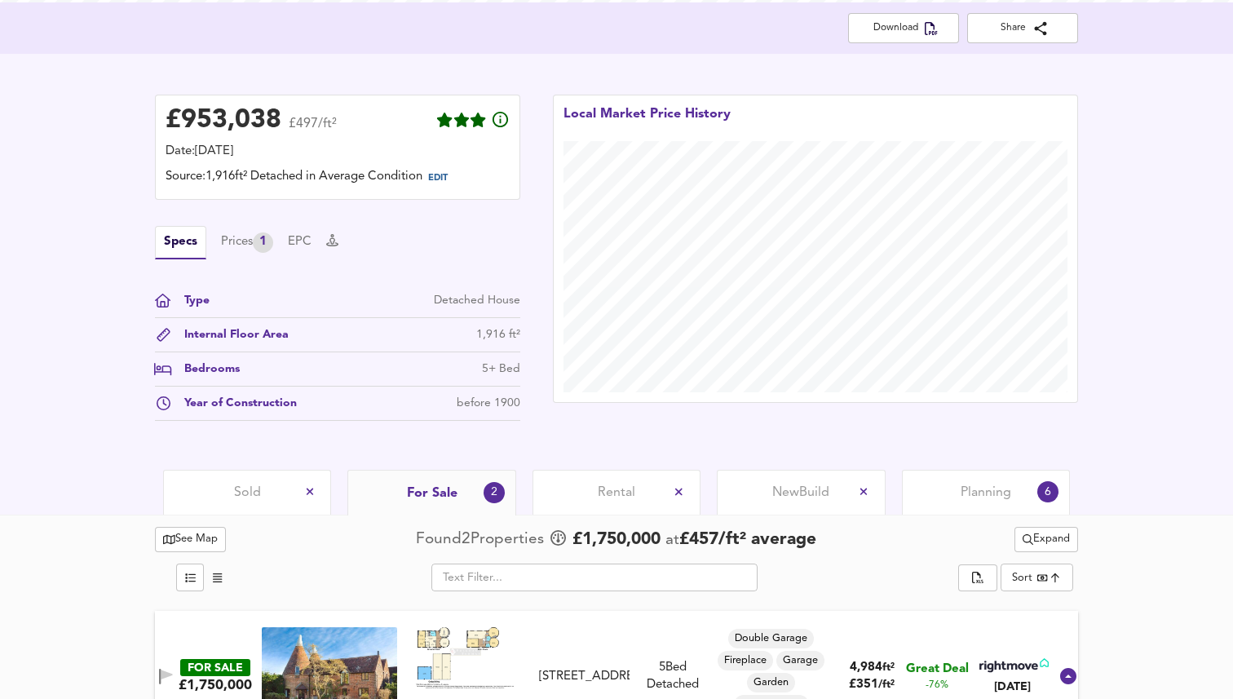
scroll to position [300, 0]
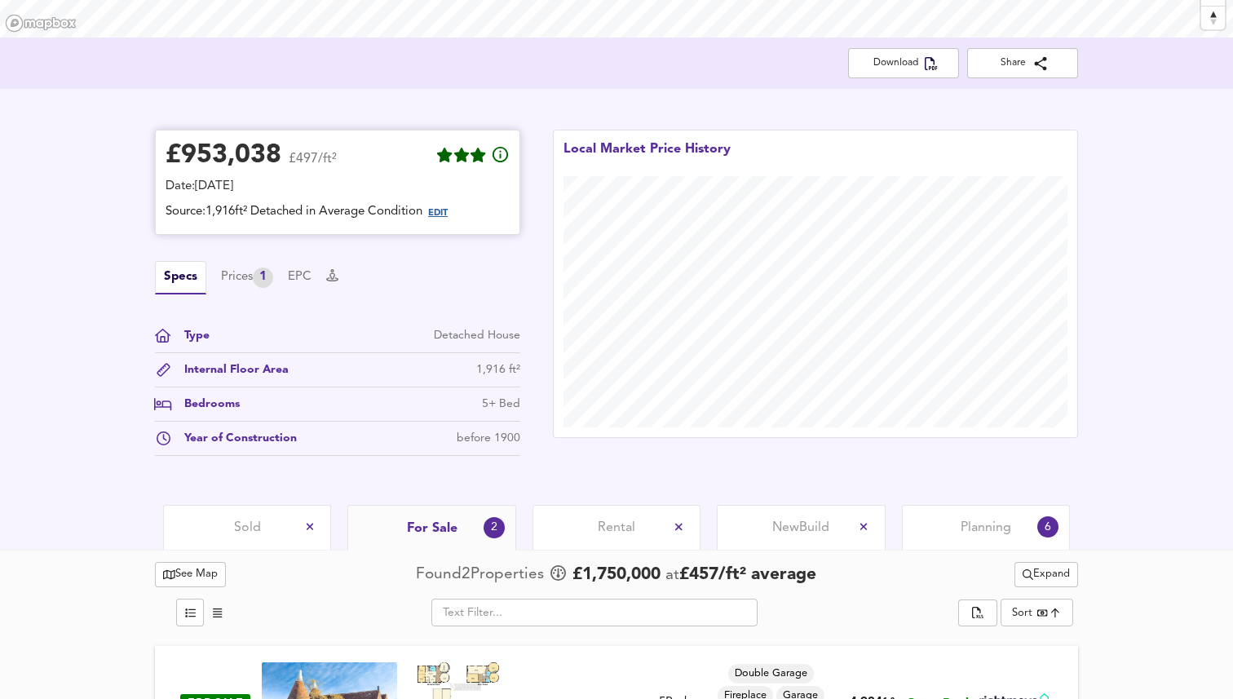
click at [447, 214] on span "EDIT" at bounding box center [438, 213] width 20 height 9
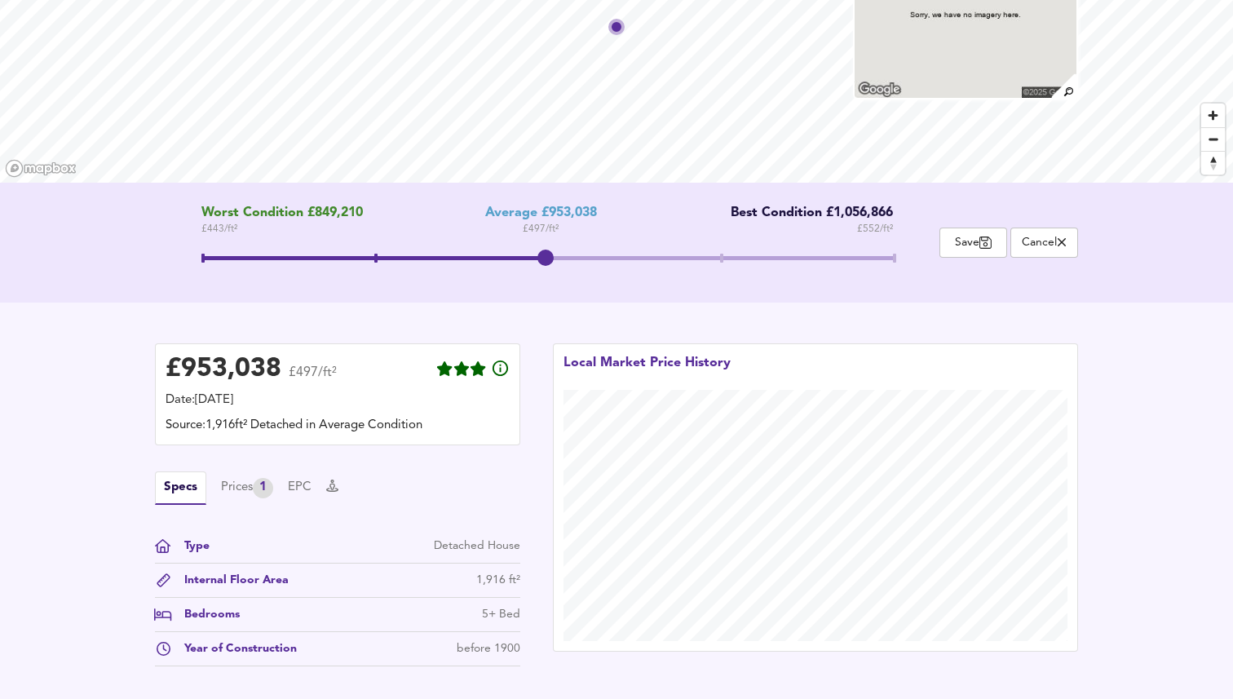
scroll to position [152, 0]
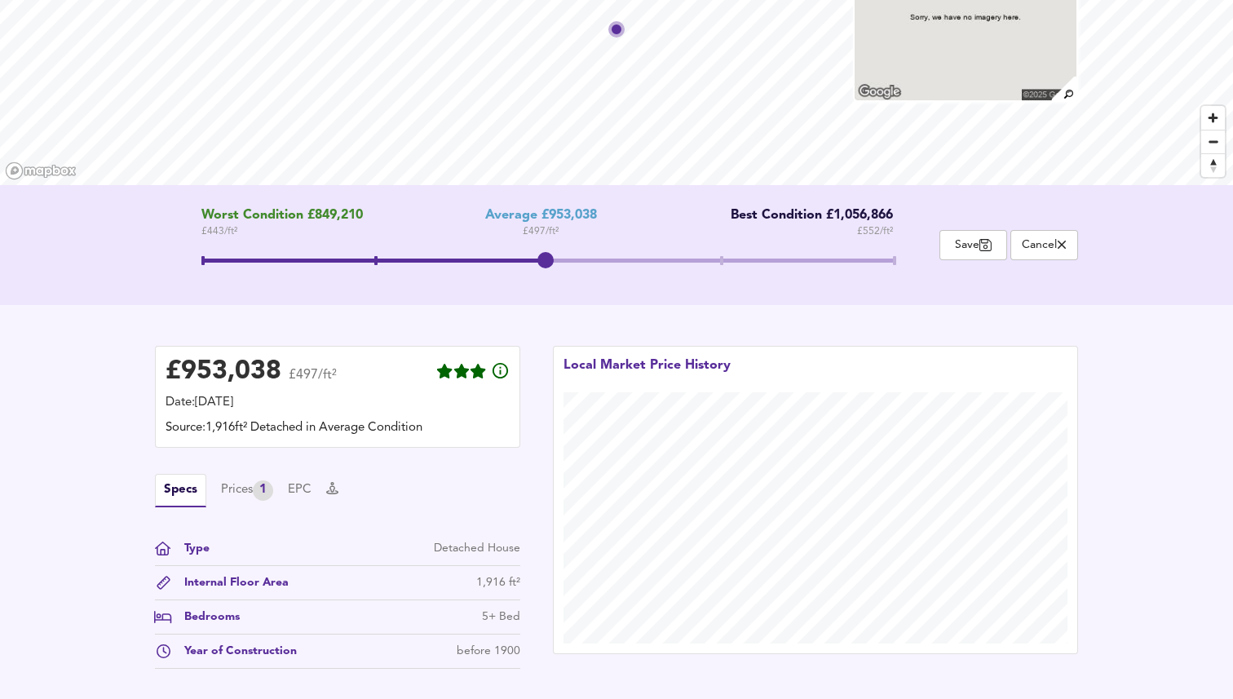
drag, startPoint x: 549, startPoint y: 259, endPoint x: 545, endPoint y: 245, distance: 15.2
click at [544, 252] on span at bounding box center [545, 260] width 16 height 16
drag, startPoint x: 550, startPoint y: 259, endPoint x: 250, endPoint y: 250, distance: 299.4
click at [250, 250] on span at bounding box center [547, 262] width 692 height 29
drag, startPoint x: 209, startPoint y: 256, endPoint x: 551, endPoint y: 267, distance: 342.7
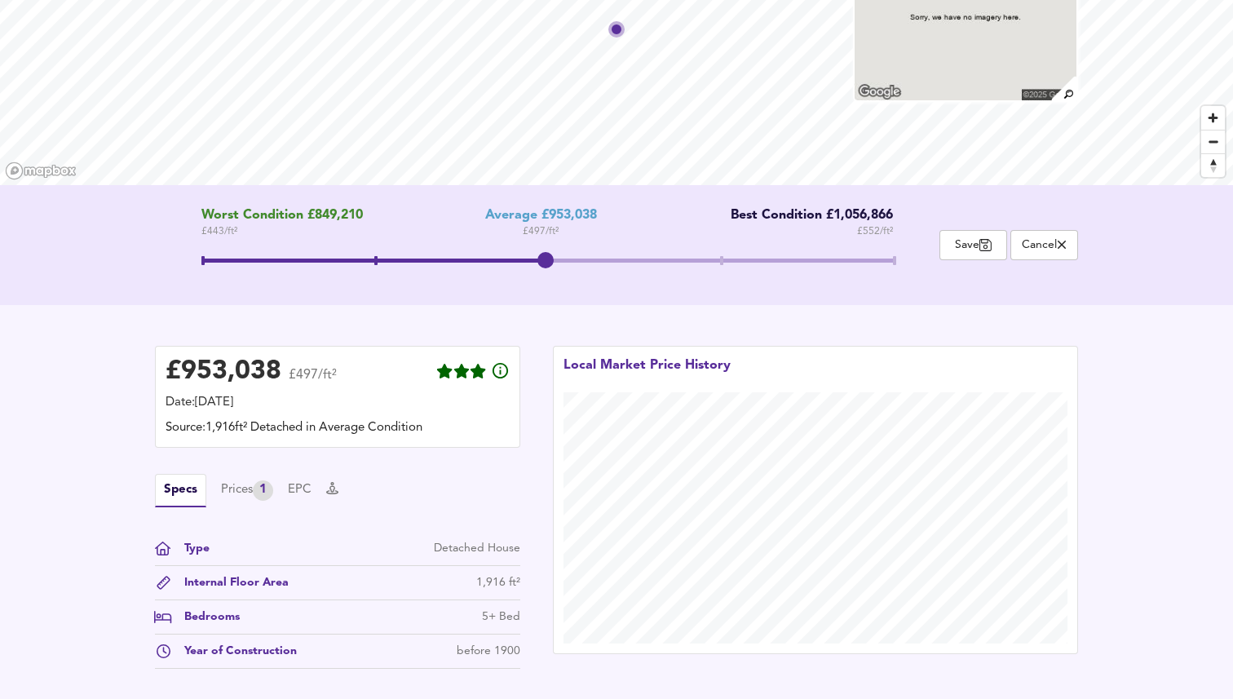
click at [552, 268] on span at bounding box center [545, 260] width 16 height 16
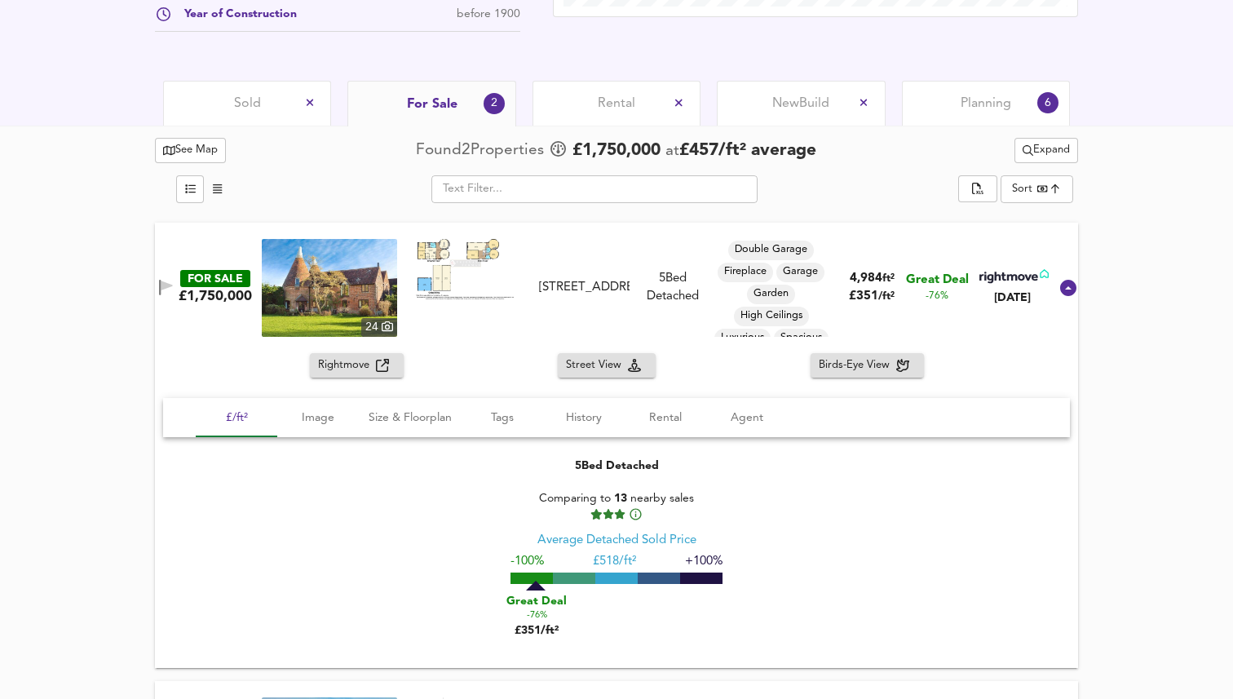
scroll to position [810, 0]
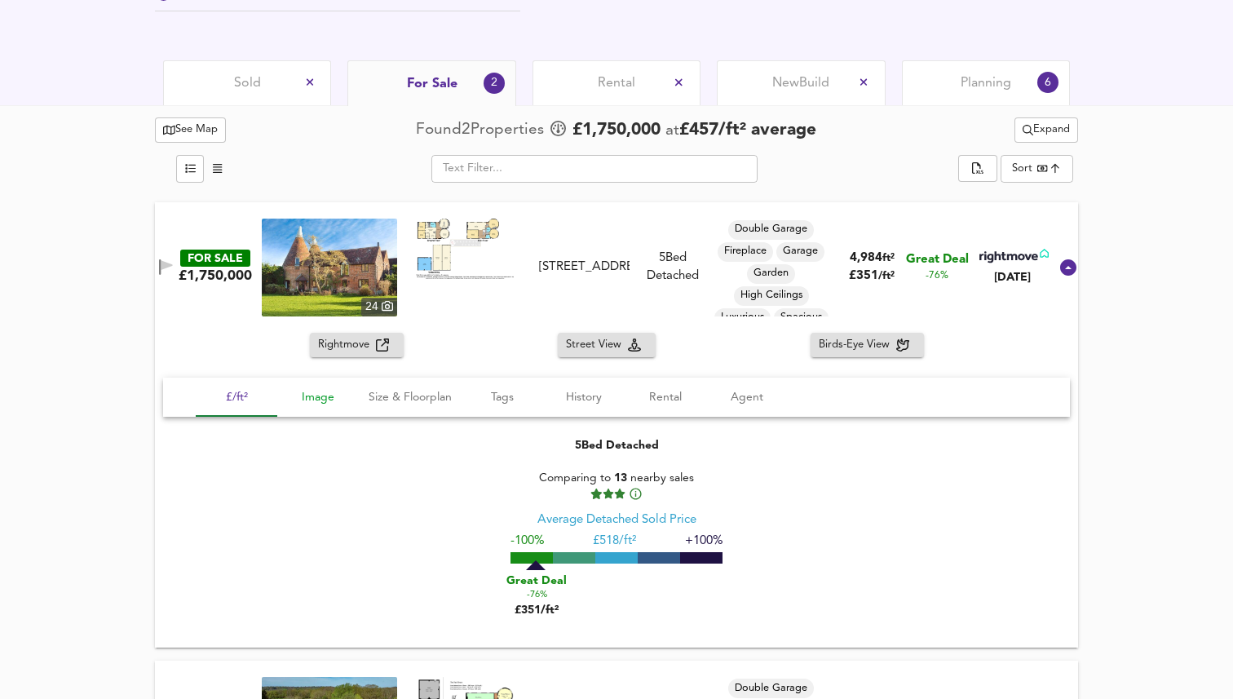
click at [337, 390] on span "Image" at bounding box center [318, 397] width 62 height 20
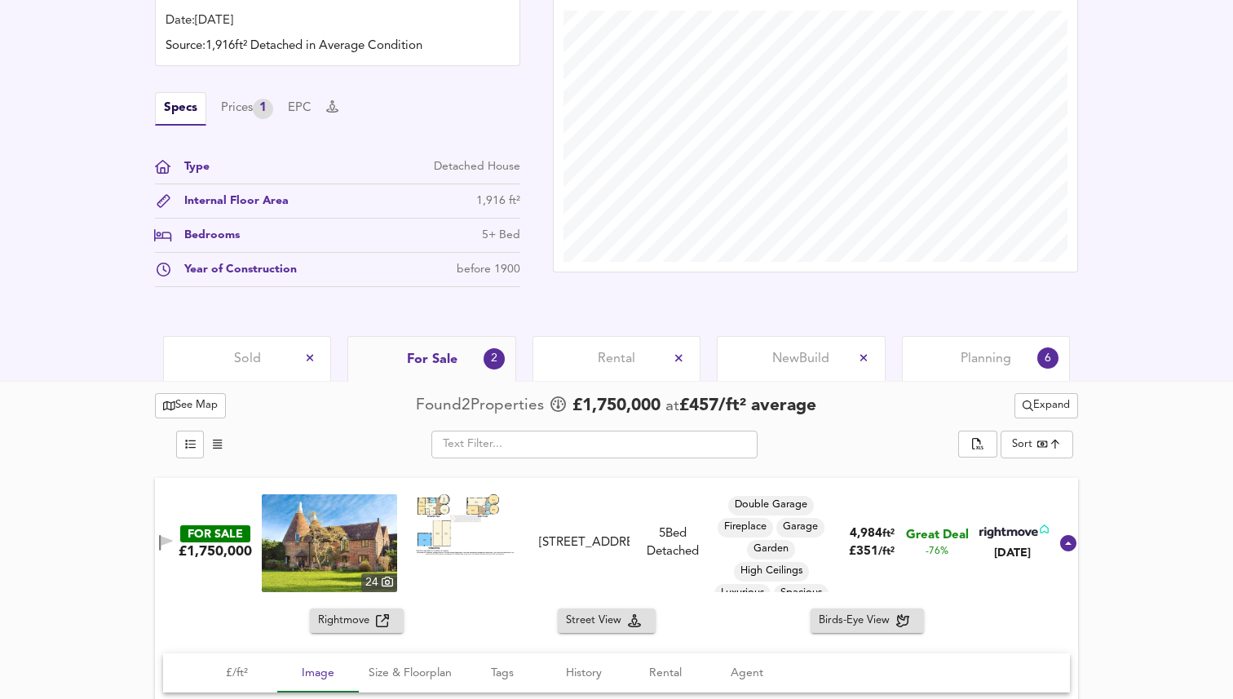
scroll to position [440, 0]
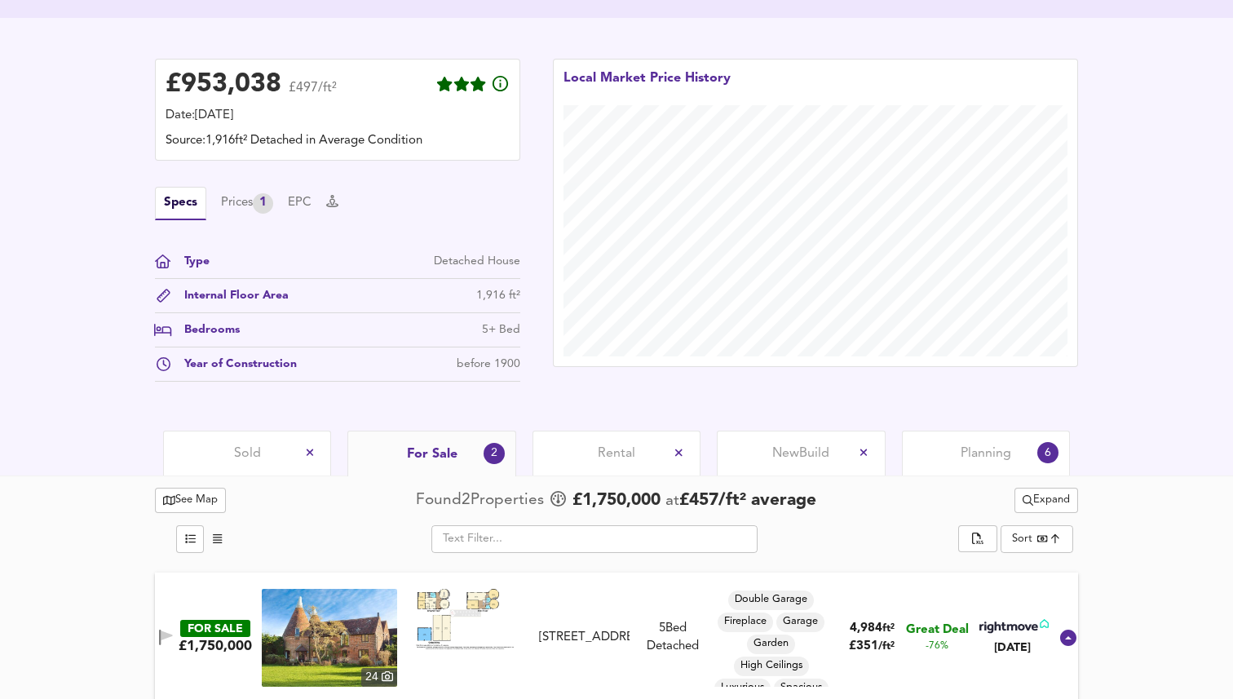
click at [241, 453] on span "Sold" at bounding box center [247, 453] width 27 height 18
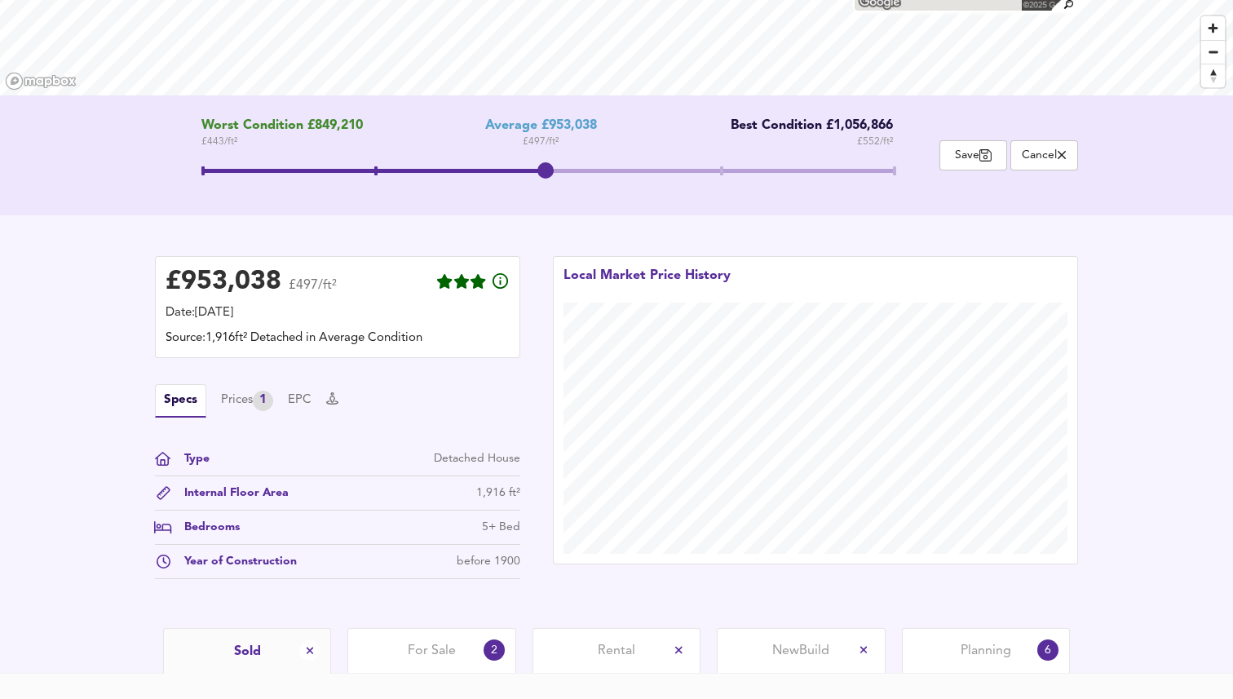
scroll to position [161, 0]
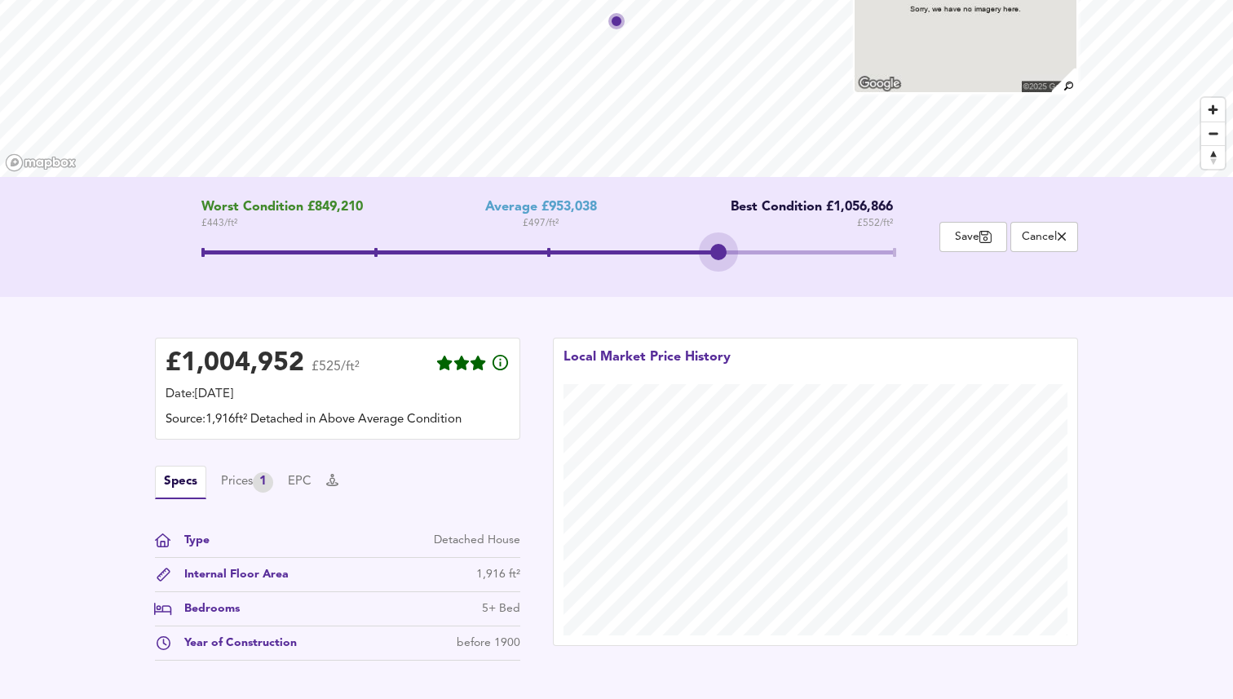
drag, startPoint x: 538, startPoint y: 254, endPoint x: 683, endPoint y: 255, distance: 144.3
click at [683, 255] on span at bounding box center [547, 254] width 692 height 29
drag, startPoint x: 727, startPoint y: 254, endPoint x: 575, endPoint y: 254, distance: 151.7
click at [574, 254] on span at bounding box center [547, 254] width 692 height 29
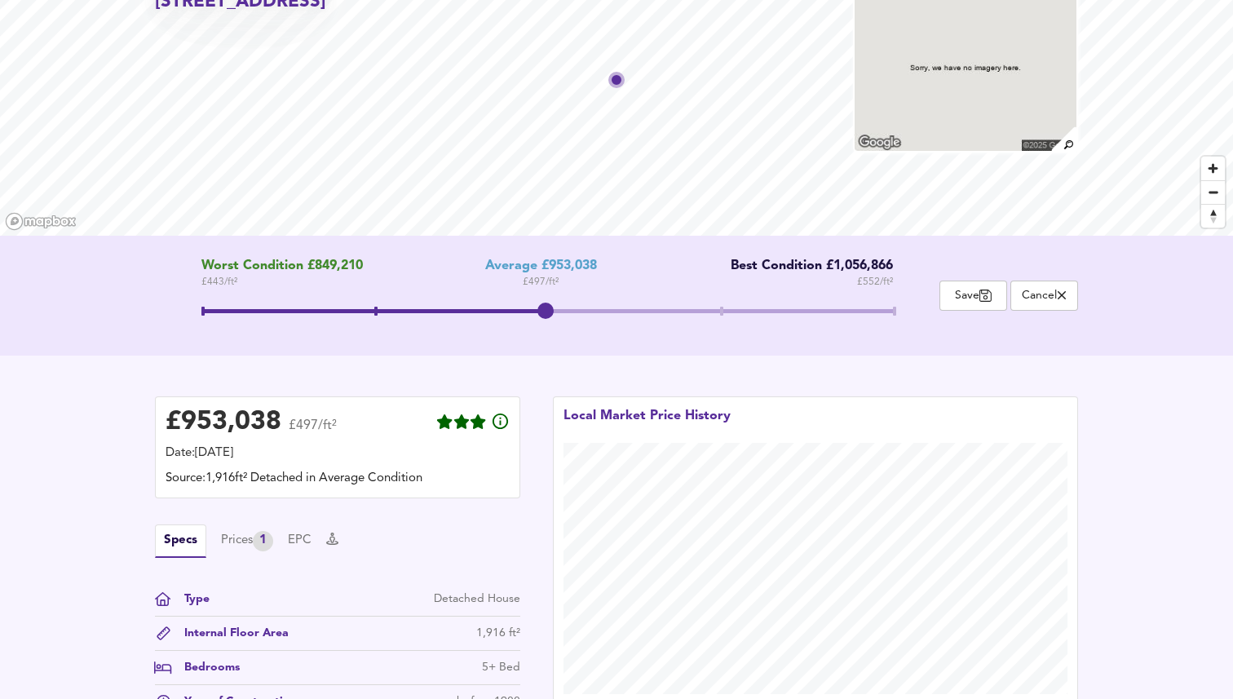
scroll to position [69, 0]
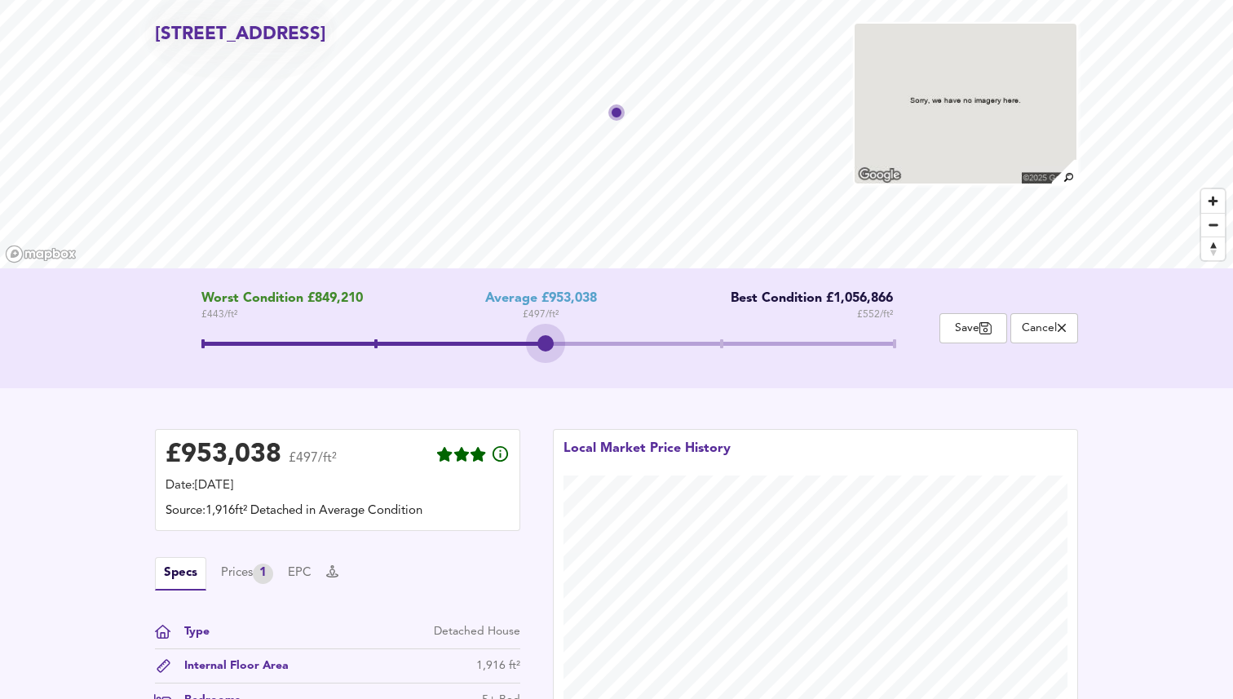
drag, startPoint x: 548, startPoint y: 347, endPoint x: 602, endPoint y: 347, distance: 53.8
click at [570, 347] on span at bounding box center [547, 345] width 692 height 29
click at [694, 347] on span at bounding box center [547, 345] width 692 height 29
drag, startPoint x: 718, startPoint y: 343, endPoint x: 464, endPoint y: 338, distance: 253.7
click at [464, 338] on span at bounding box center [547, 345] width 692 height 29
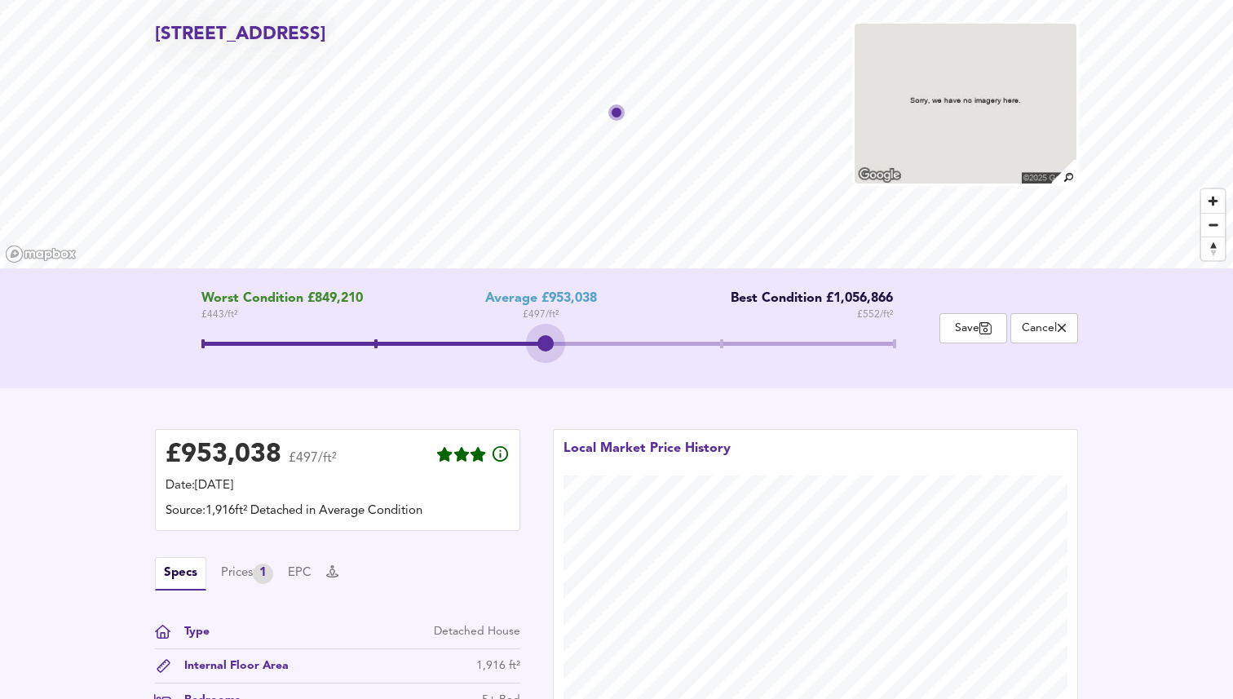
drag, startPoint x: 549, startPoint y: 352, endPoint x: 510, endPoint y: 353, distance: 39.2
click at [510, 353] on span at bounding box center [547, 345] width 692 height 29
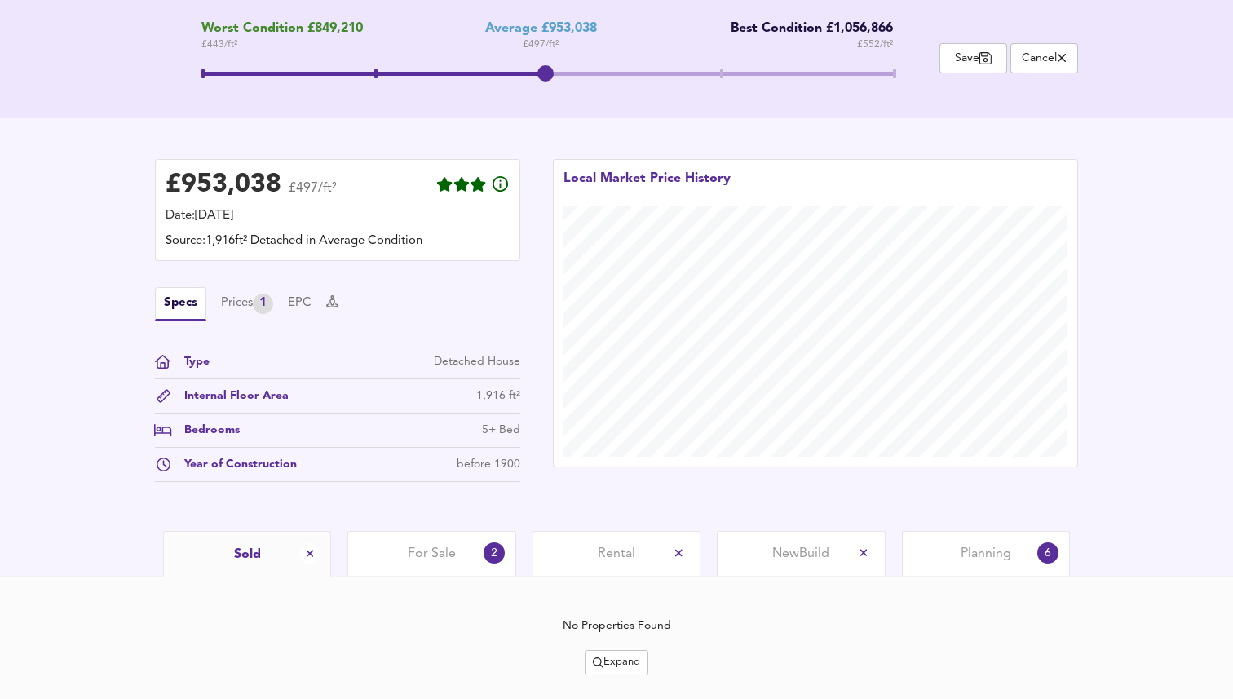
scroll to position [379, 0]
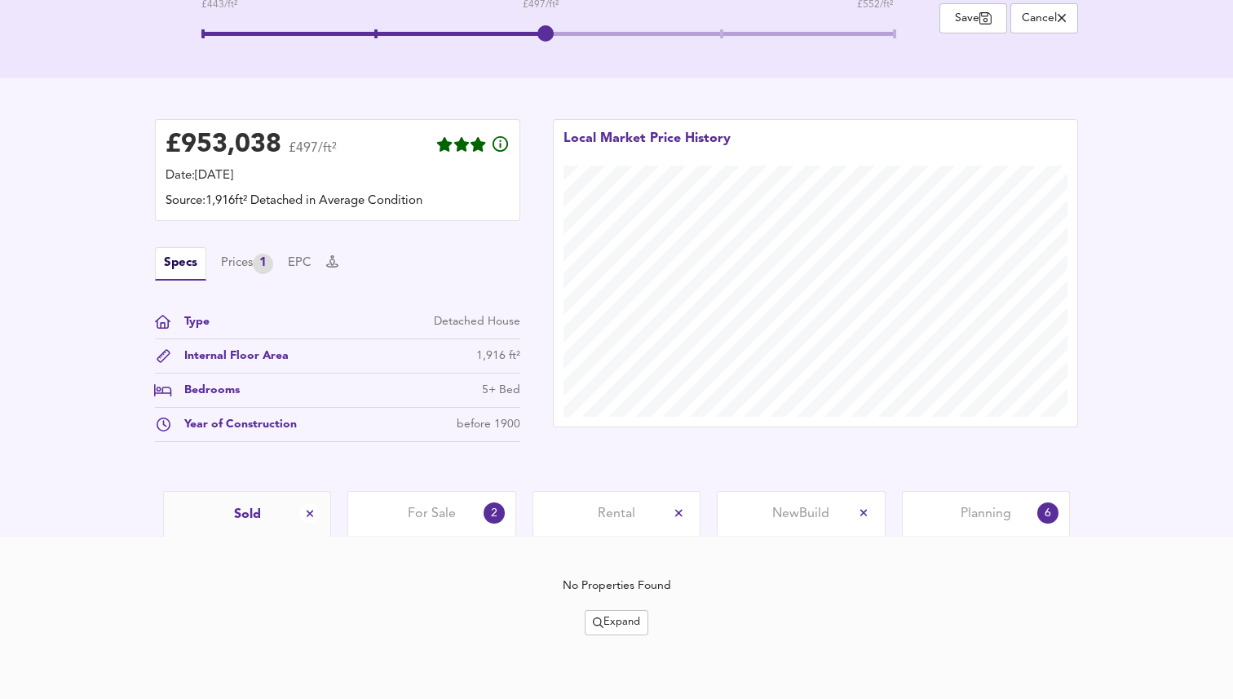
click at [415, 511] on span "For Sale" at bounding box center [432, 514] width 48 height 18
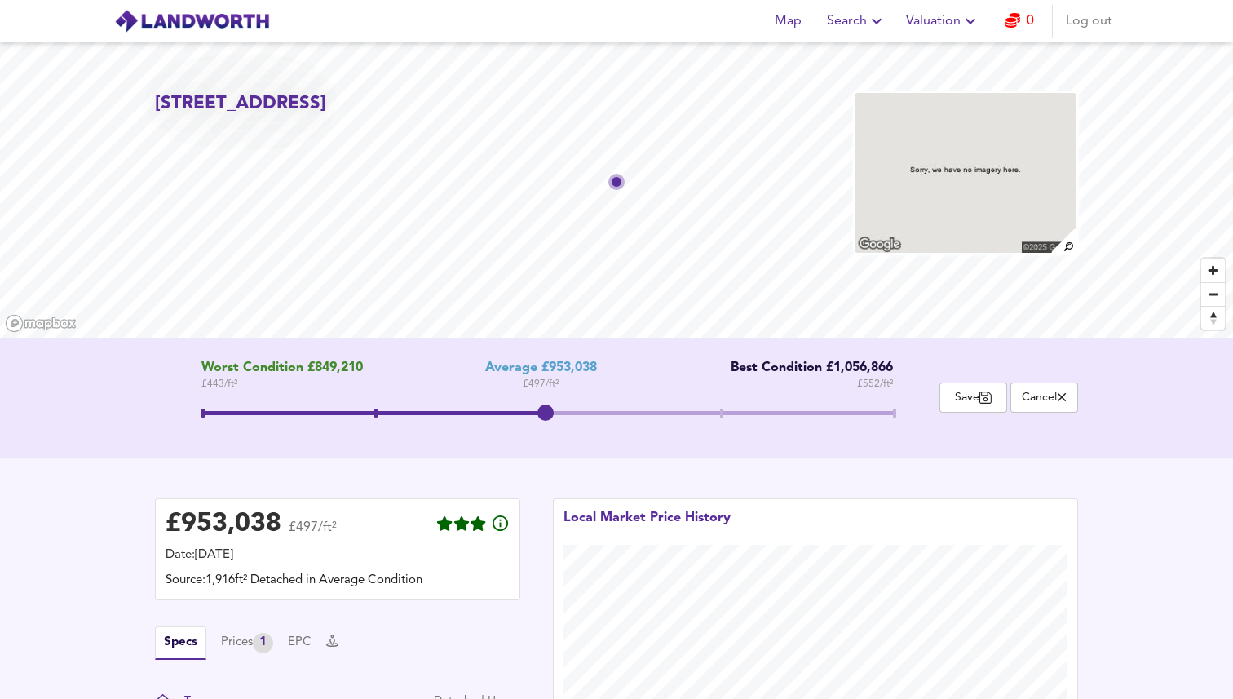
click at [937, 28] on span "Valuation" at bounding box center [943, 21] width 74 height 23
click at [944, 82] on li "Valuation Report History" at bounding box center [943, 87] width 195 height 29
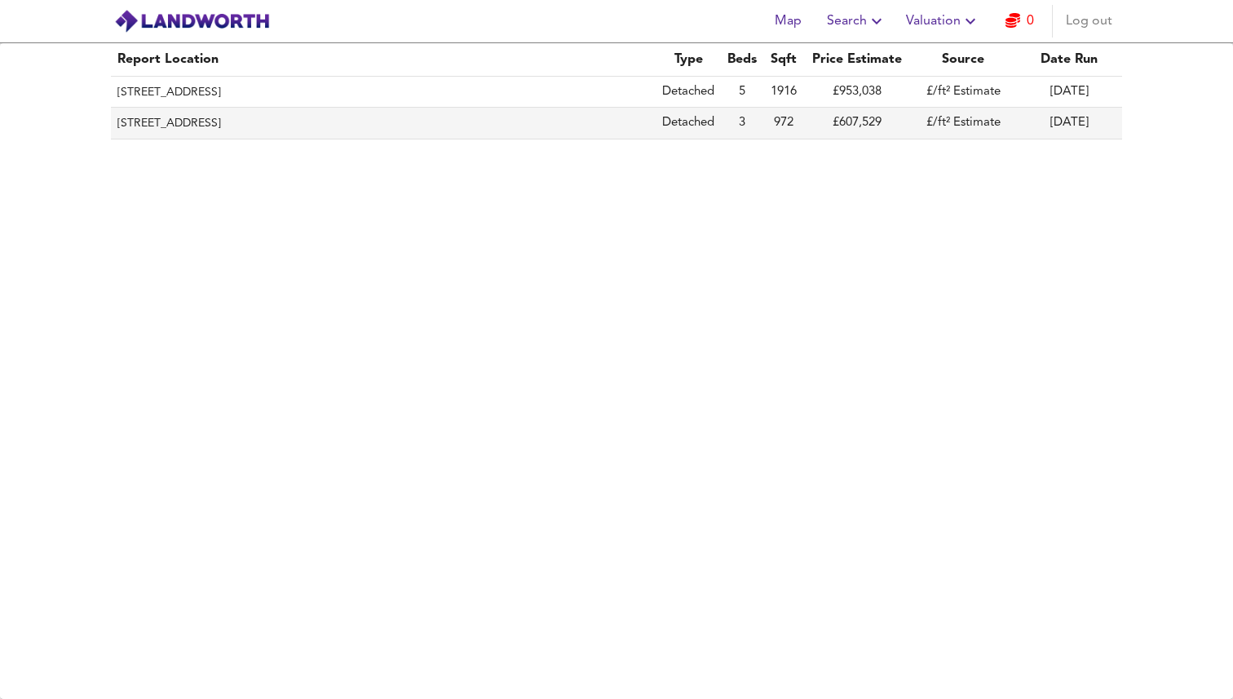
click at [300, 122] on th "[STREET_ADDRESS]" at bounding box center [383, 123] width 545 height 31
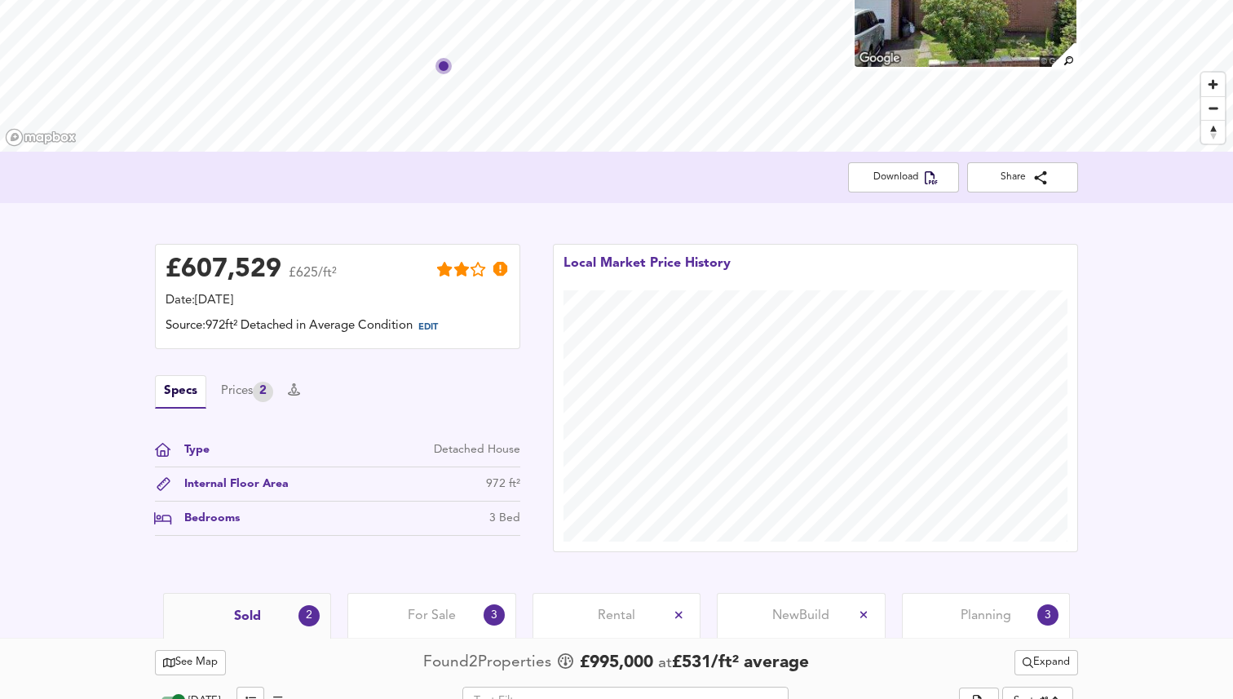
scroll to position [194, 0]
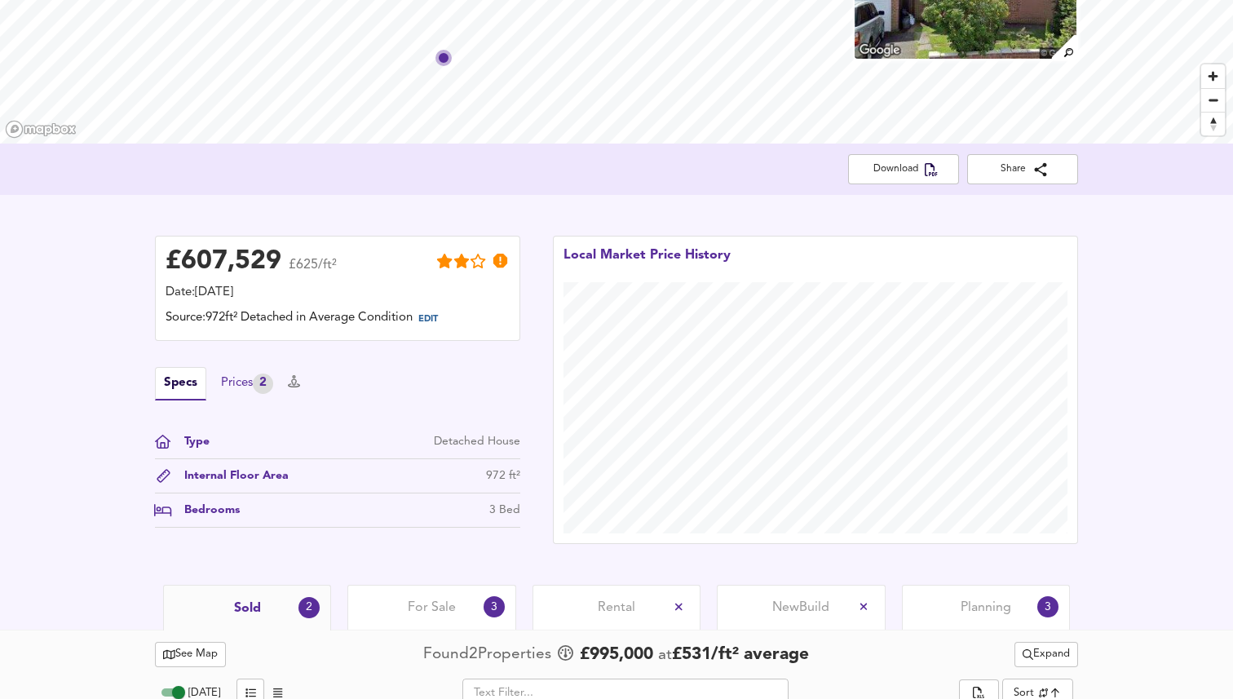
click at [248, 386] on div "Prices 2" at bounding box center [247, 383] width 52 height 20
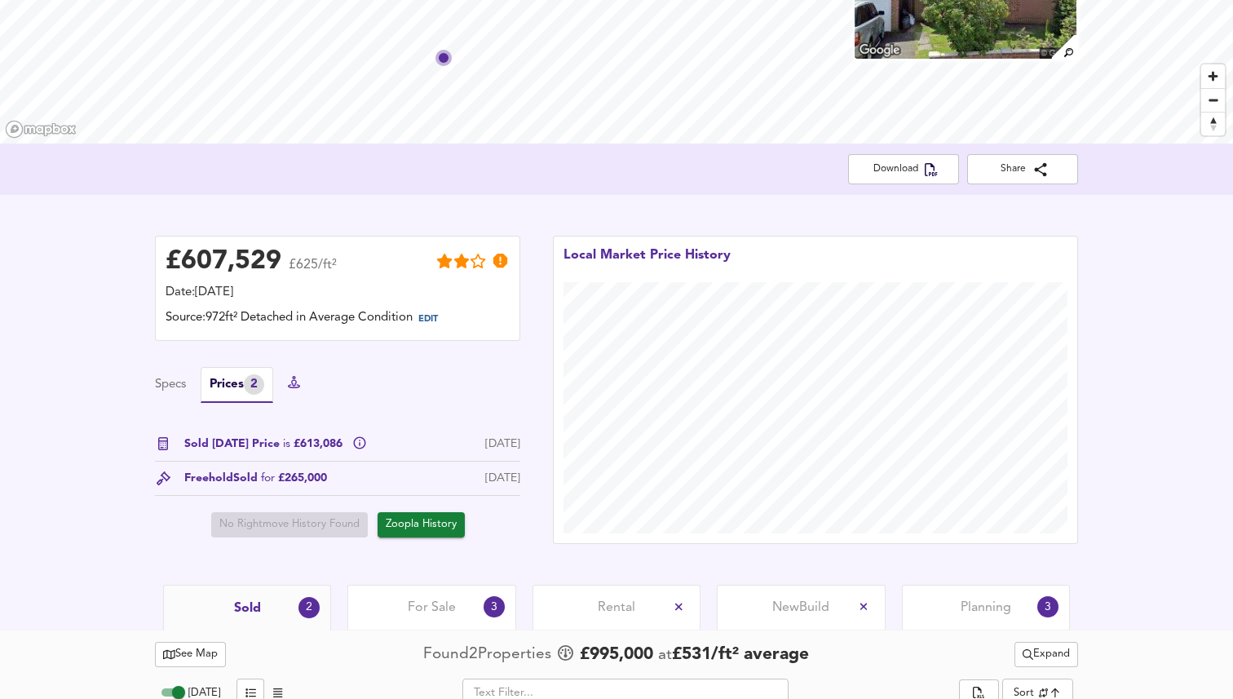
click at [300, 388] on icon at bounding box center [294, 382] width 12 height 12
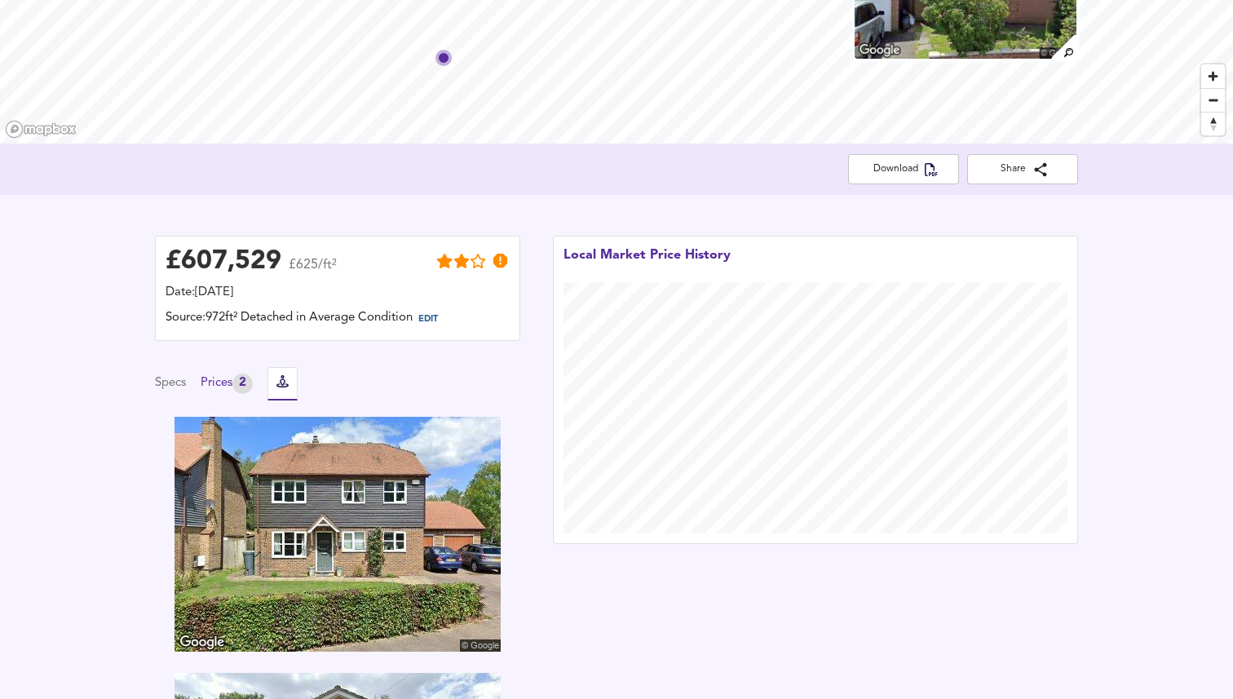
click at [227, 390] on div "Prices 2" at bounding box center [227, 383] width 52 height 20
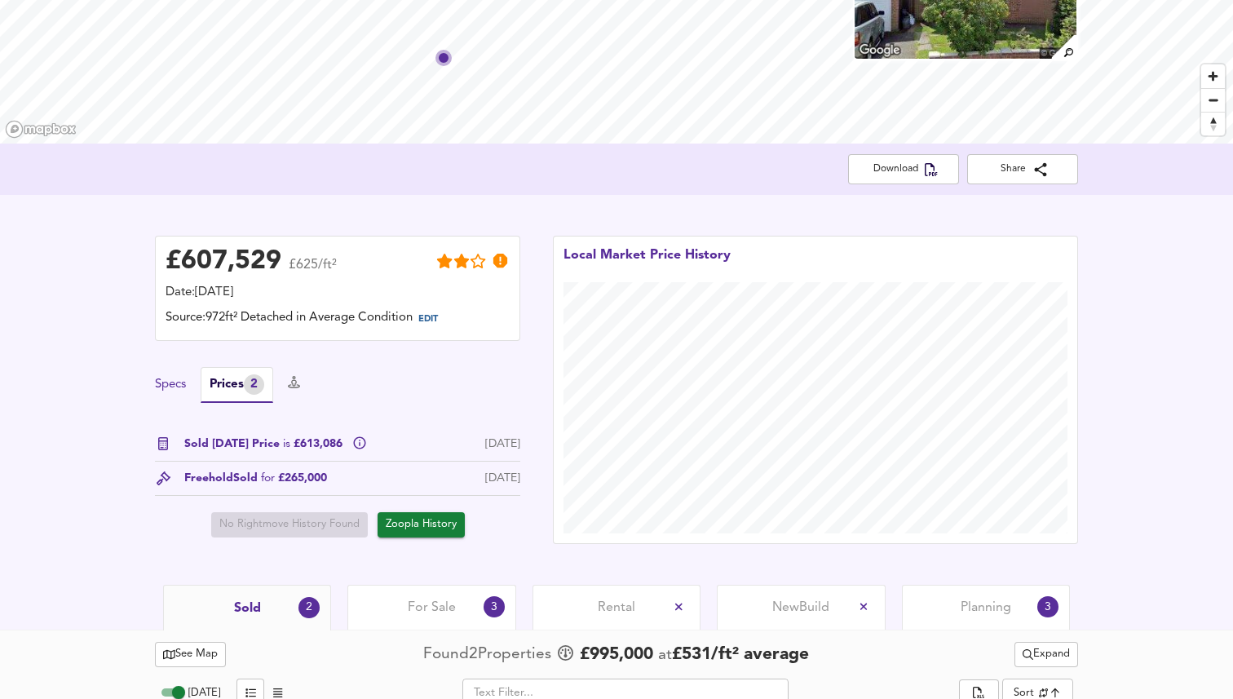
click at [159, 387] on button "Specs" at bounding box center [170, 385] width 31 height 18
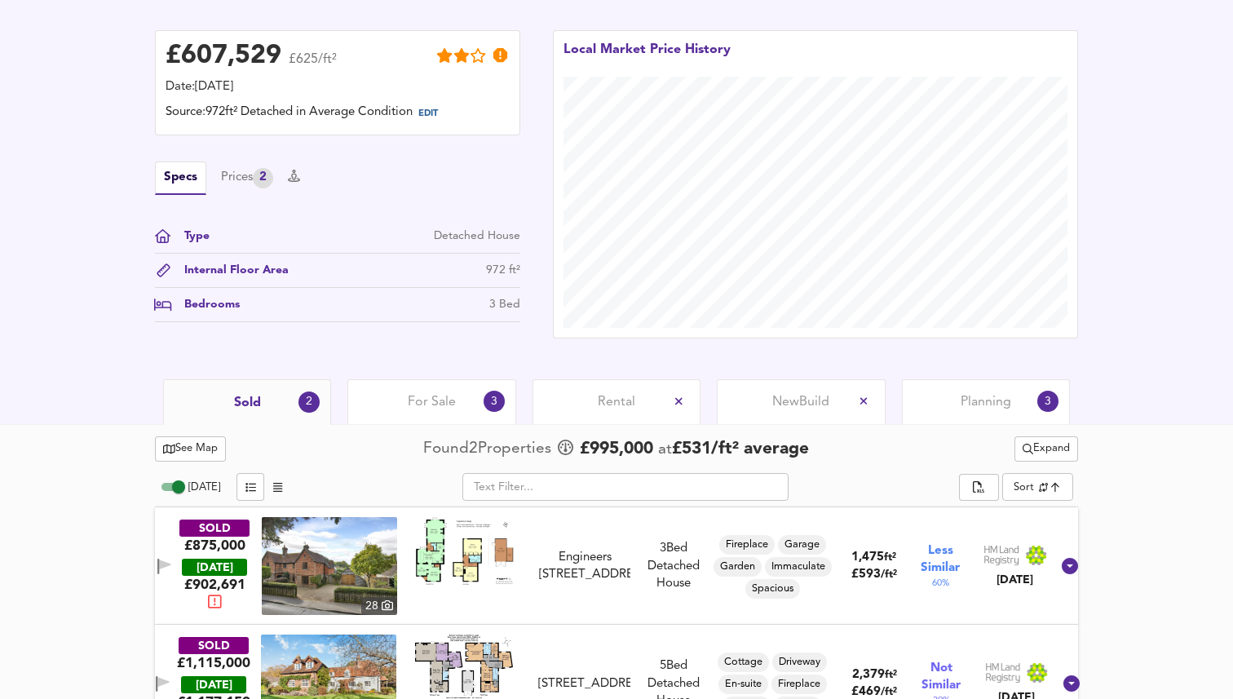
scroll to position [451, 0]
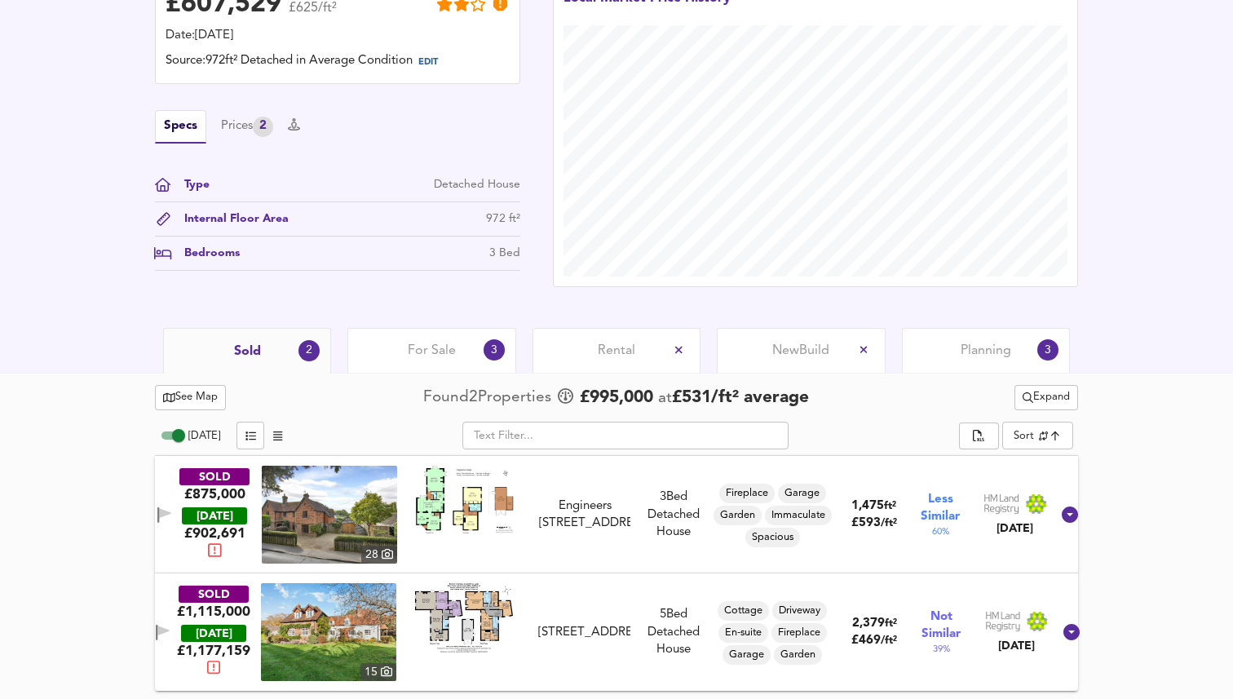
click at [443, 363] on div "For Sale 3" at bounding box center [431, 350] width 168 height 45
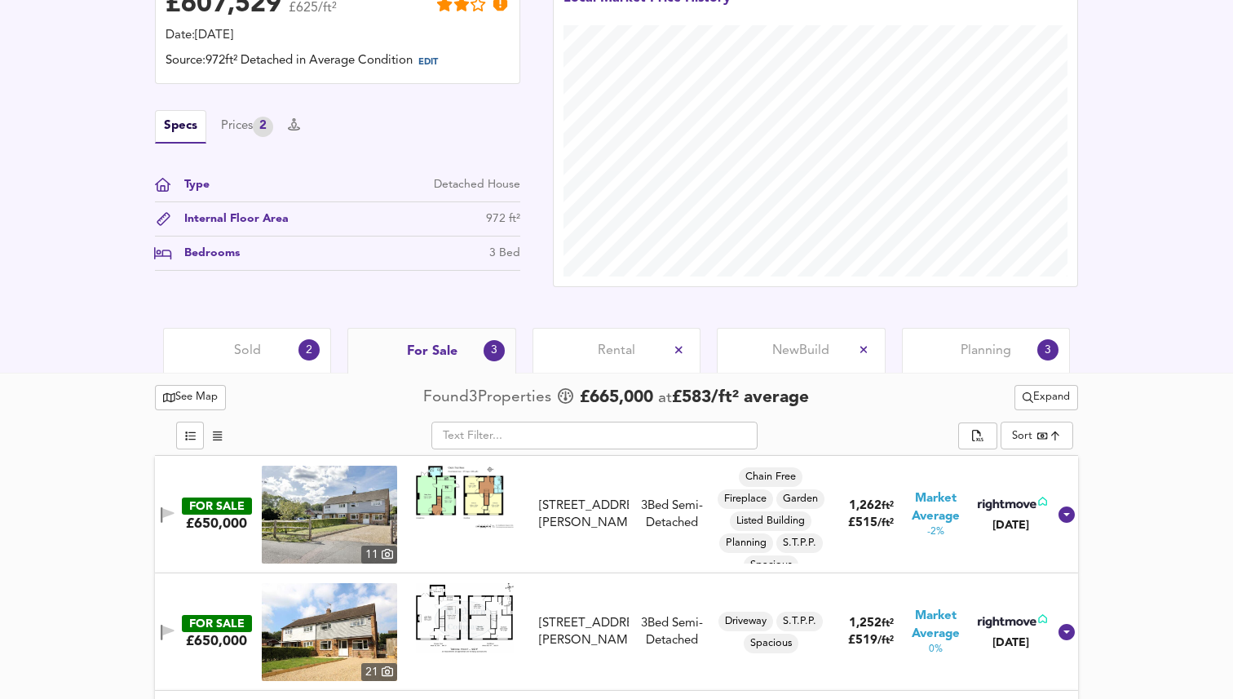
click at [232, 371] on div "Sold 2" at bounding box center [247, 350] width 168 height 45
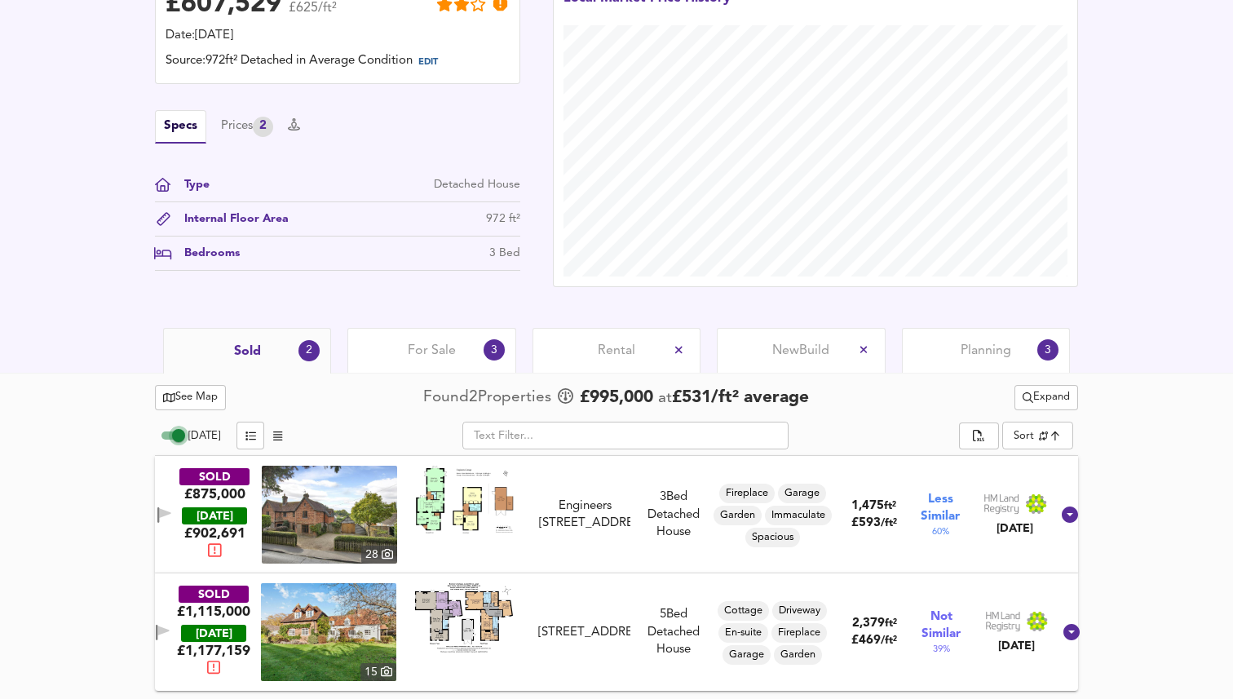
click at [187, 434] on input "[DATE]" at bounding box center [178, 436] width 59 height 20
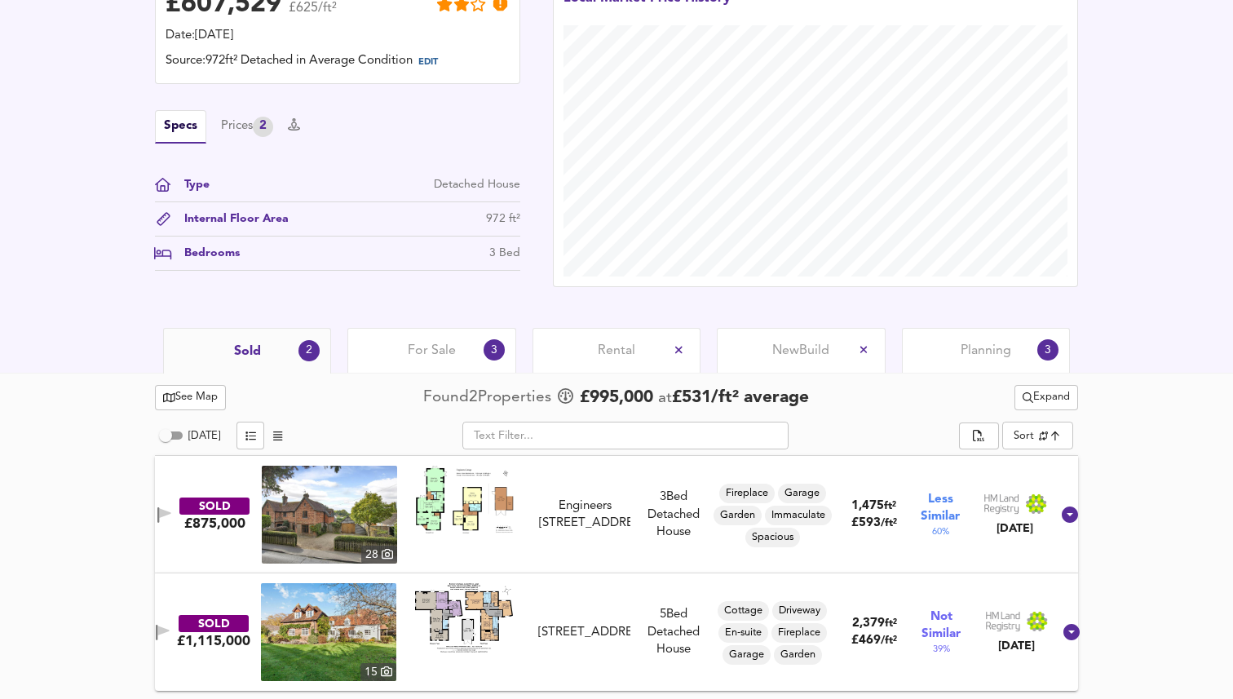
click at [183, 435] on input "[DATE]" at bounding box center [165, 436] width 59 height 20
checkbox input "true"
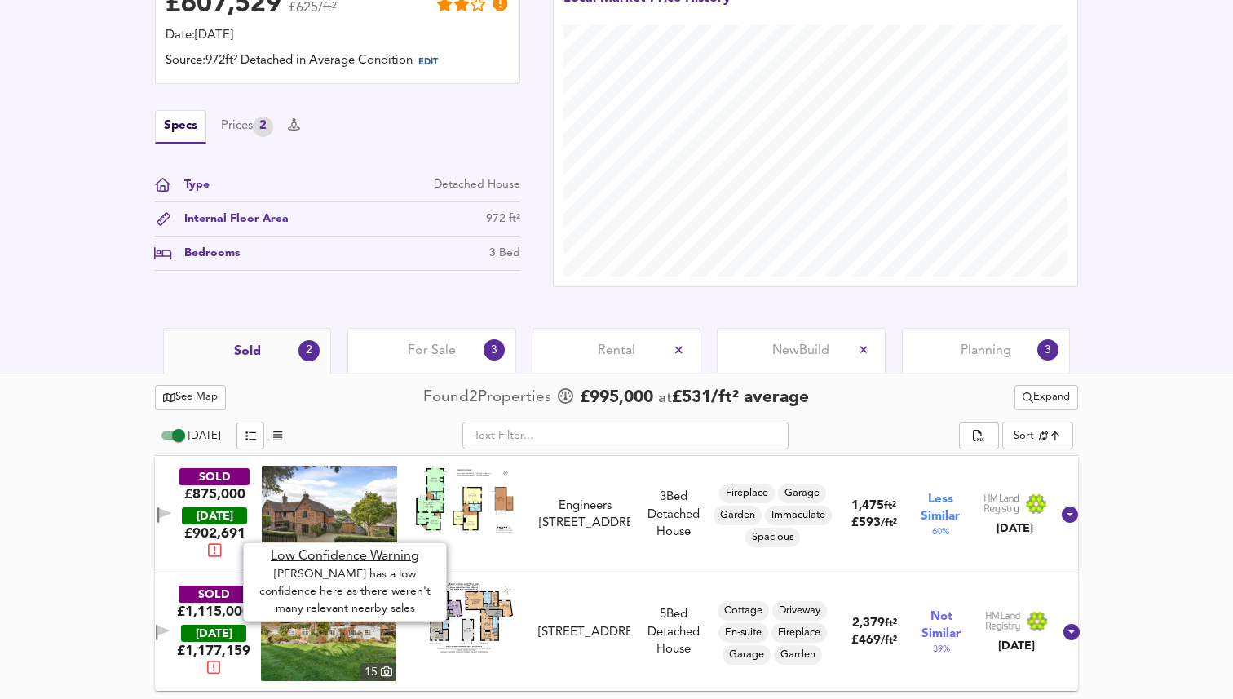
click at [221, 553] on icon at bounding box center [214, 549] width 13 height 15
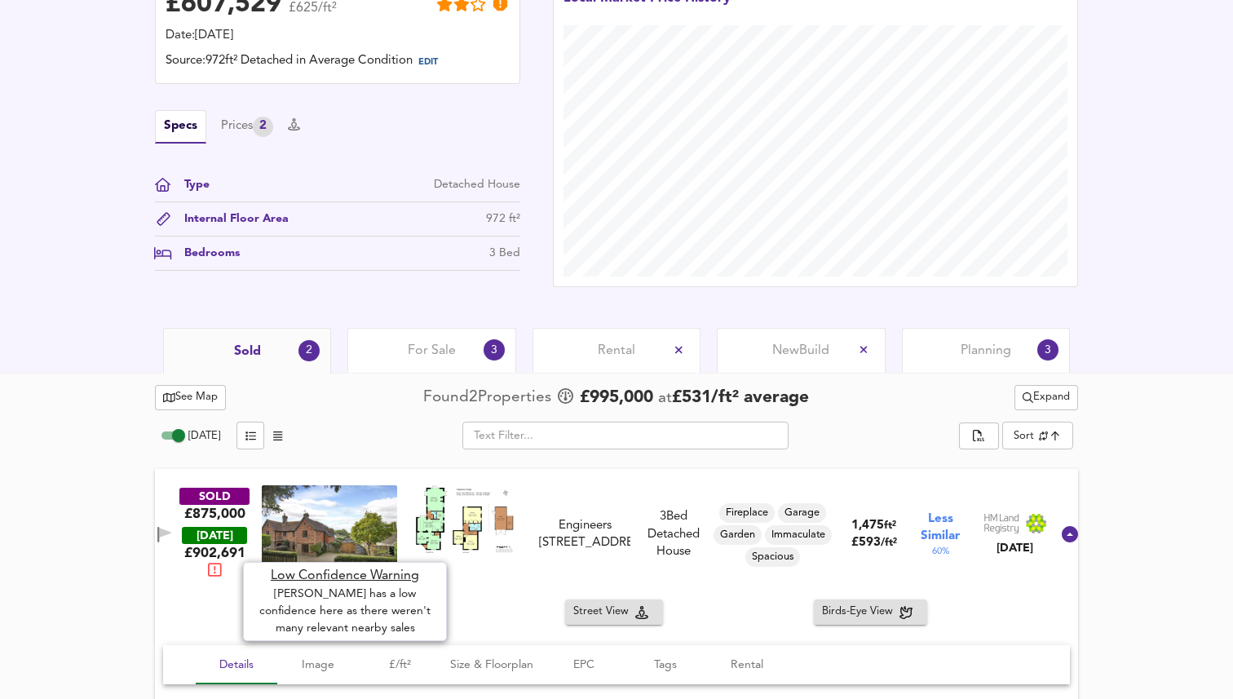
click at [221, 568] on icon at bounding box center [214, 569] width 13 height 15
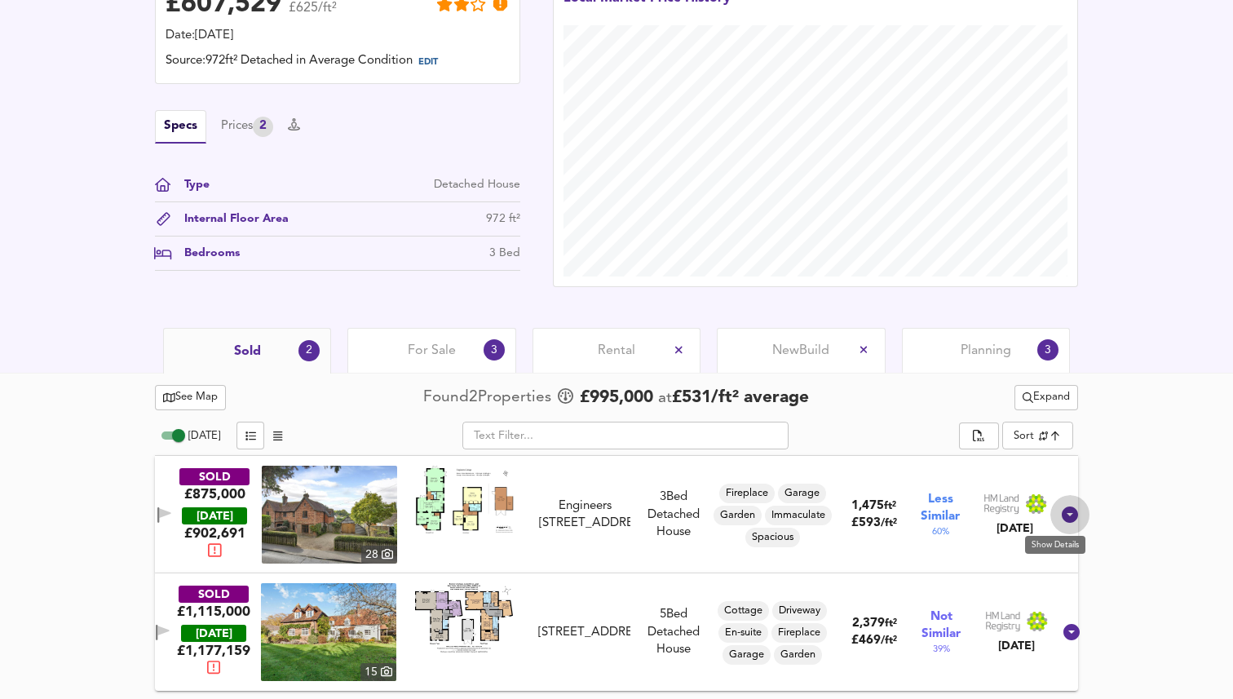
click at [1062, 520] on icon at bounding box center [1070, 514] width 16 height 16
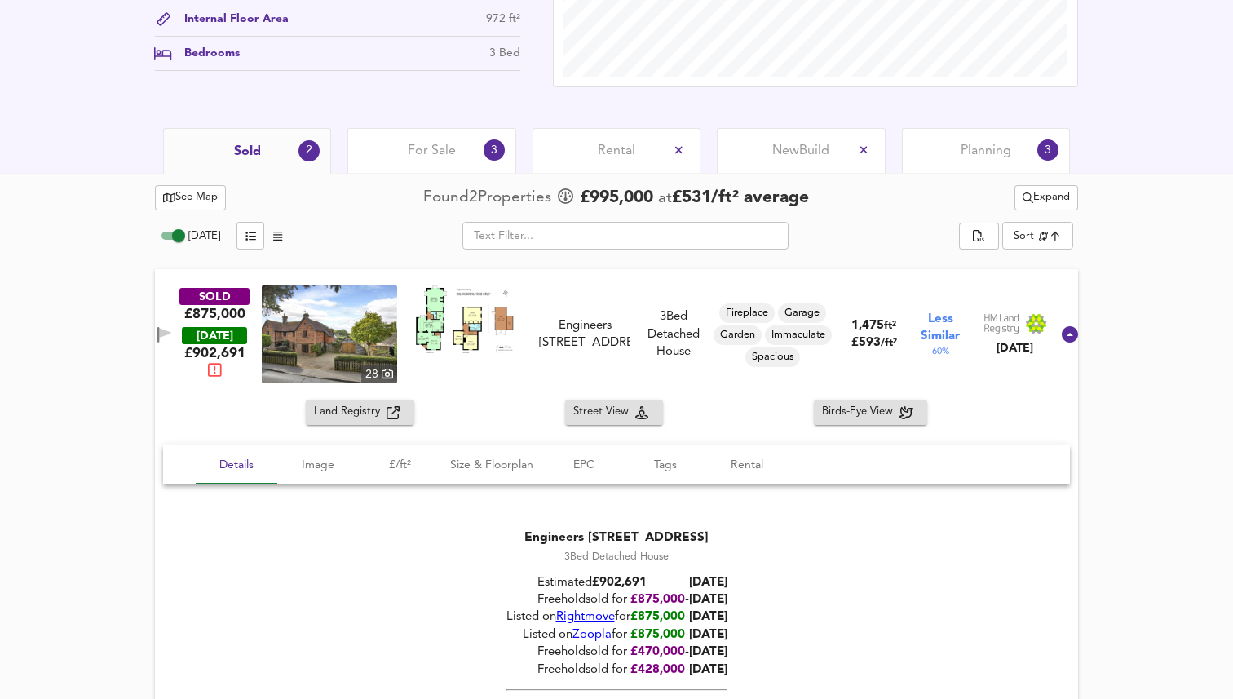
scroll to position [689, 0]
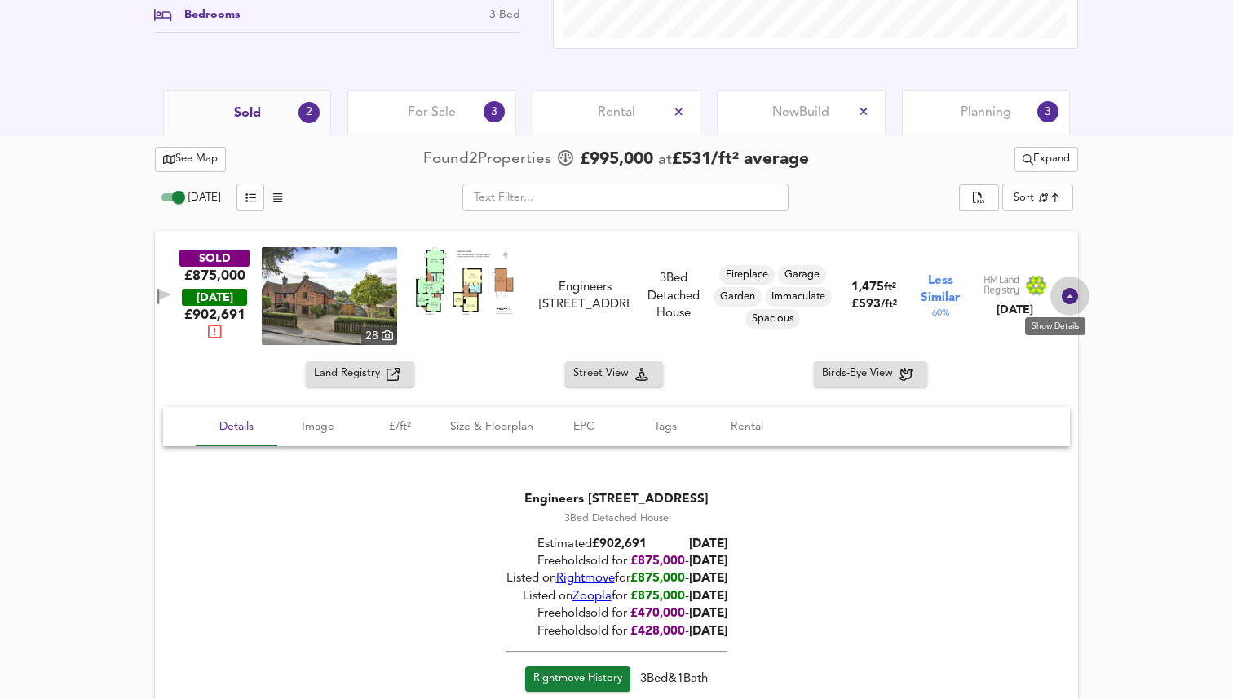
click at [1062, 298] on icon at bounding box center [1070, 296] width 16 height 16
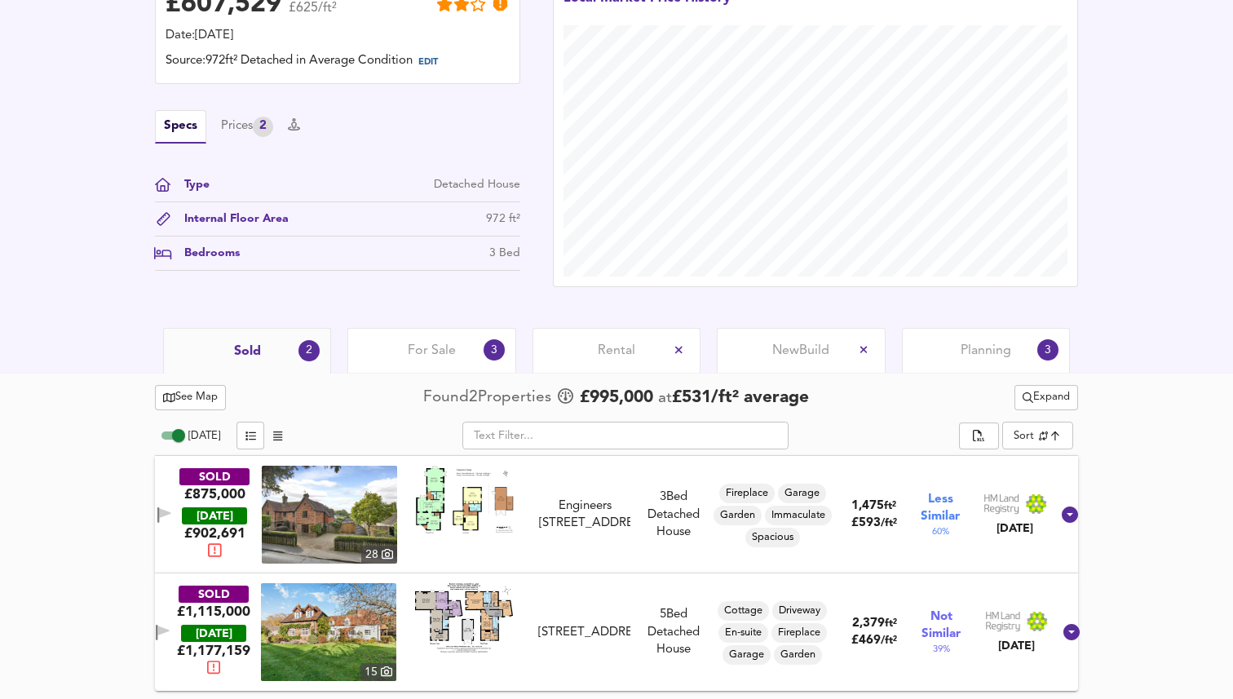
scroll to position [451, 0]
click at [429, 359] on div "For Sale 3" at bounding box center [431, 350] width 168 height 45
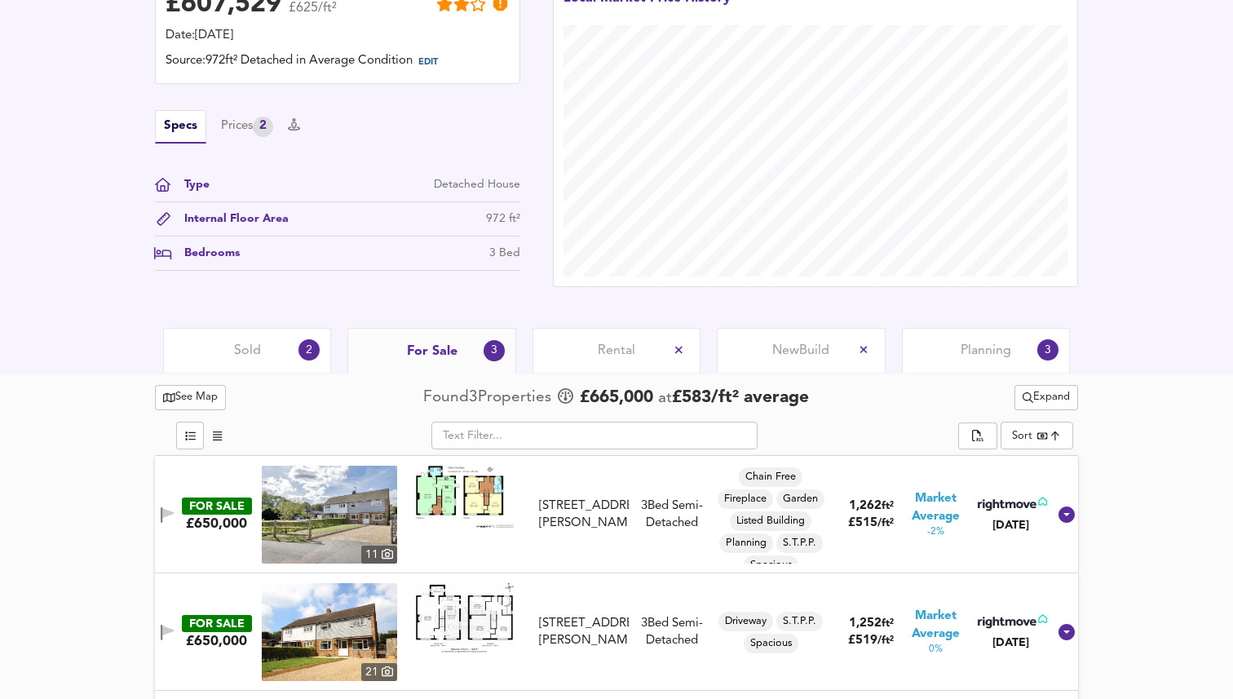
click at [1057, 514] on icon at bounding box center [1067, 515] width 20 height 20
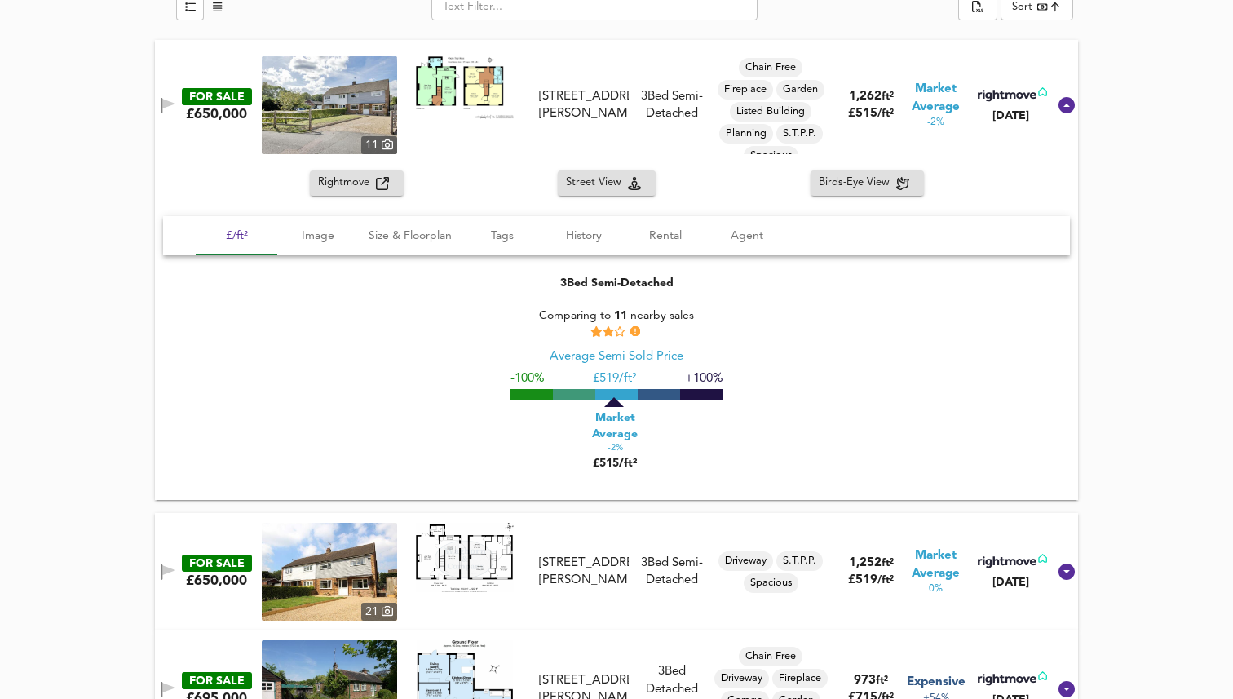
scroll to position [937, 0]
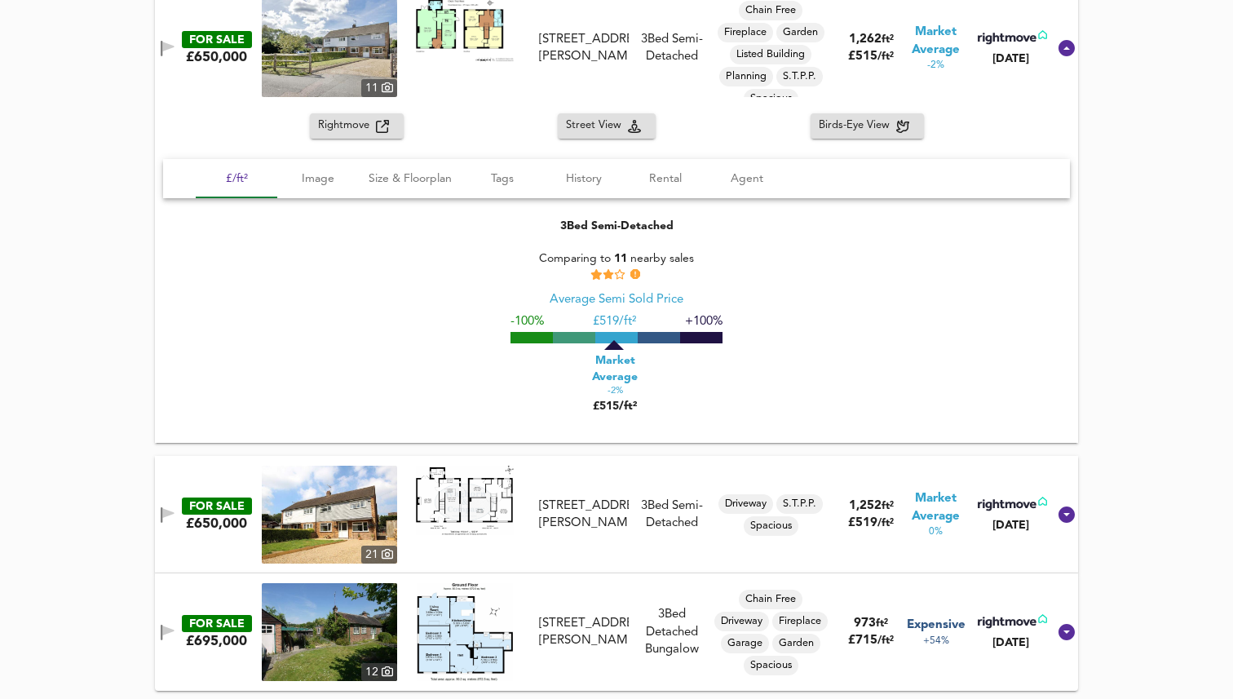
click at [1062, 512] on icon at bounding box center [1066, 514] width 16 height 16
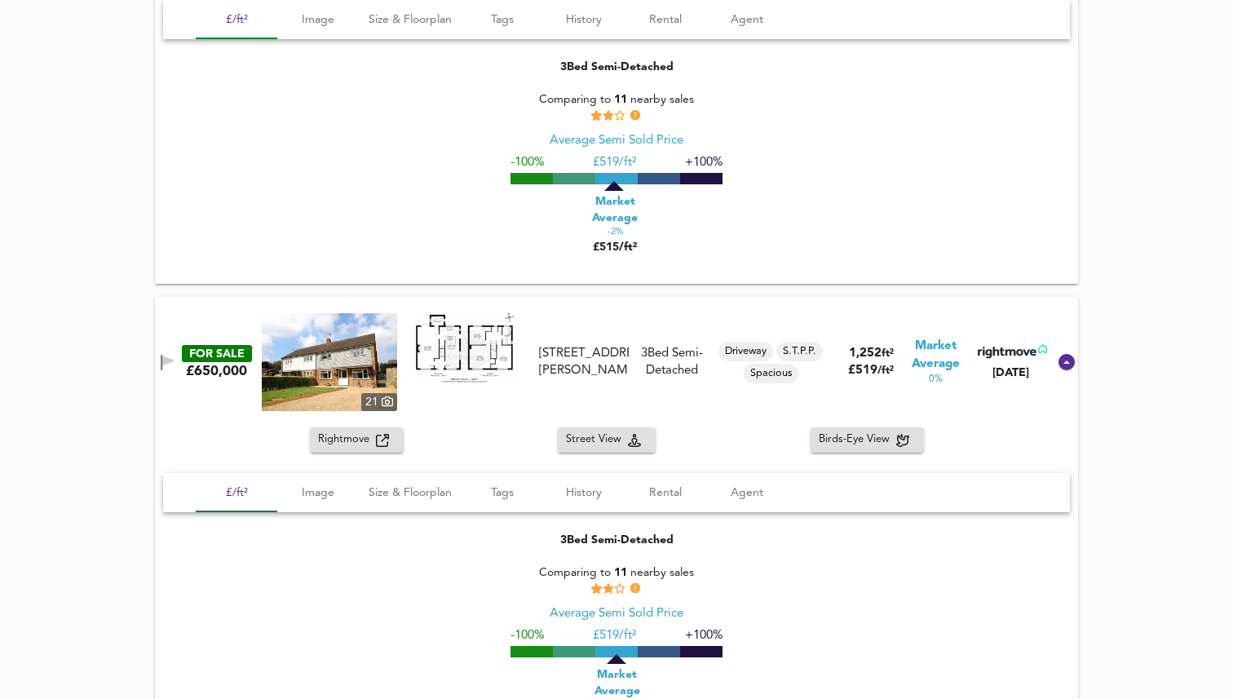
scroll to position [1209, 0]
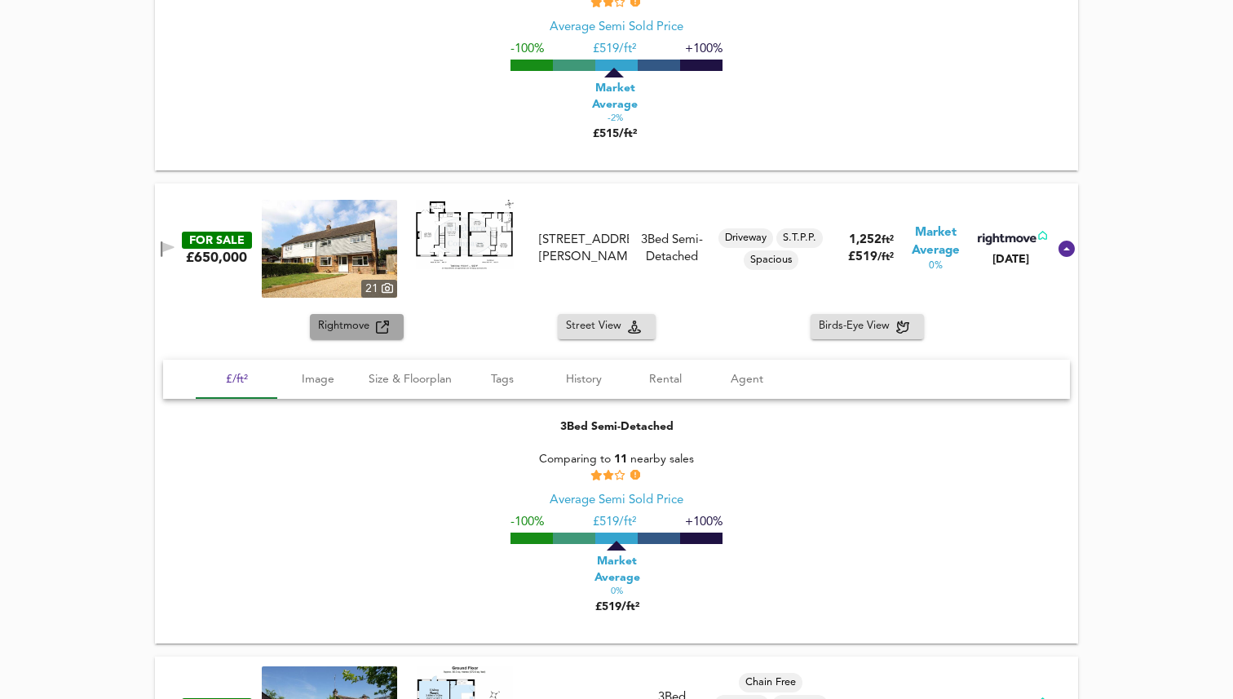
click at [378, 323] on icon "button" at bounding box center [382, 326] width 13 height 13
click at [1058, 250] on icon at bounding box center [1066, 249] width 16 height 16
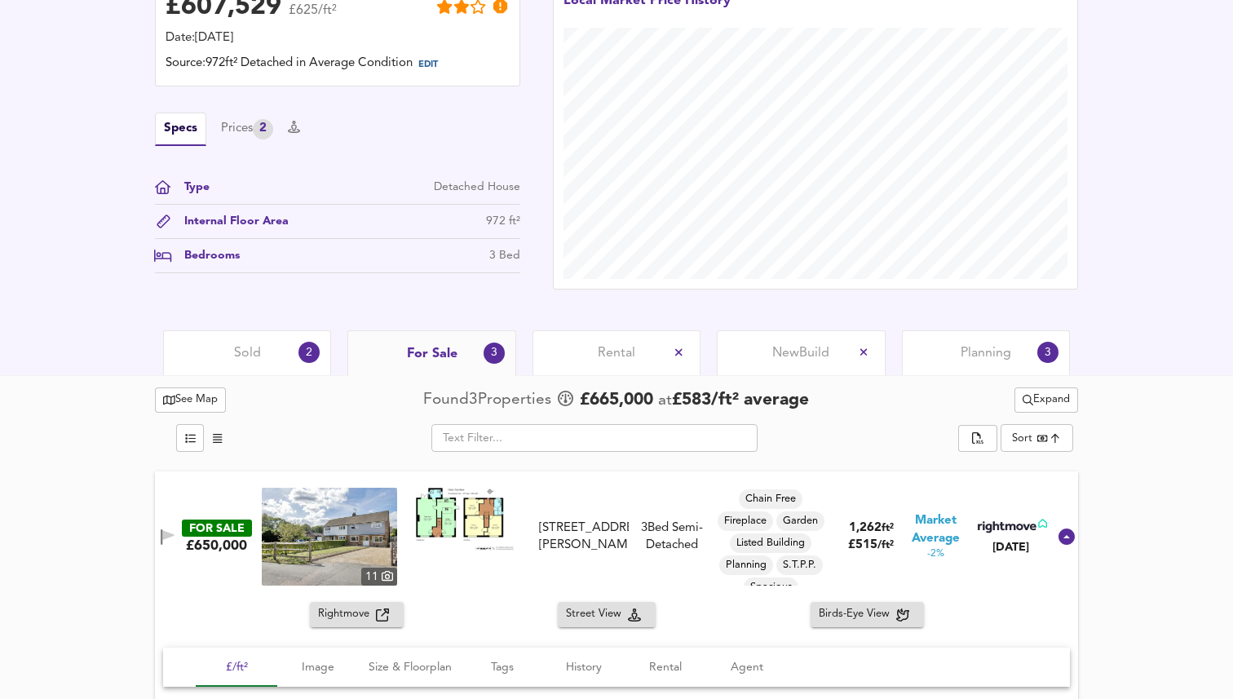
scroll to position [425, 0]
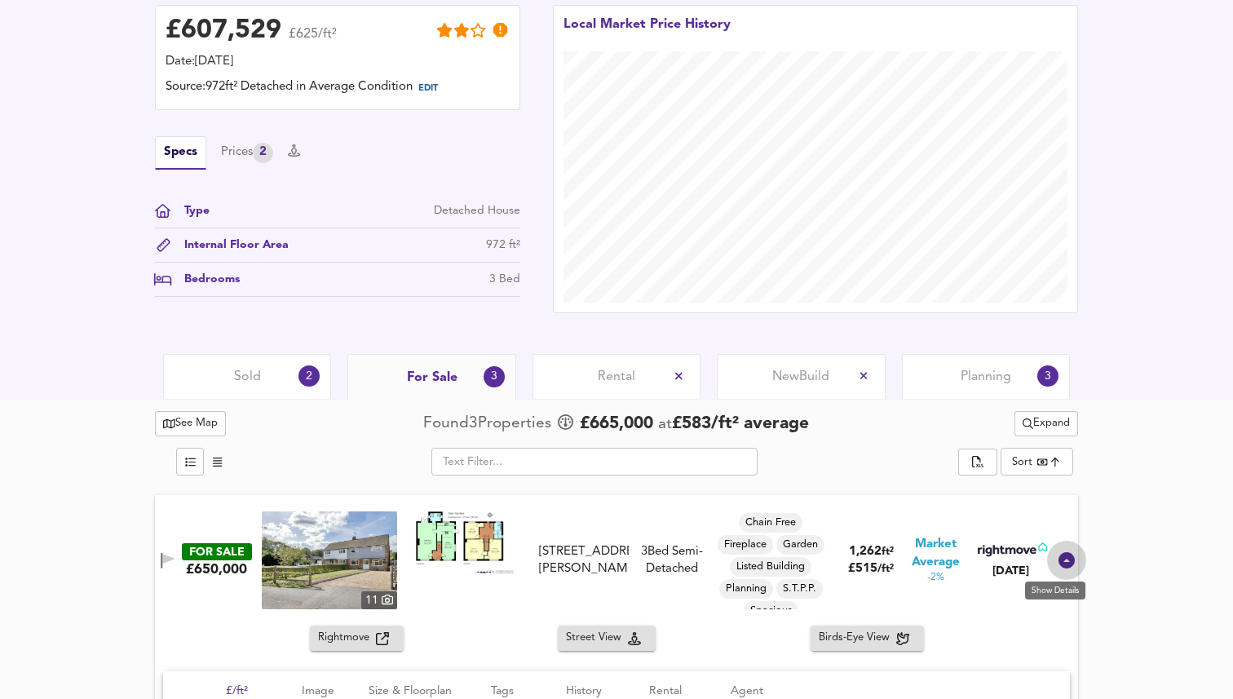
click at [1058, 564] on icon at bounding box center [1066, 560] width 16 height 16
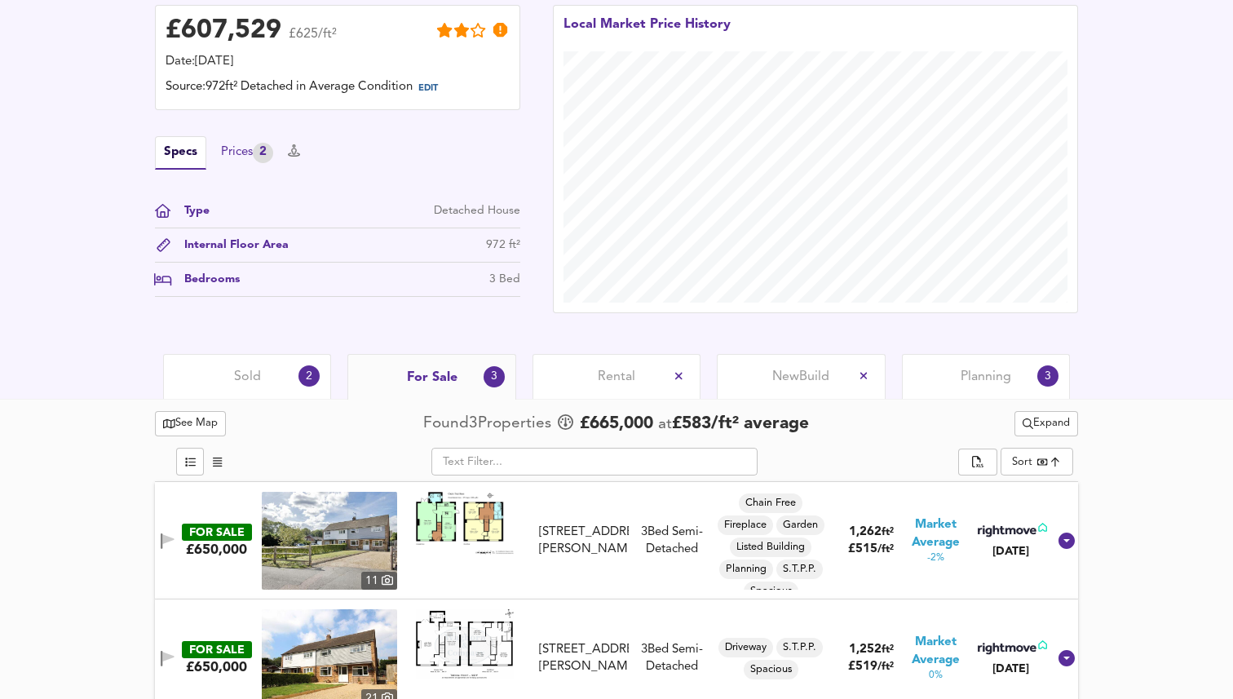
click at [245, 160] on div "Prices 2" at bounding box center [247, 153] width 52 height 20
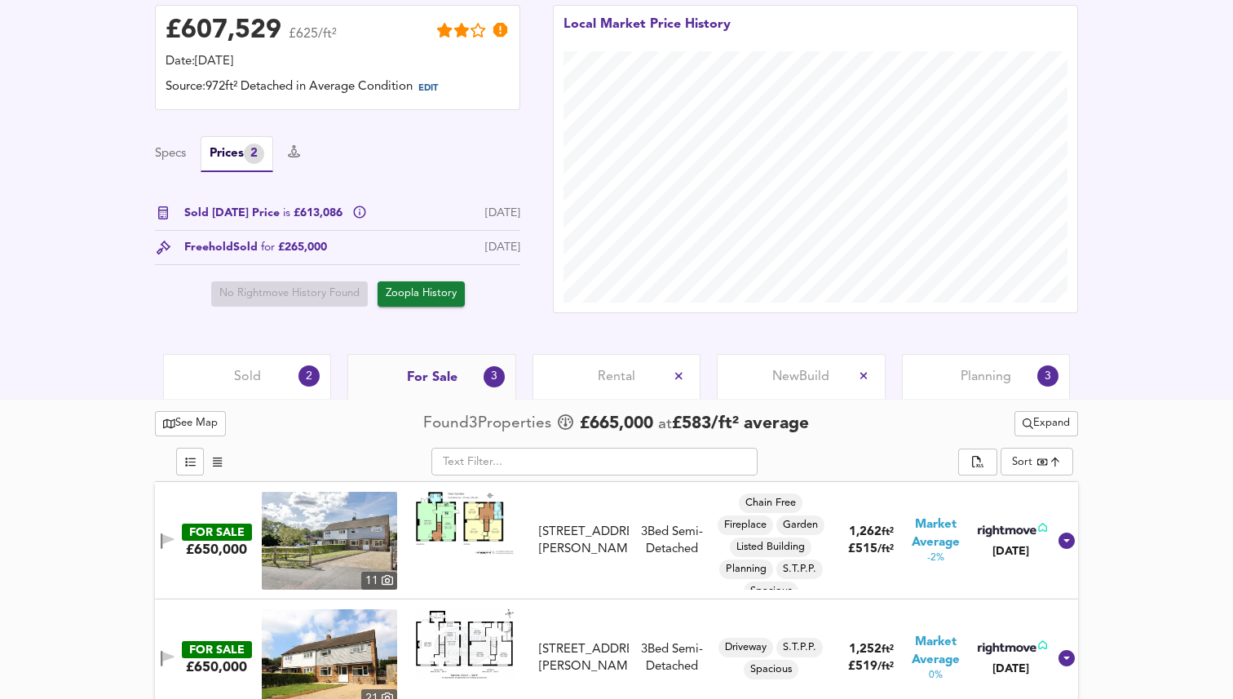
click at [294, 152] on div "Specs Prices 2" at bounding box center [337, 154] width 365 height 36
click at [300, 152] on icon at bounding box center [294, 151] width 12 height 12
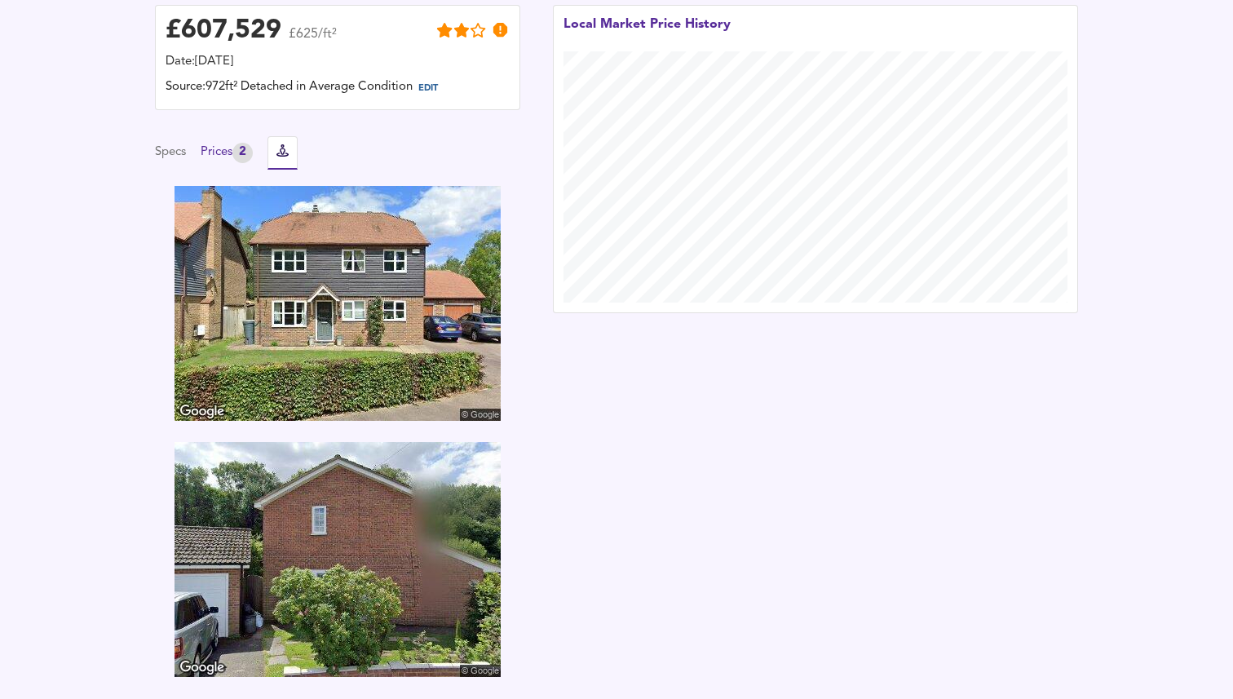
click at [236, 159] on div "Prices 2" at bounding box center [227, 153] width 52 height 20
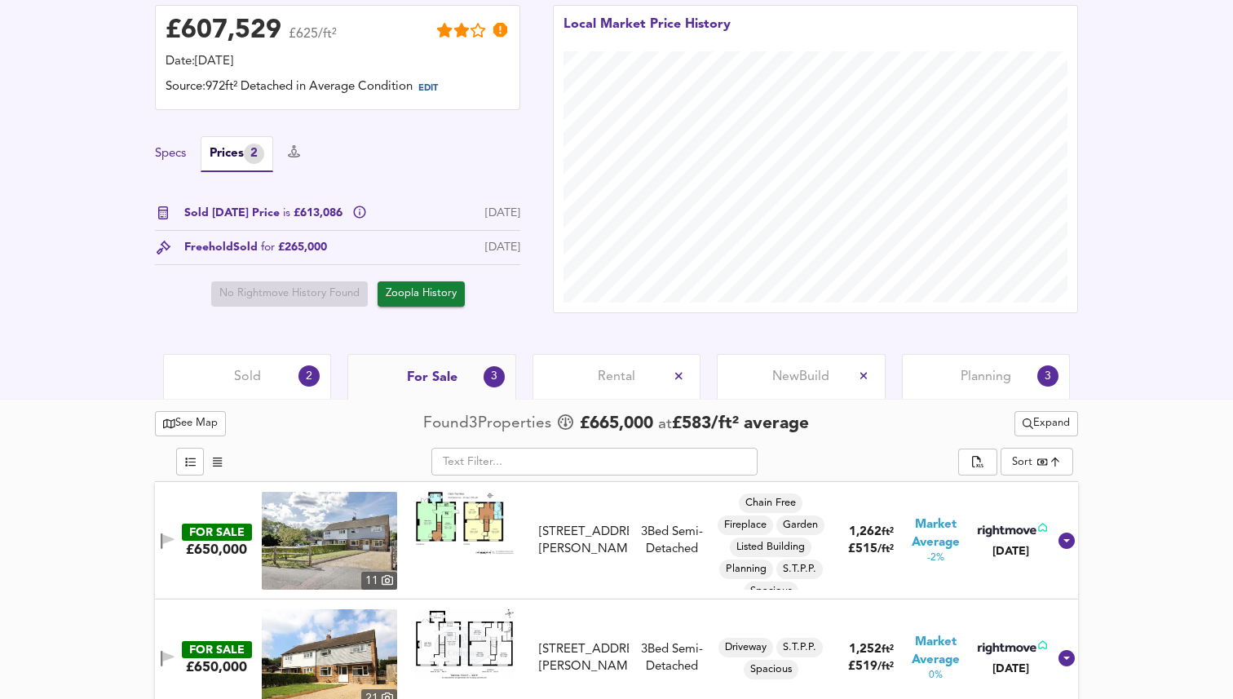
click at [164, 156] on button "Specs" at bounding box center [170, 154] width 31 height 18
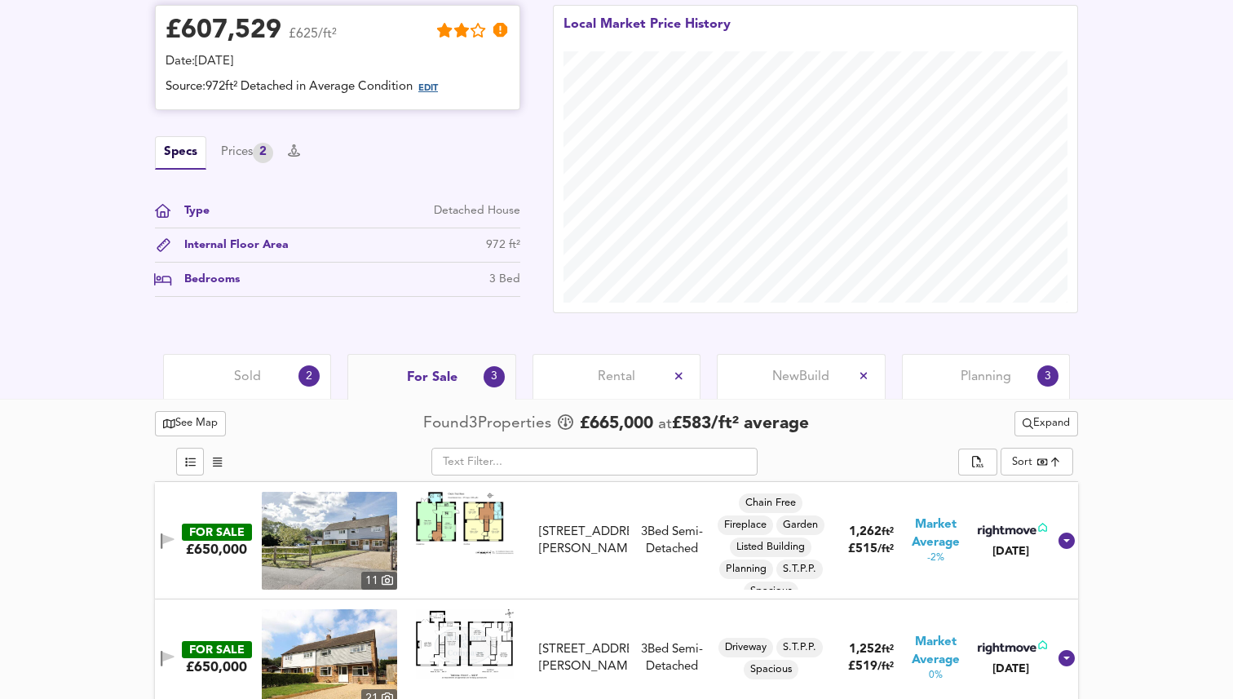
click at [438, 87] on span "EDIT" at bounding box center [428, 88] width 20 height 9
click at [612, 386] on div "Rental" at bounding box center [617, 375] width 168 height 45
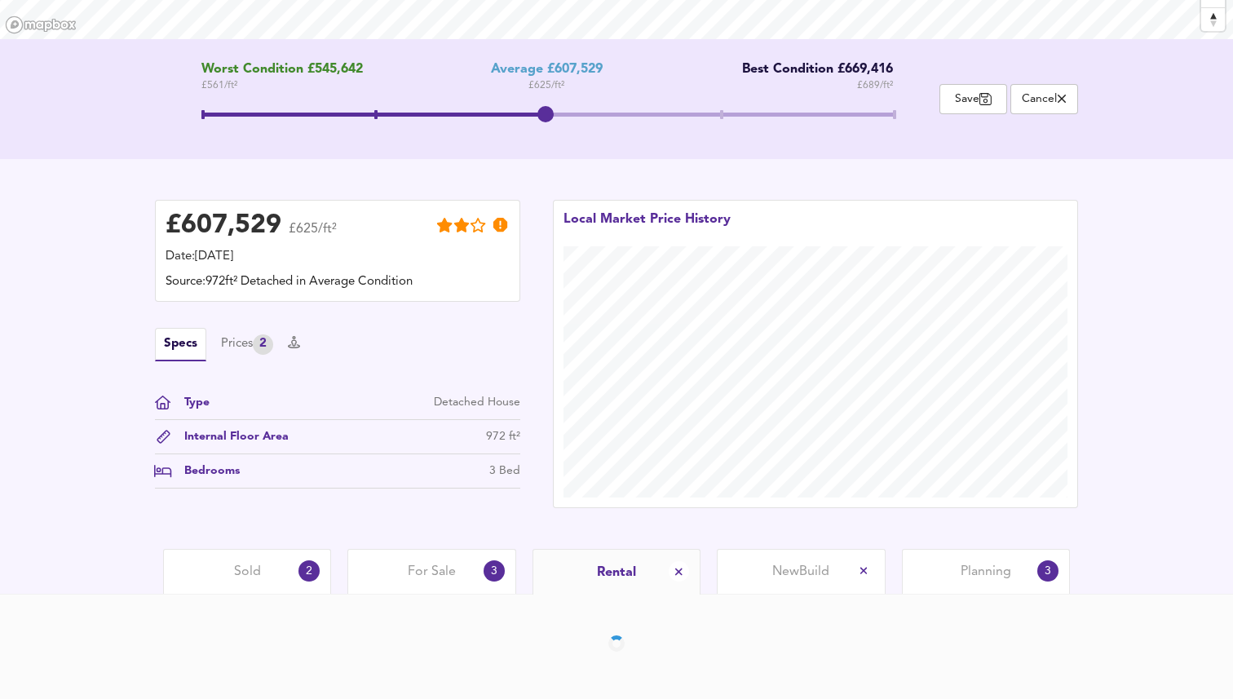
scroll to position [356, 0]
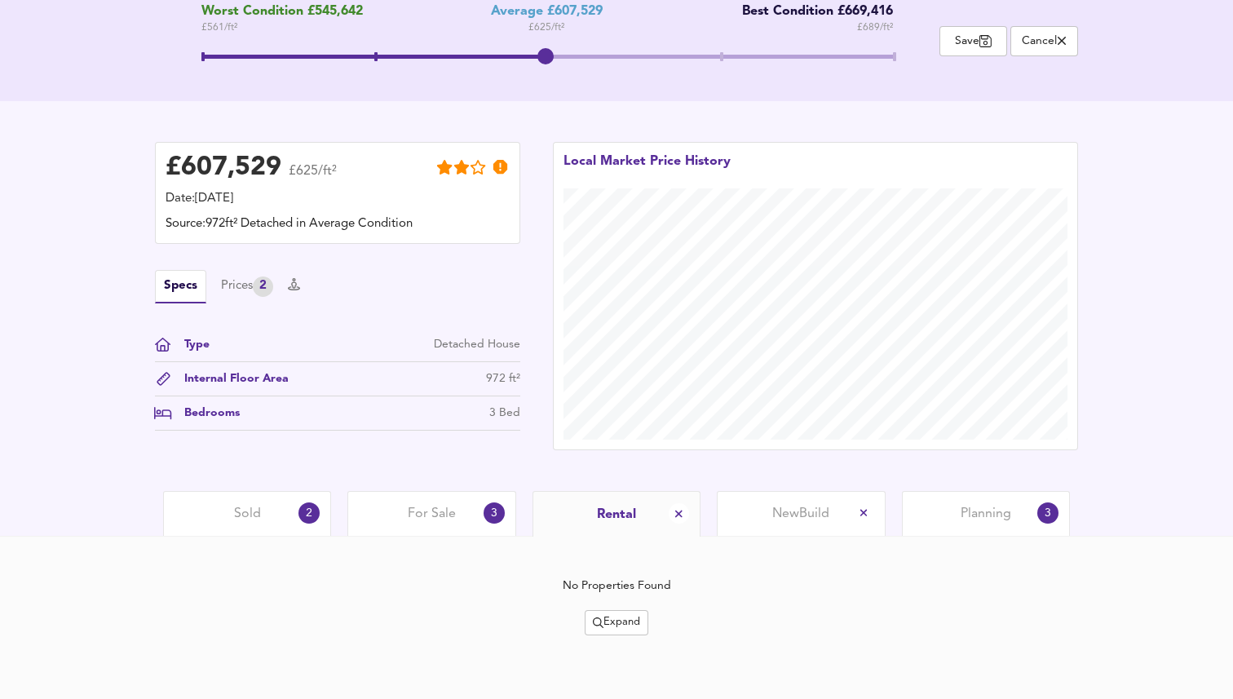
click at [448, 506] on span "For Sale" at bounding box center [432, 514] width 48 height 18
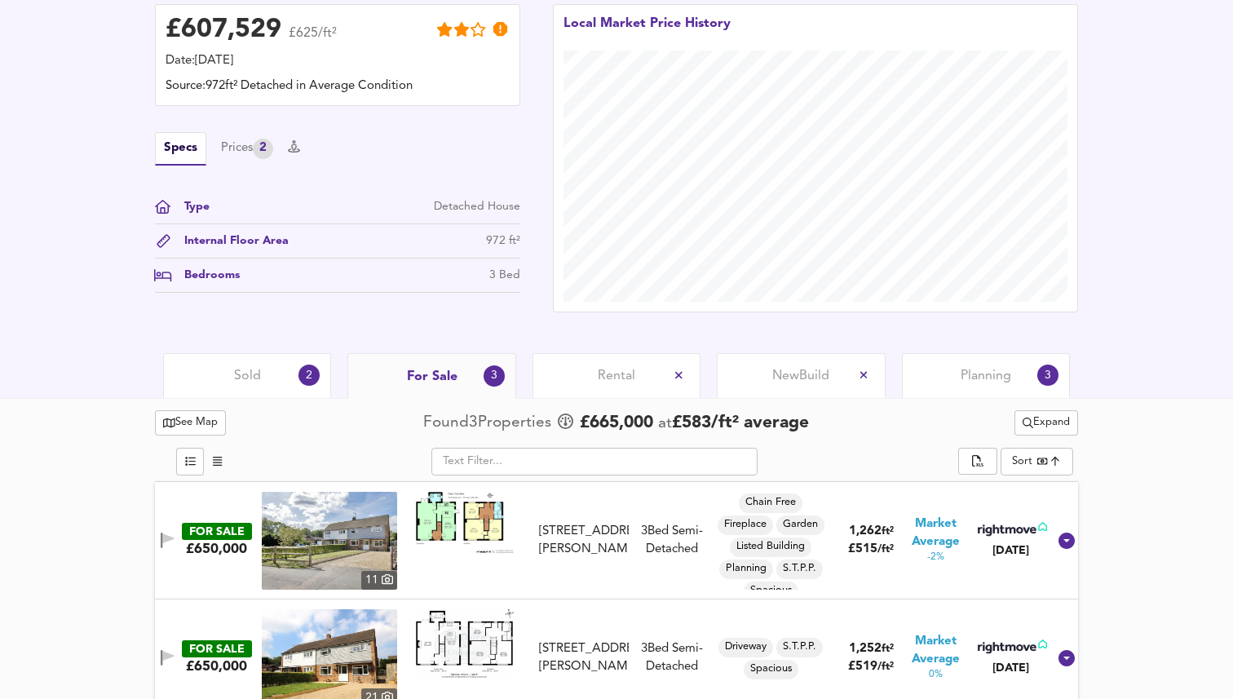
scroll to position [638, 0]
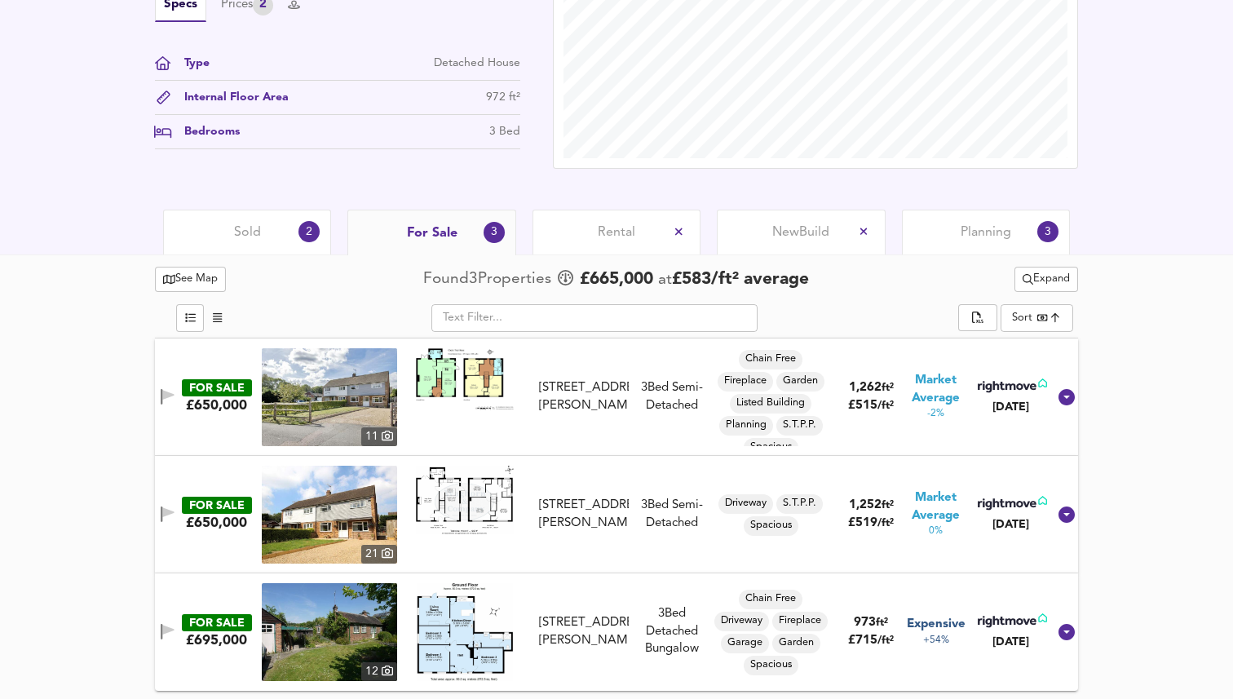
click at [1058, 400] on icon at bounding box center [1066, 397] width 16 height 16
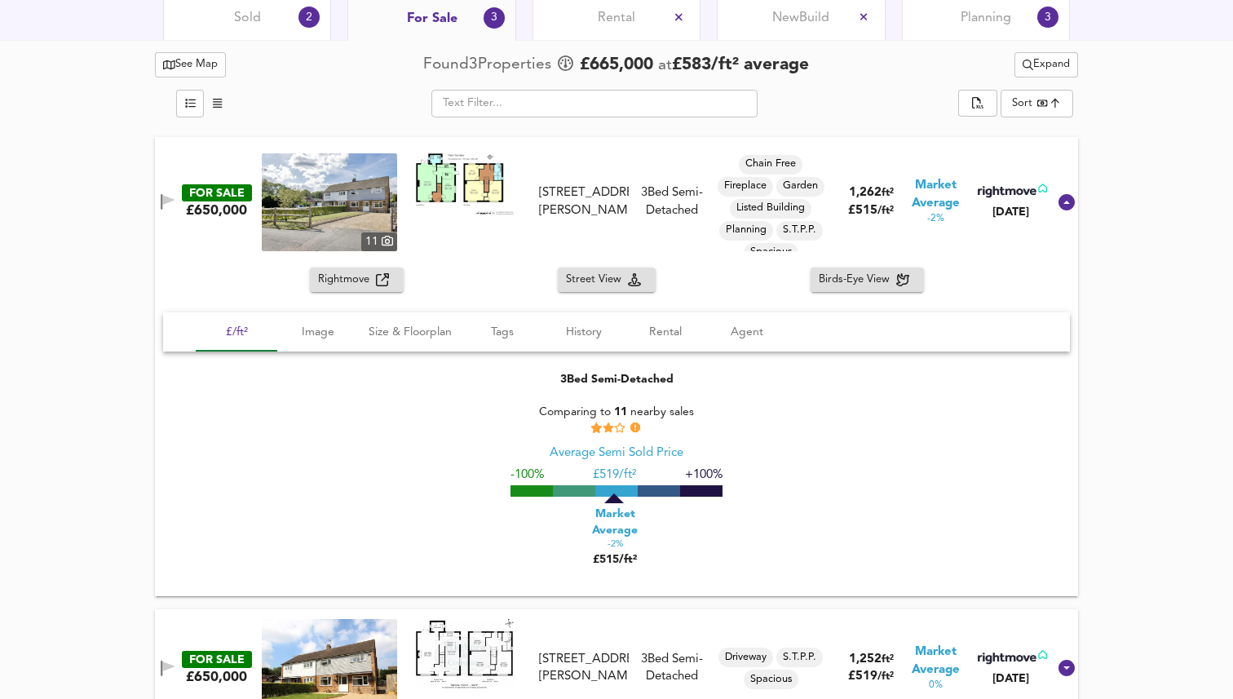
scroll to position [873, 0]
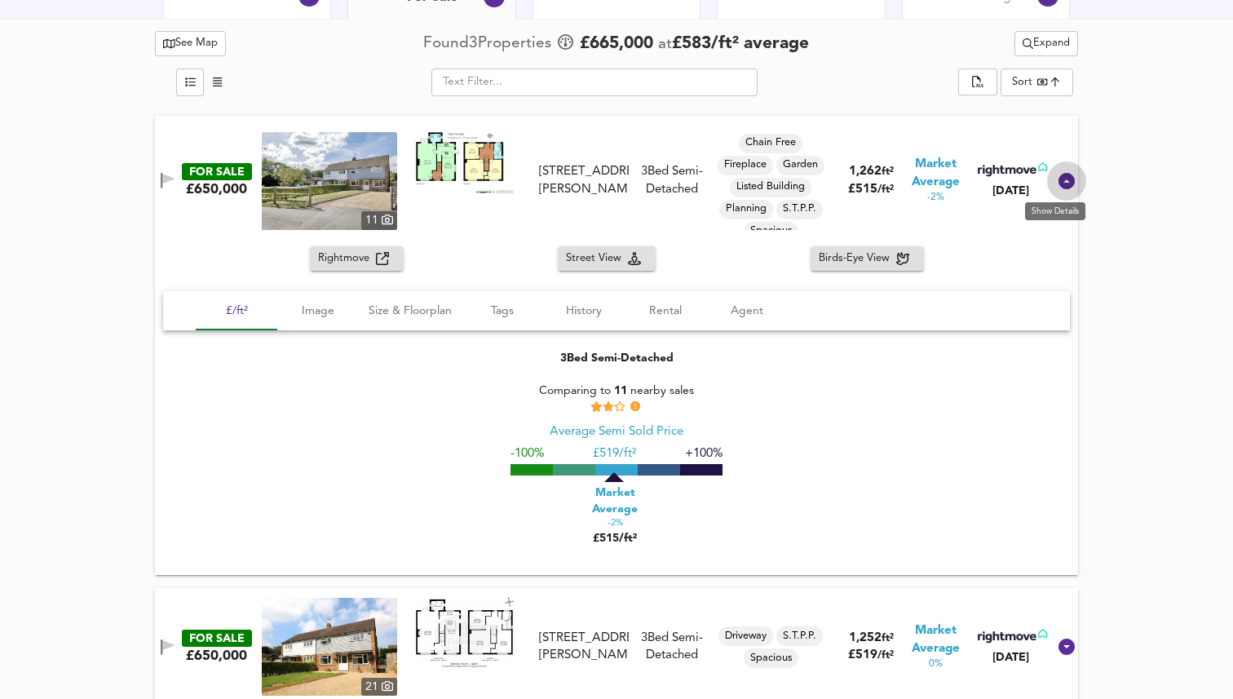
click at [1058, 180] on icon at bounding box center [1066, 181] width 16 height 16
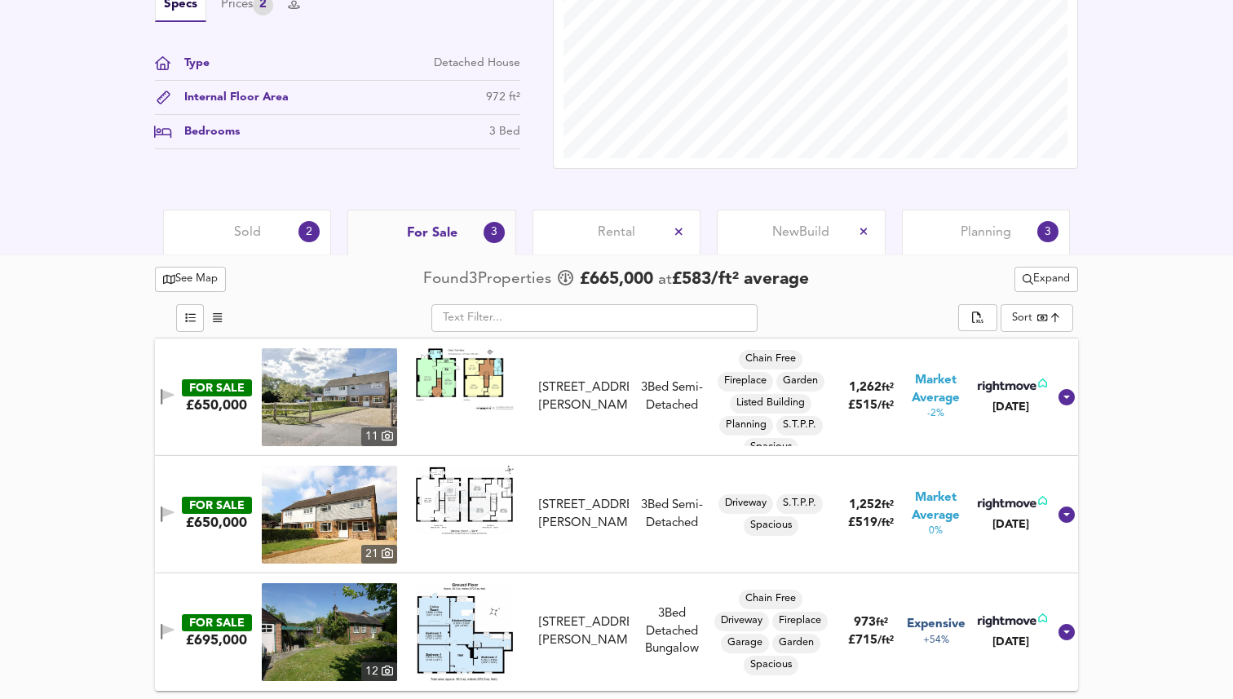
scroll to position [638, 0]
click at [1058, 516] on icon at bounding box center [1066, 514] width 16 height 16
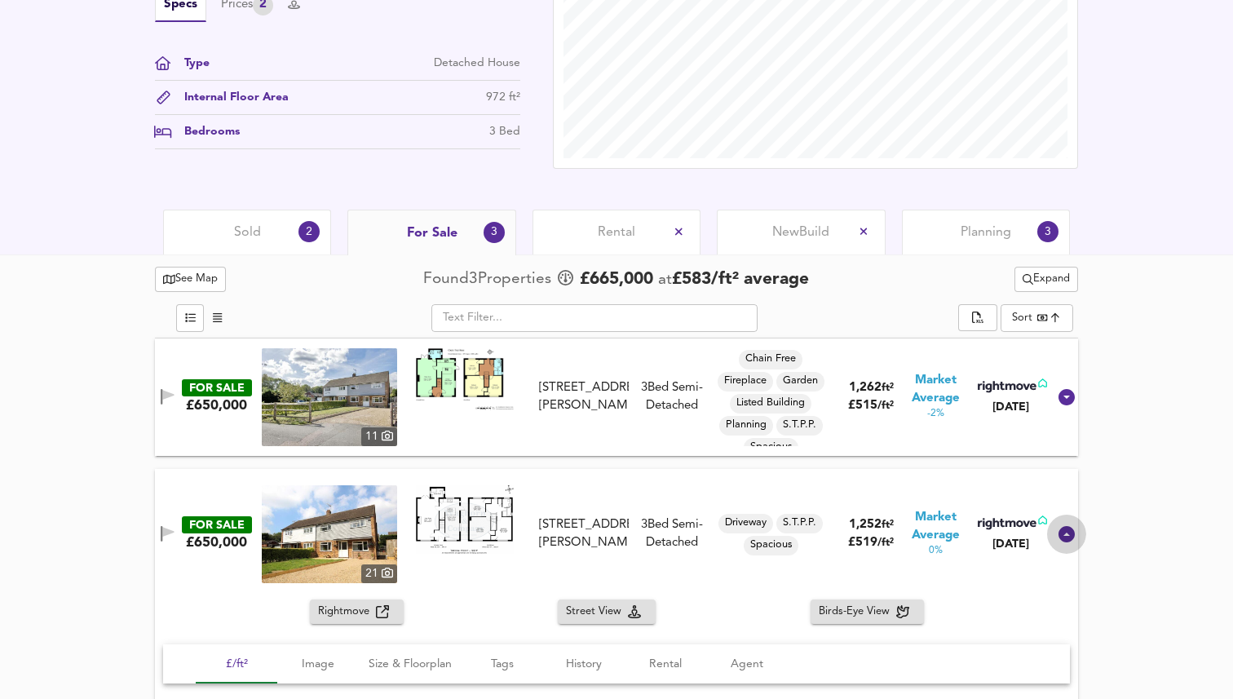
click at [1050, 516] on div at bounding box center [1066, 534] width 39 height 39
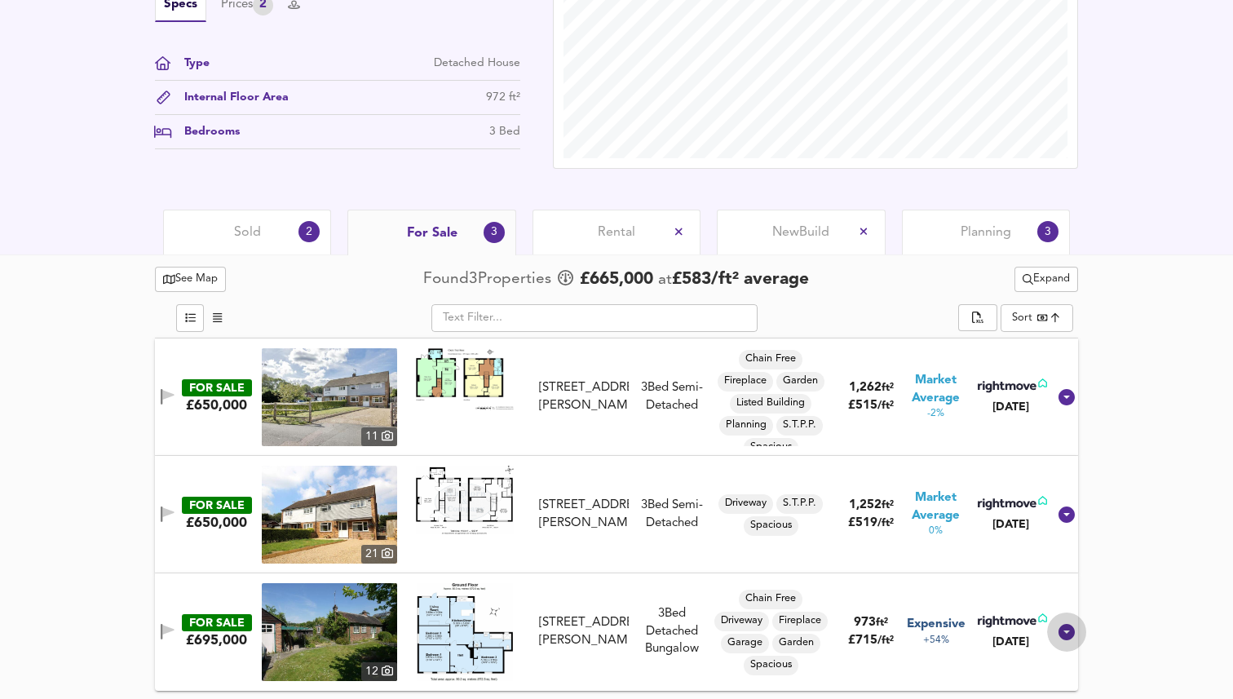
click at [1058, 624] on icon at bounding box center [1066, 632] width 16 height 16
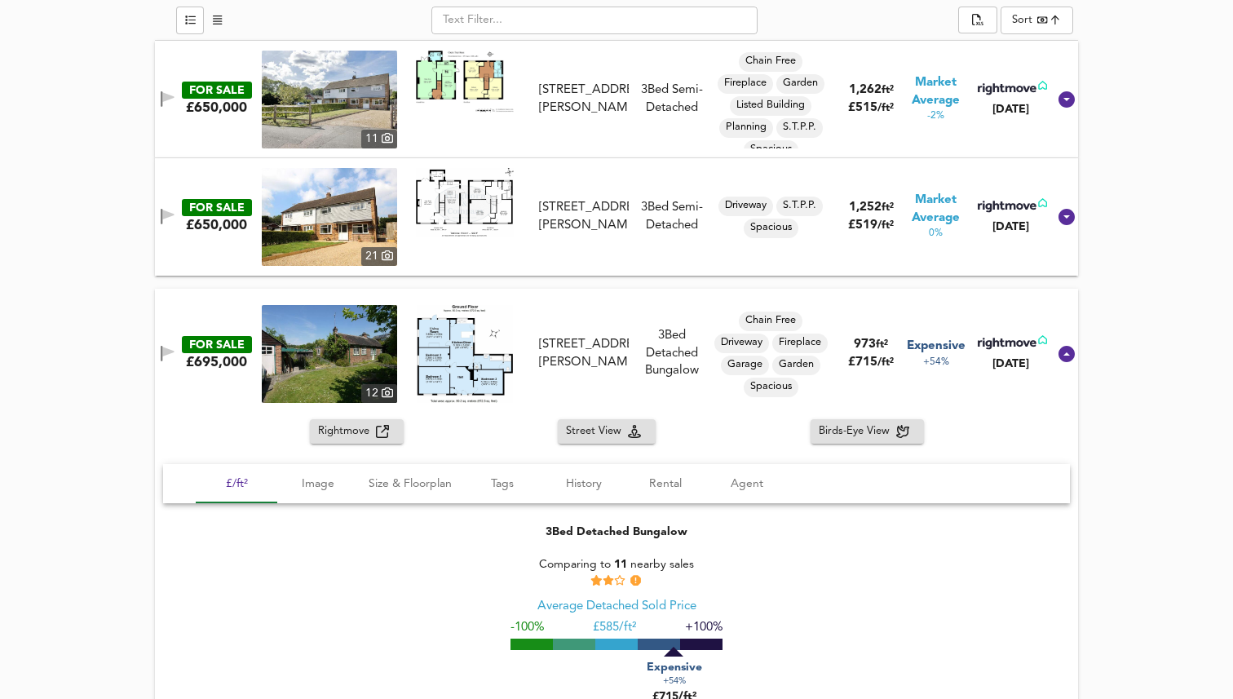
scroll to position [930, 0]
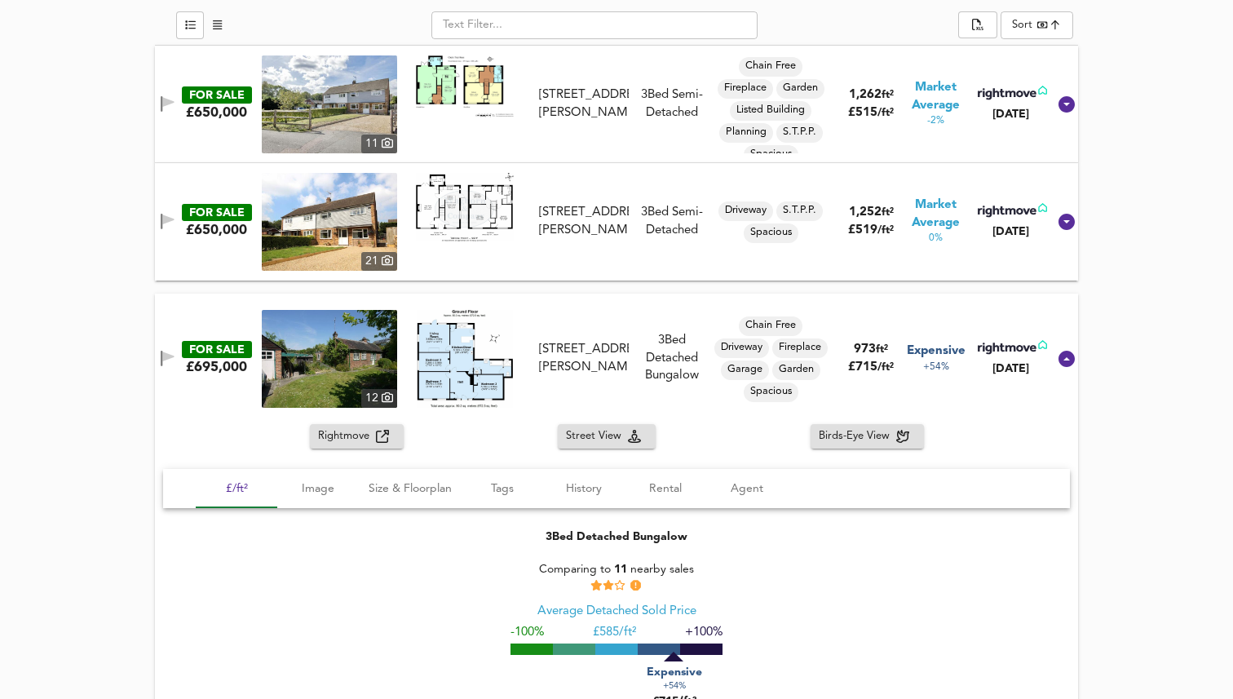
drag, startPoint x: 1055, startPoint y: 365, endPoint x: 1118, endPoint y: 402, distance: 73.1
click at [1118, 402] on div "See Map Found 3 Propert ies £ 665,000 at £ 583 / ft² average Expand ​ Sort best…" at bounding box center [616, 354] width 1233 height 785
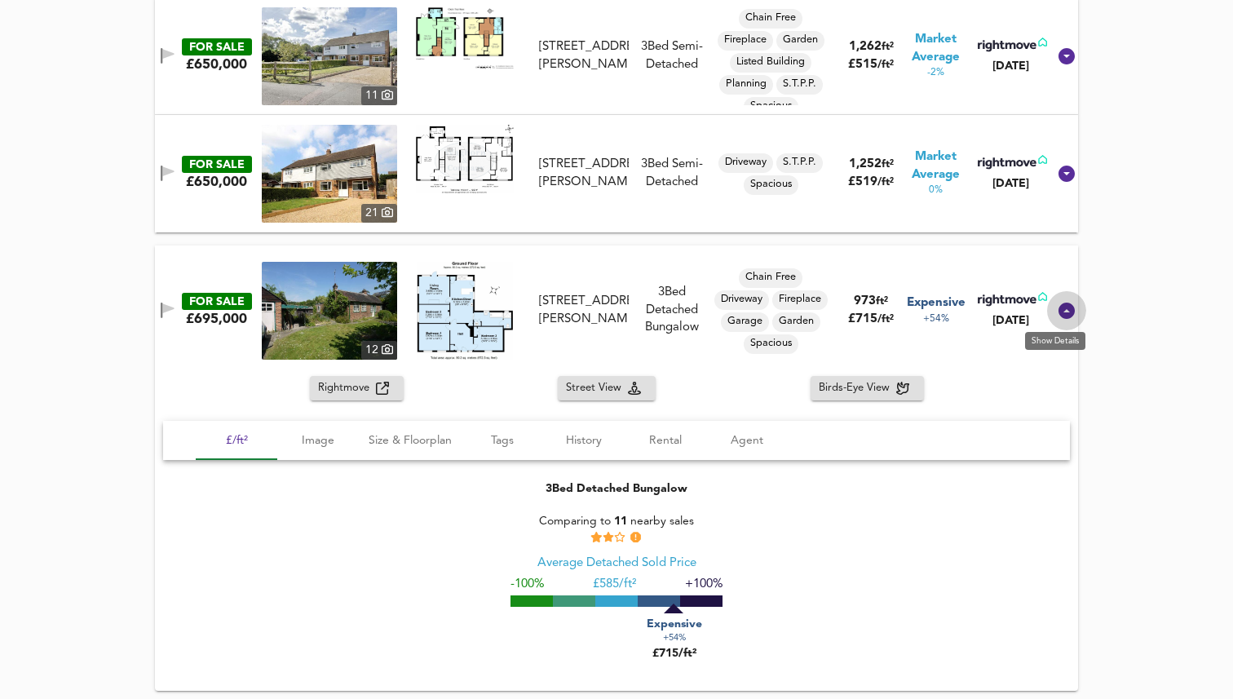
click at [1058, 307] on icon at bounding box center [1066, 311] width 16 height 16
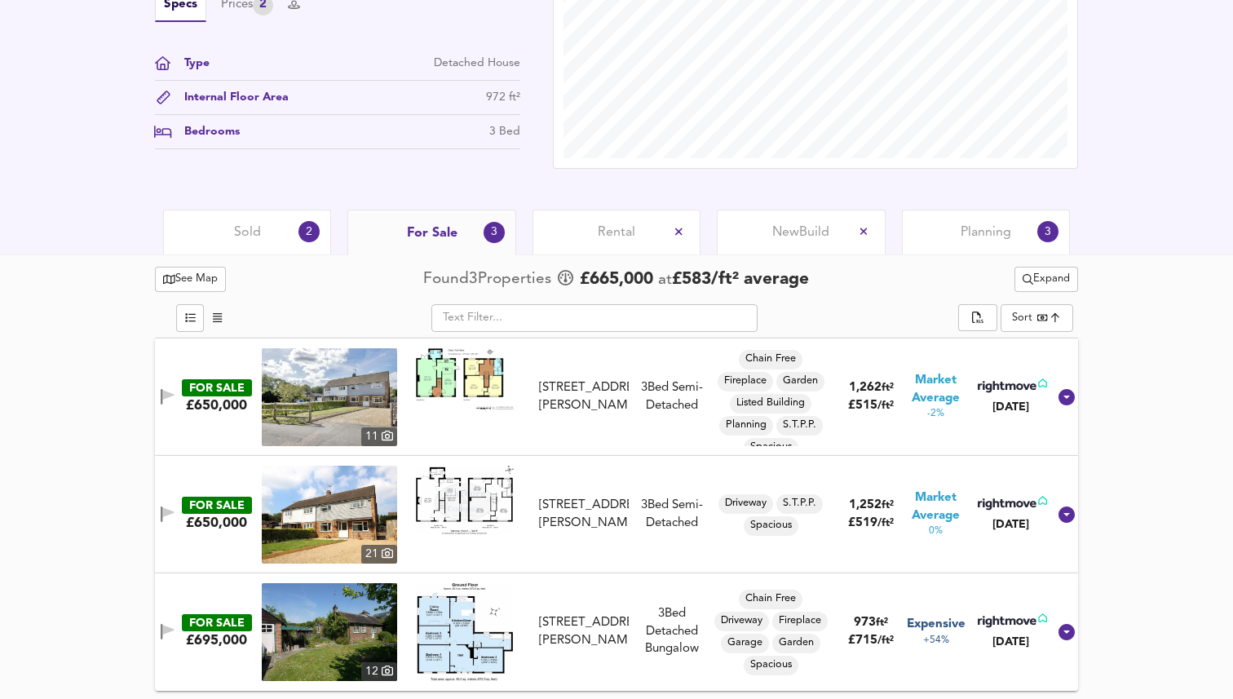
scroll to position [638, 0]
